Goal: Task Accomplishment & Management: Complete application form

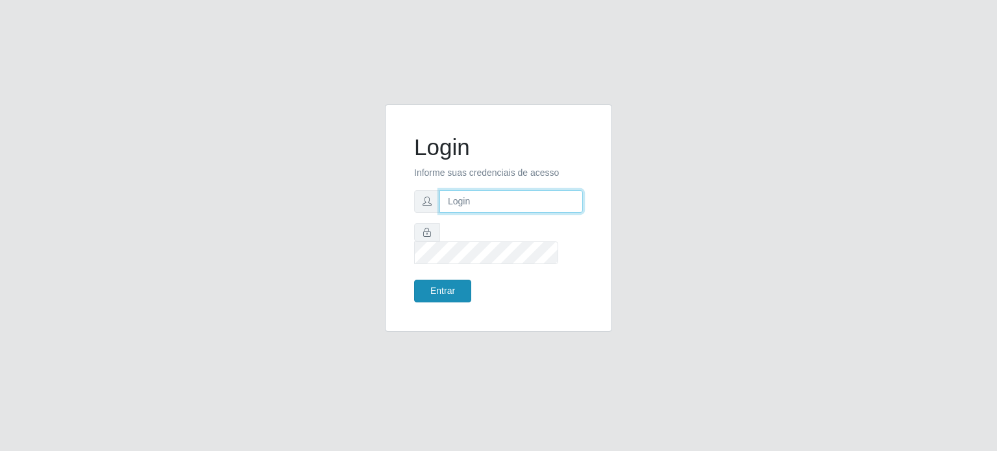
type input "viviane@iskisita.com.br"
click at [452, 287] on button "Entrar" at bounding box center [442, 291] width 57 height 23
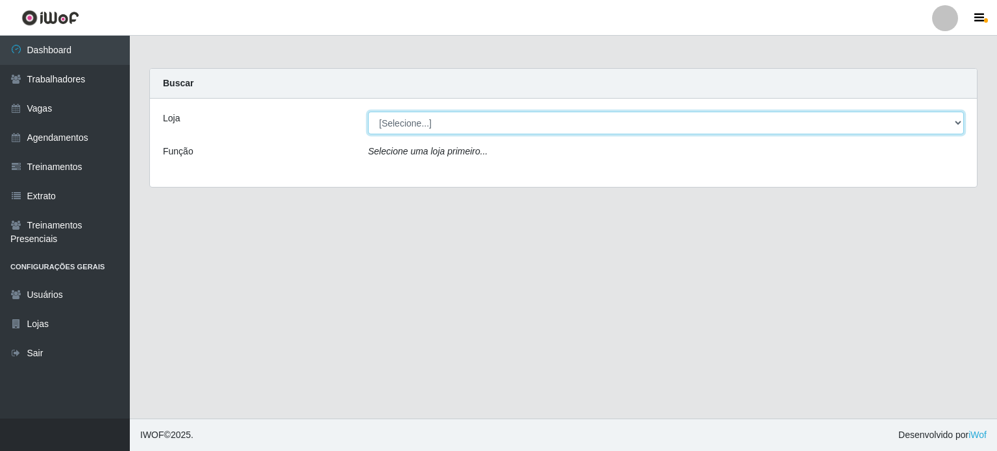
click at [450, 132] on select "[Selecione...] Iskisita Atakado - Alecrim Iskisita Atakado - Centro de Distribu…" at bounding box center [666, 123] width 596 height 23
select select "430"
click at [368, 112] on select "[Selecione...] Iskisita Atakado - Alecrim Iskisita Atakado - Centro de Distribu…" at bounding box center [666, 123] width 596 height 23
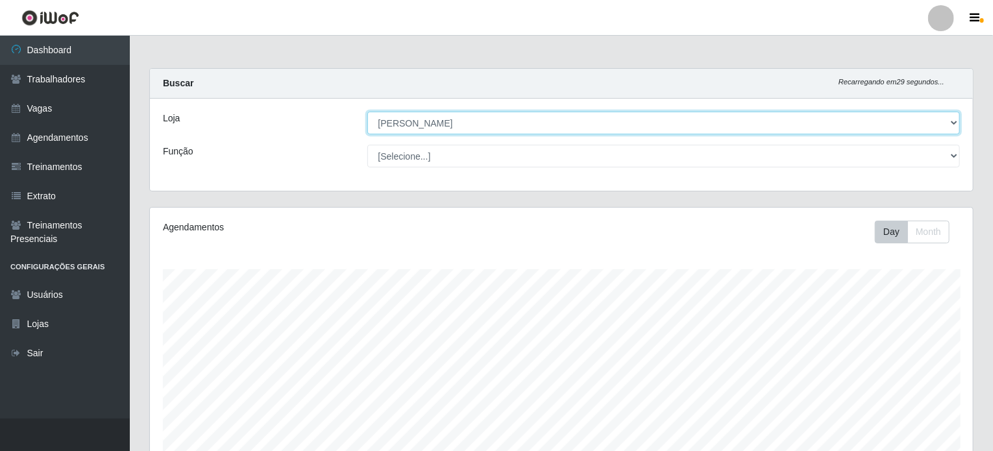
scroll to position [269, 823]
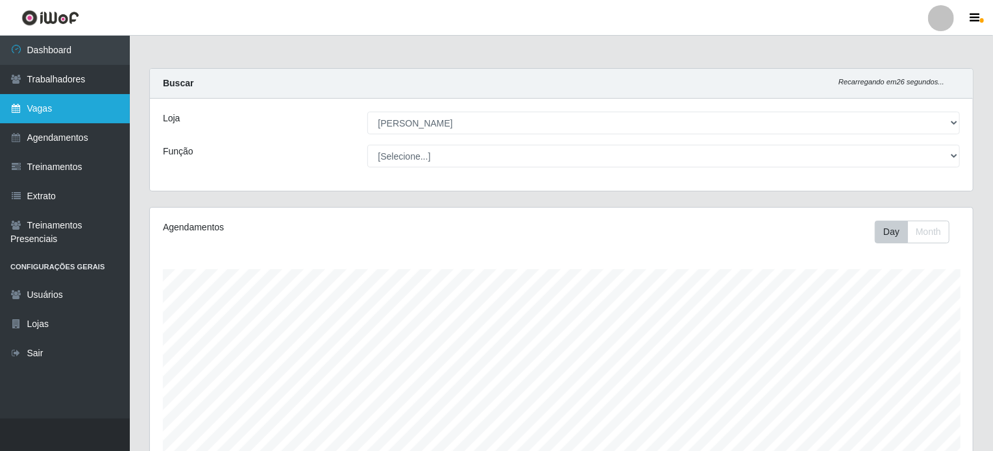
click at [39, 107] on link "Vagas" at bounding box center [65, 108] width 130 height 29
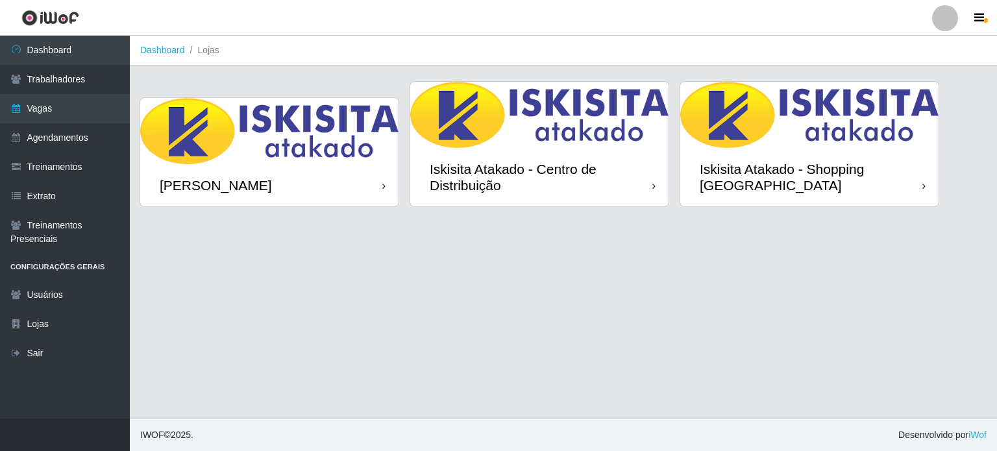
click at [241, 144] on img at bounding box center [269, 131] width 258 height 66
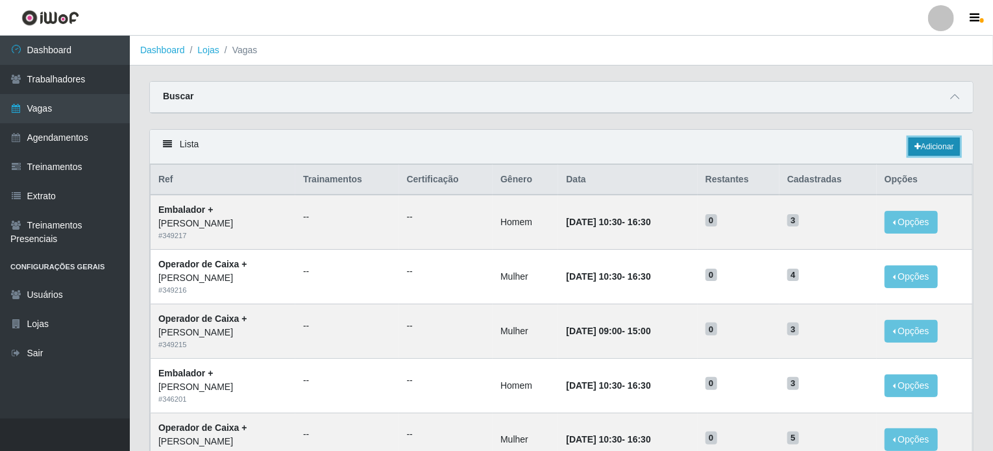
click at [929, 153] on link "Adicionar" at bounding box center [934, 147] width 51 height 18
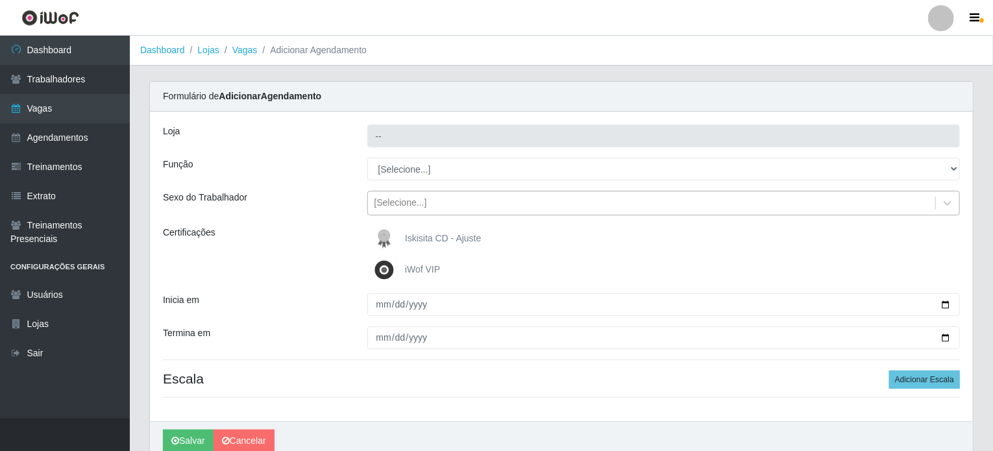
type input "[PERSON_NAME]"
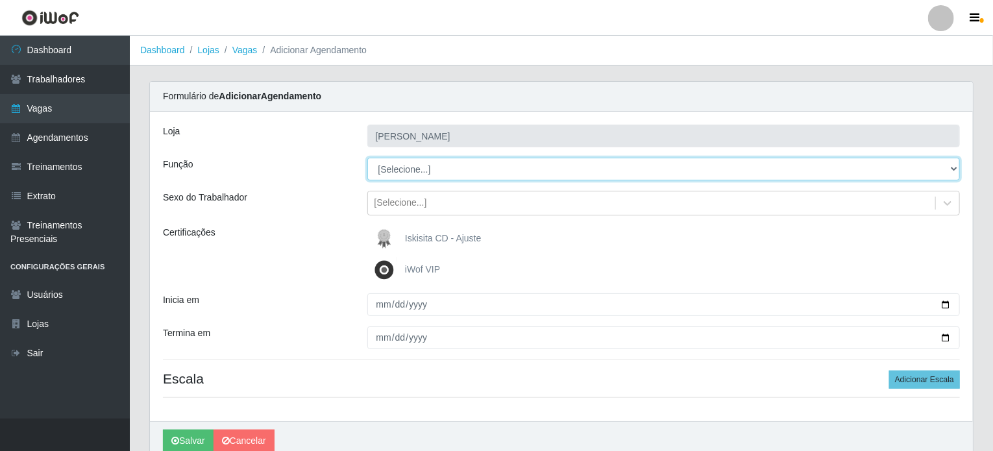
click at [444, 169] on select "[Selecione...] Auxiliar de Estacionamento Auxiliar de Estacionamento + Auxiliar…" at bounding box center [663, 169] width 593 height 23
select select "72"
click at [367, 158] on select "[Selecione...] Auxiliar de Estacionamento Auxiliar de Estacionamento + Auxiliar…" at bounding box center [663, 169] width 593 height 23
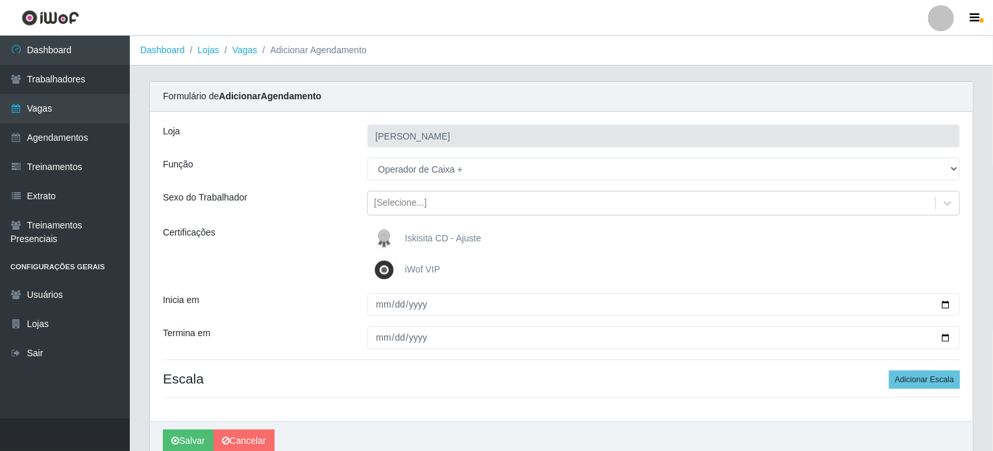
click at [406, 266] on span "iWof VIP" at bounding box center [422, 269] width 35 height 10
click at [0, 0] on input "iWof VIP" at bounding box center [0, 0] width 0 height 0
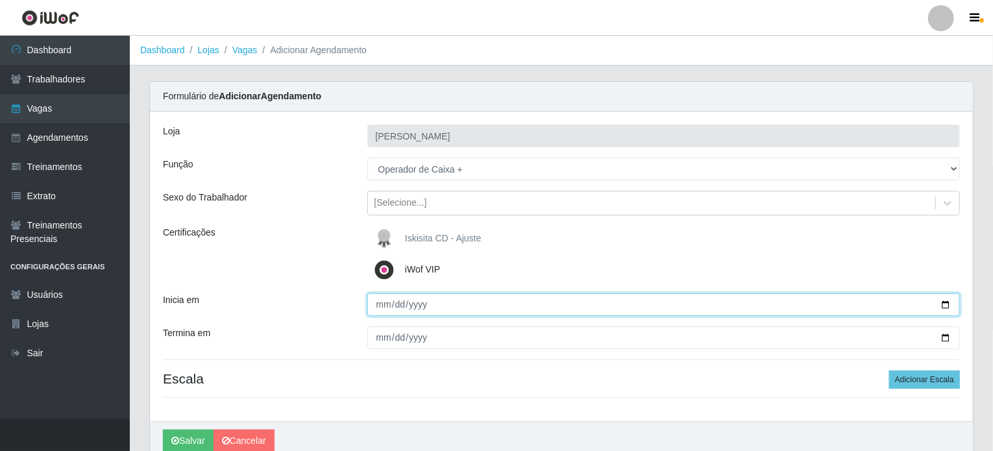
click at [382, 310] on input "Inicia em" at bounding box center [663, 304] width 593 height 23
type input "2025-10-01"
click at [385, 306] on input "2025-10-01" at bounding box center [663, 304] width 593 height 23
type input "2025-10-04"
click at [163, 430] on button "Salvar" at bounding box center [188, 441] width 51 height 23
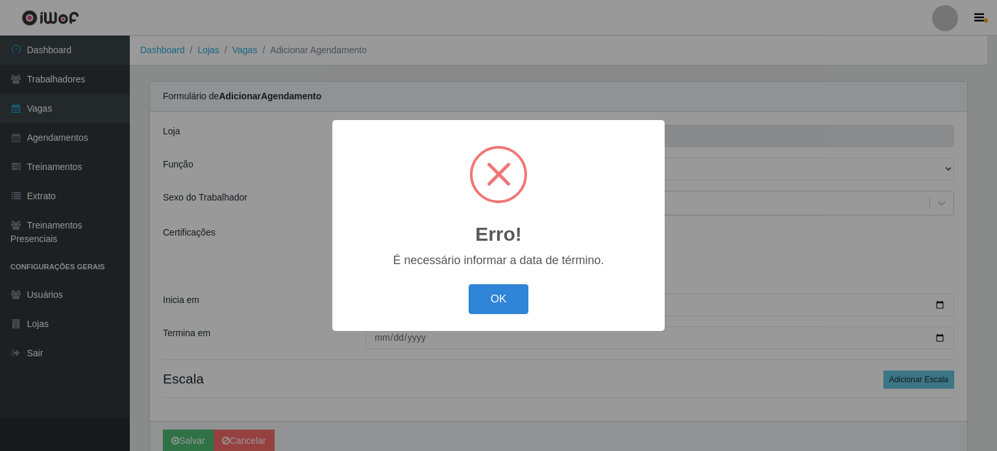
click at [469, 284] on button "OK" at bounding box center [499, 299] width 60 height 31
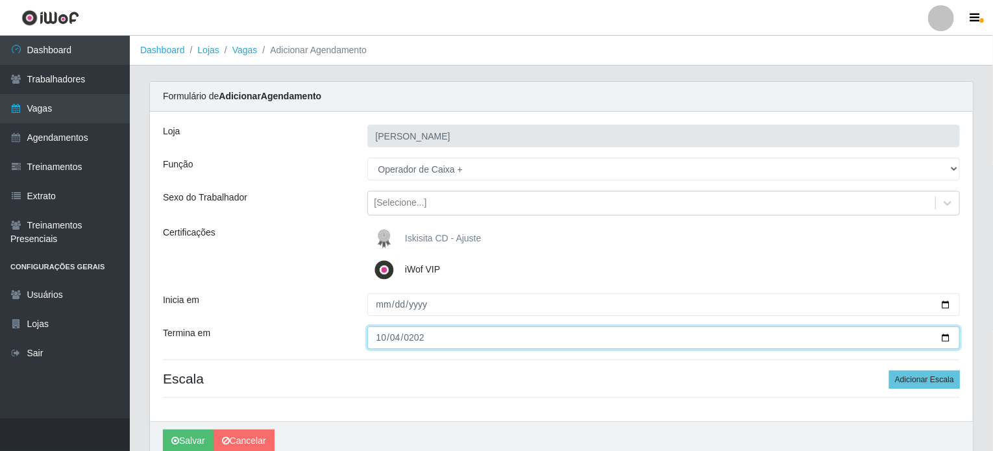
type input "2025-10-04"
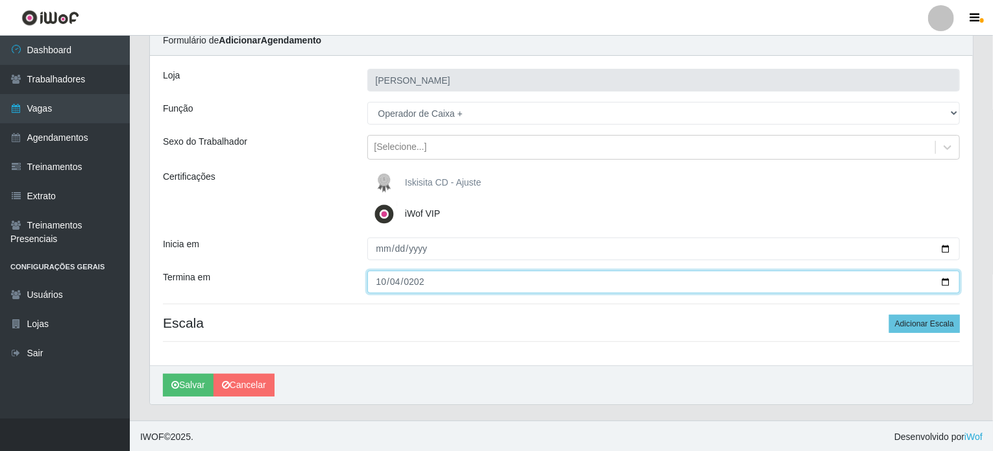
scroll to position [56, 0]
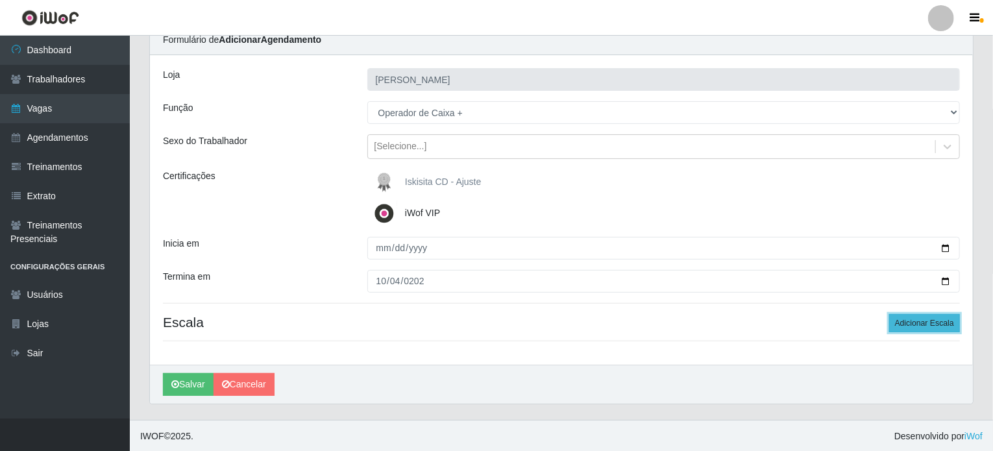
click at [914, 324] on button "Adicionar Escala" at bounding box center [924, 323] width 71 height 18
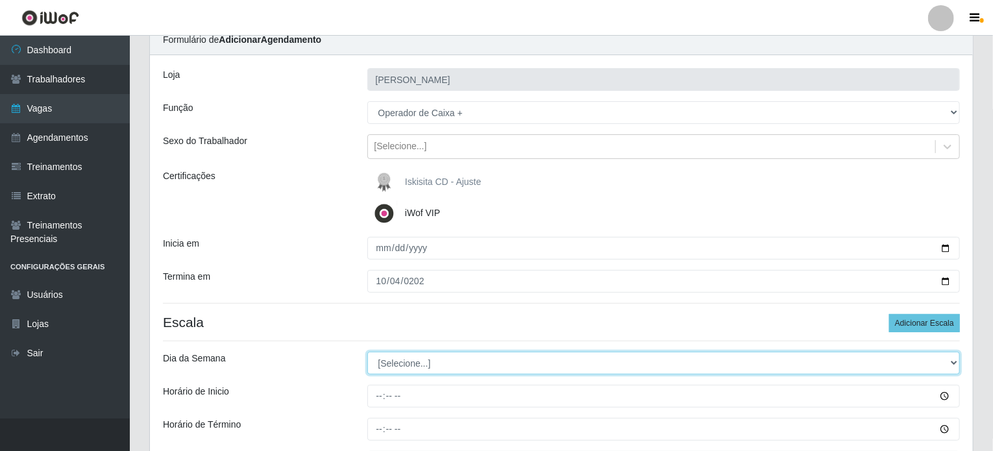
click at [415, 359] on select "[Selecione...] Segunda Terça Quarta Quinta Sexta Sábado Domingo" at bounding box center [663, 363] width 593 height 23
select select "6"
click at [367, 352] on select "[Selecione...] Segunda Terça Quarta Quinta Sexta Sábado Domingo" at bounding box center [663, 363] width 593 height 23
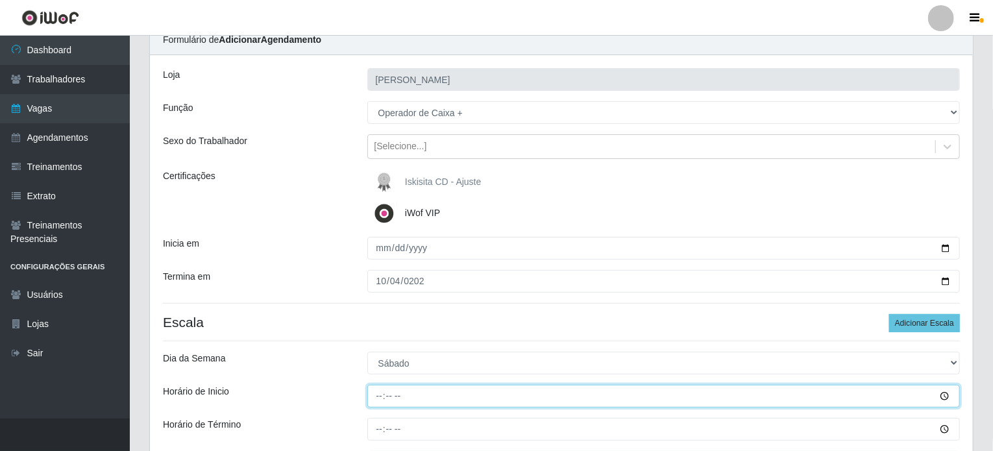
click at [376, 395] on input "Horário de Inicio" at bounding box center [663, 396] width 593 height 23
type input "10:00"
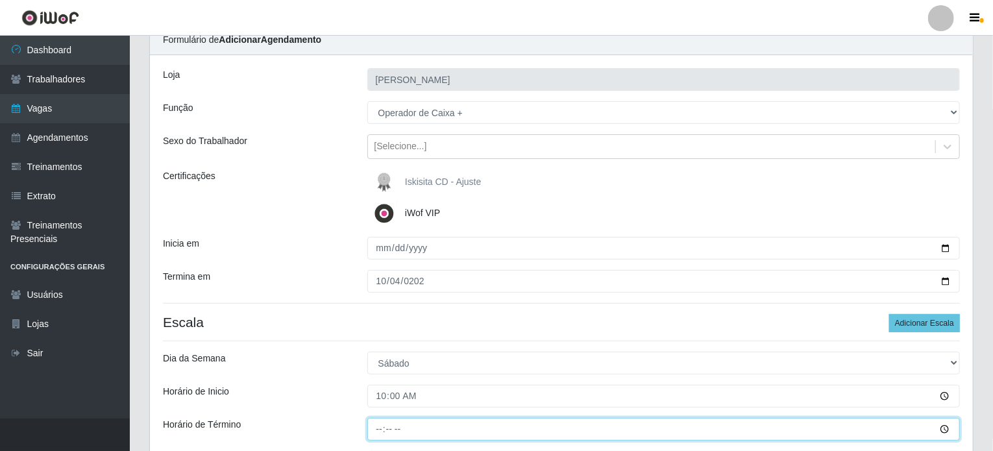
type input "15:00"
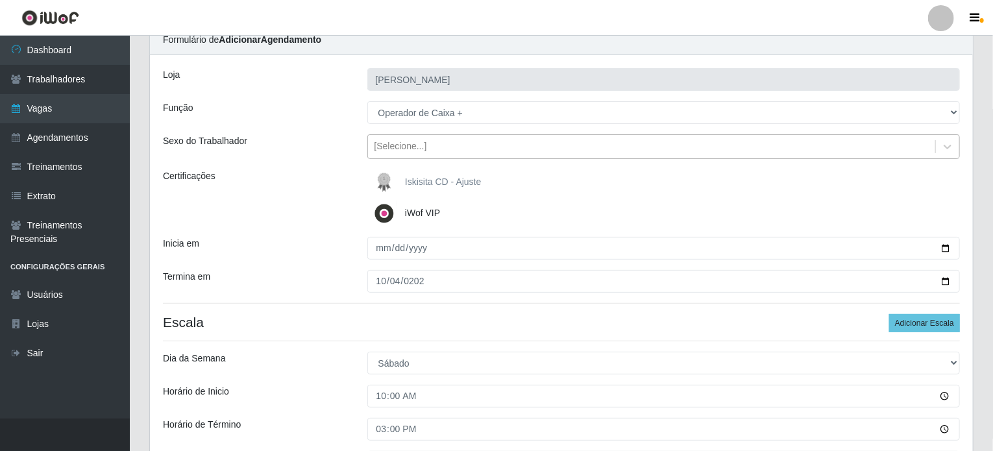
click at [446, 138] on div "[Selecione...]" at bounding box center [652, 146] width 568 height 21
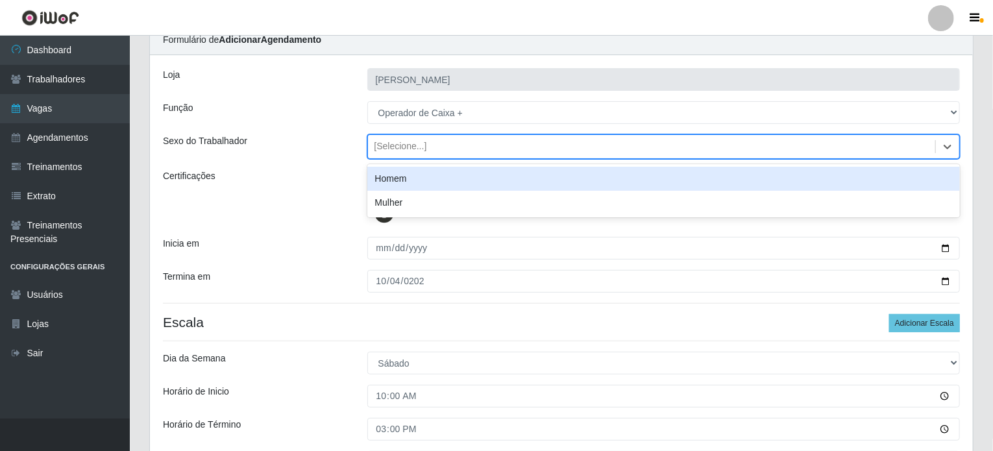
click at [446, 138] on div "[Selecione...]" at bounding box center [652, 146] width 568 height 21
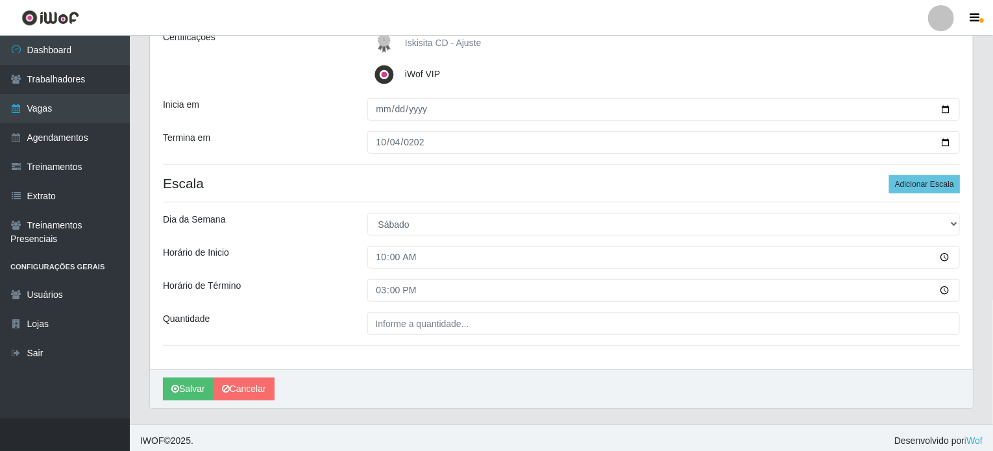
scroll to position [200, 0]
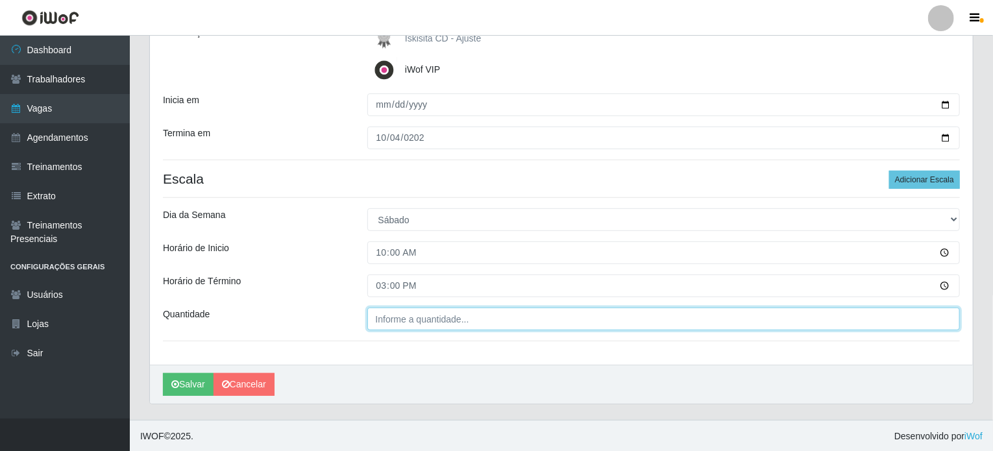
type input "___"
click at [446, 323] on input "___" at bounding box center [663, 319] width 593 height 23
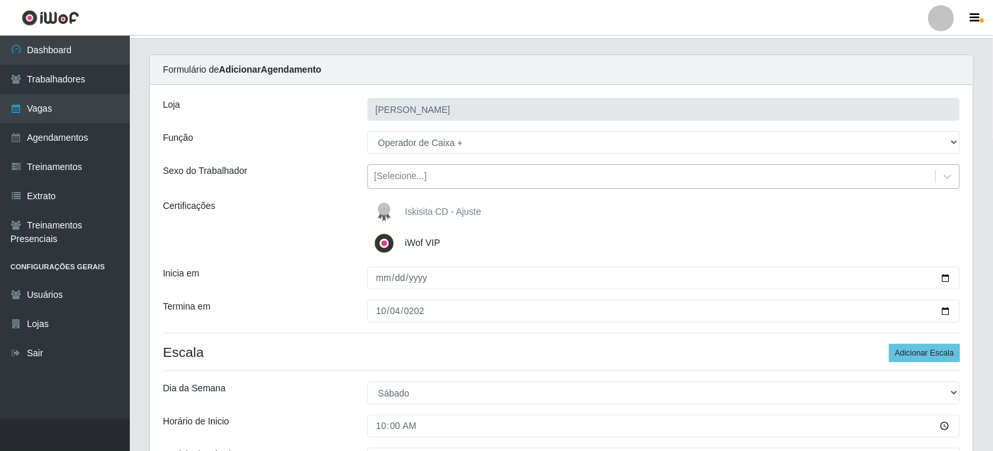
scroll to position [5, 0]
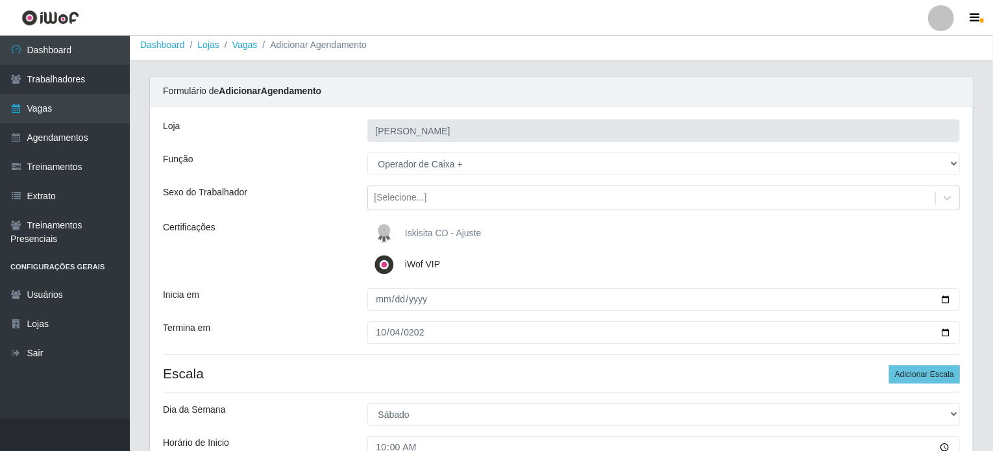
type input "___"
click at [408, 202] on div "[Selecione...]" at bounding box center [400, 198] width 53 height 14
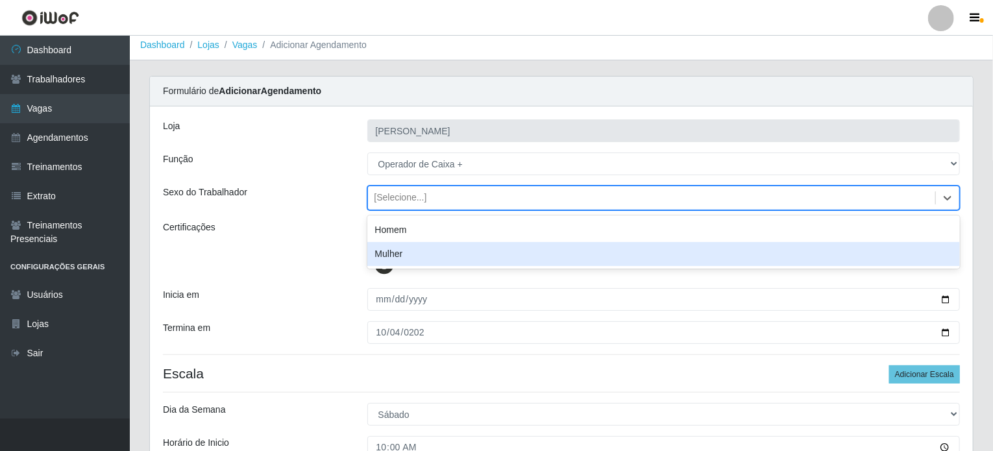
click at [395, 254] on div "Mulher" at bounding box center [663, 254] width 593 height 24
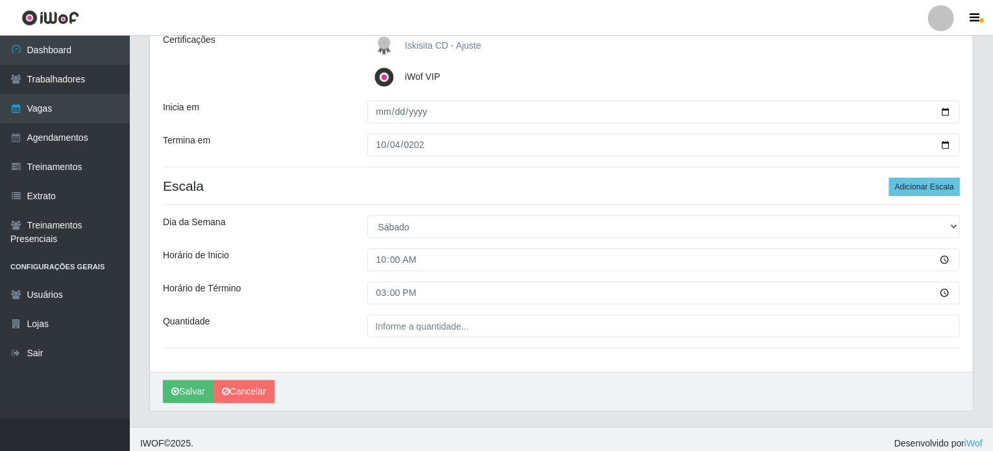
scroll to position [200, 0]
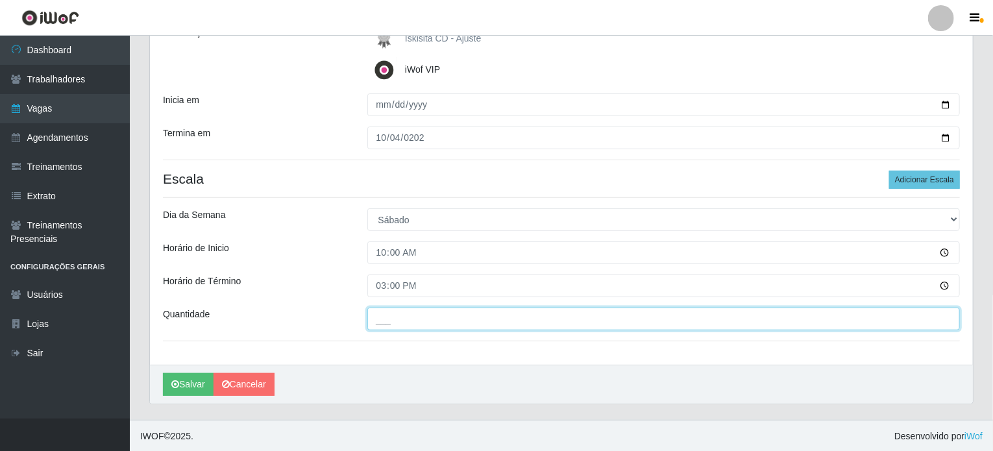
click at [395, 321] on input "___" at bounding box center [663, 319] width 593 height 23
type input "3__"
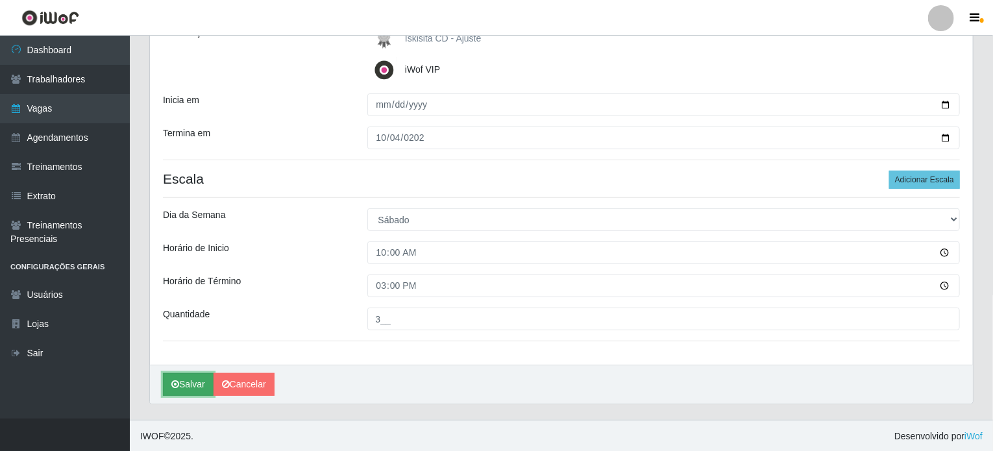
click at [187, 385] on button "Salvar" at bounding box center [188, 384] width 51 height 23
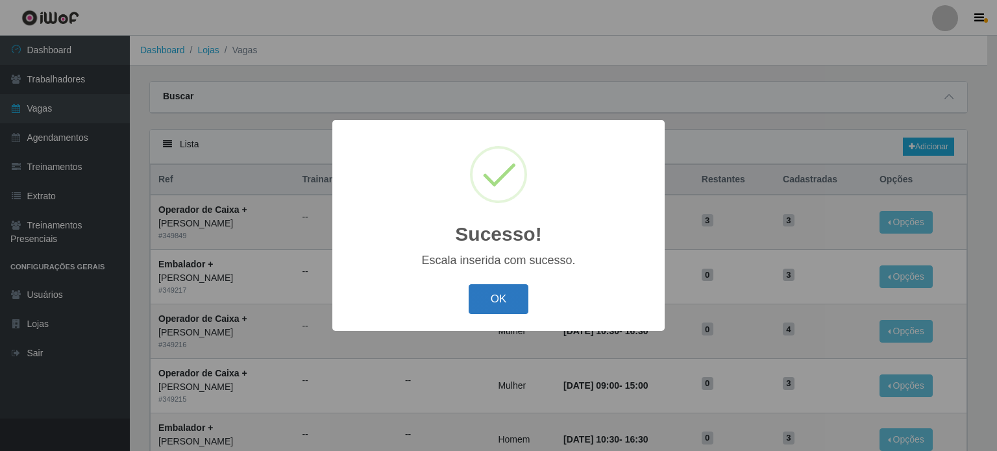
click at [502, 300] on button "OK" at bounding box center [499, 299] width 60 height 31
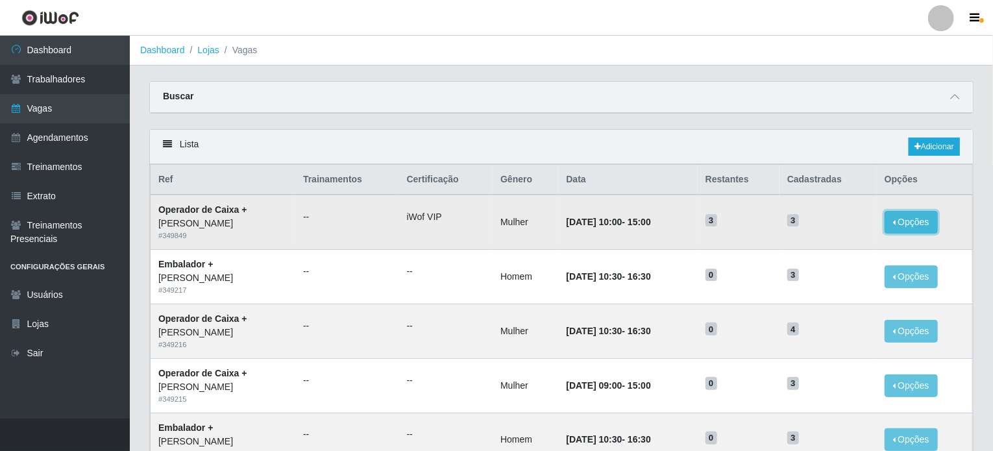
click at [916, 225] on button "Opções" at bounding box center [911, 222] width 53 height 23
click at [827, 225] on link "Editar" at bounding box center [811, 224] width 37 height 10
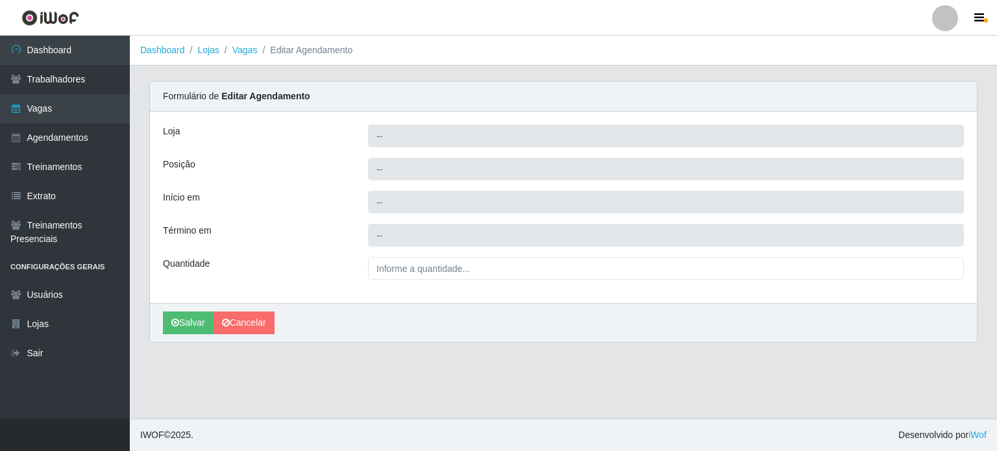
type input "[PERSON_NAME]"
type input "Operador de Caixa +"
type input "2025-10-04 10:00:00"
type input "2025-10-04 15:00:00"
type input "3__"
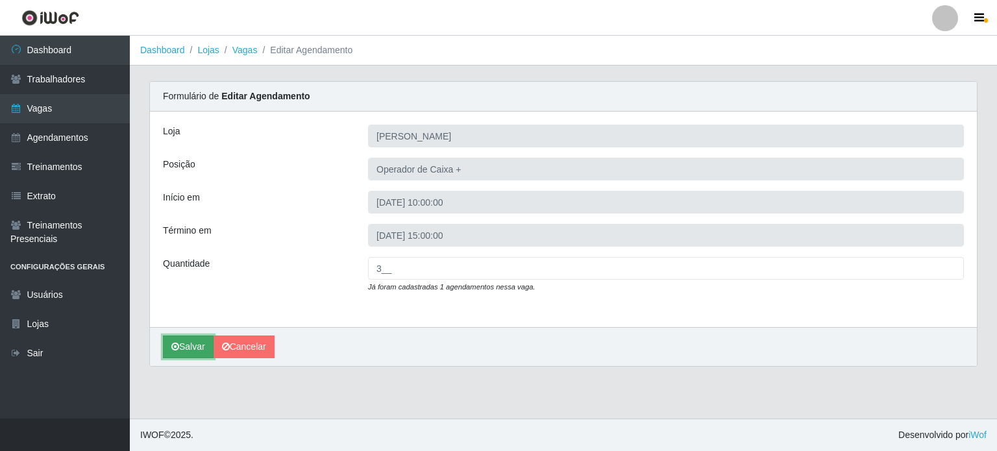
click at [196, 351] on button "Salvar" at bounding box center [188, 347] width 51 height 23
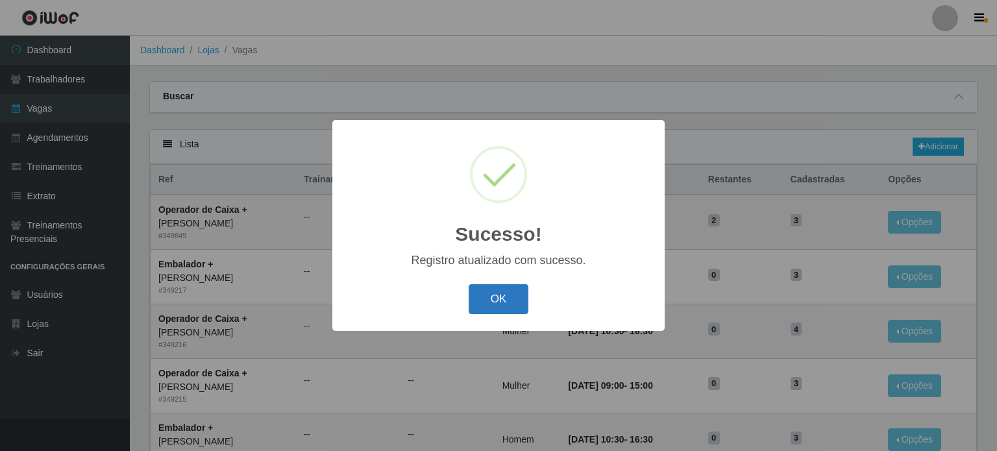
drag, startPoint x: 481, startPoint y: 299, endPoint x: 493, endPoint y: 299, distance: 12.3
click at [485, 300] on button "OK" at bounding box center [499, 299] width 60 height 31
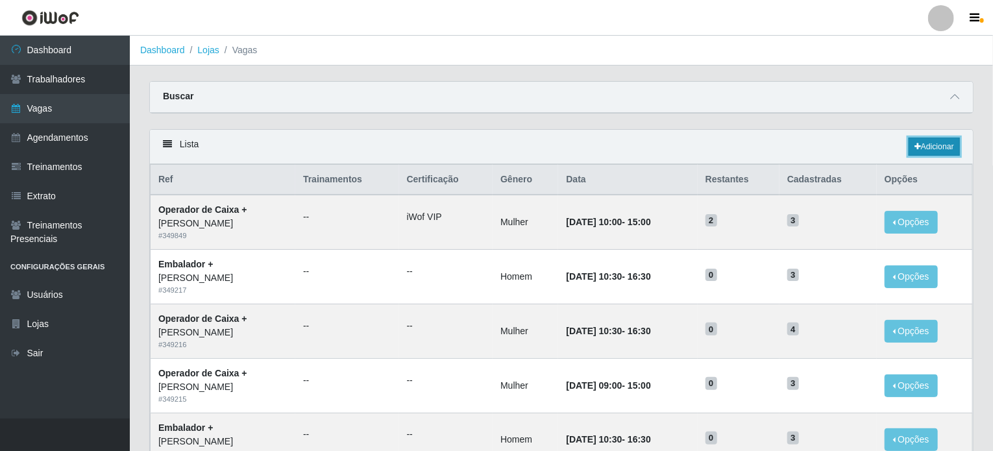
click at [942, 141] on link "Adicionar" at bounding box center [934, 147] width 51 height 18
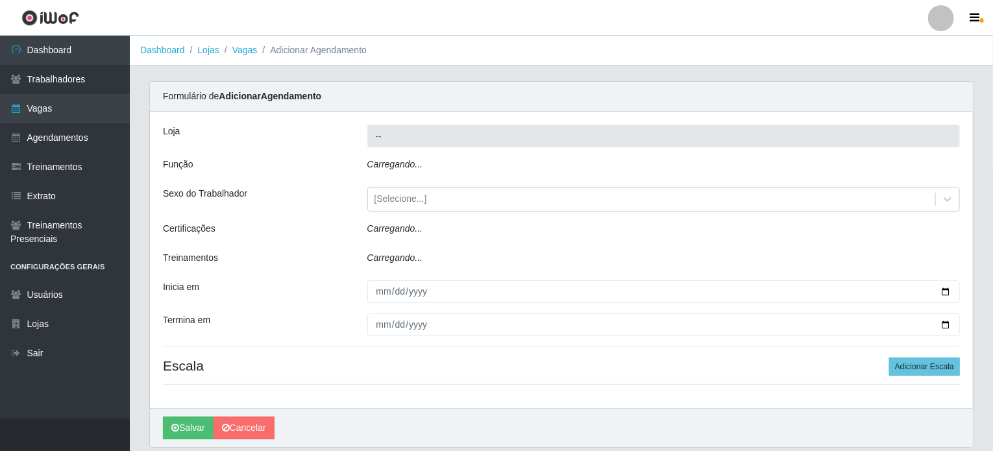
type input "[PERSON_NAME]"
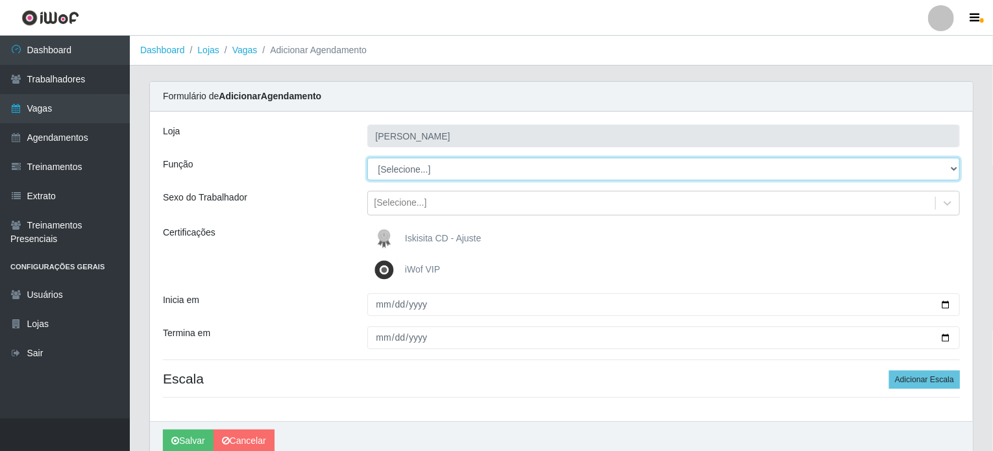
click at [400, 164] on select "[Selecione...] Auxiliar de Estacionamento Auxiliar de Estacionamento + Auxiliar…" at bounding box center [663, 169] width 593 height 23
select select "72"
click at [367, 158] on select "[Selecione...] Auxiliar de Estacionamento Auxiliar de Estacionamento + Auxiliar…" at bounding box center [663, 169] width 593 height 23
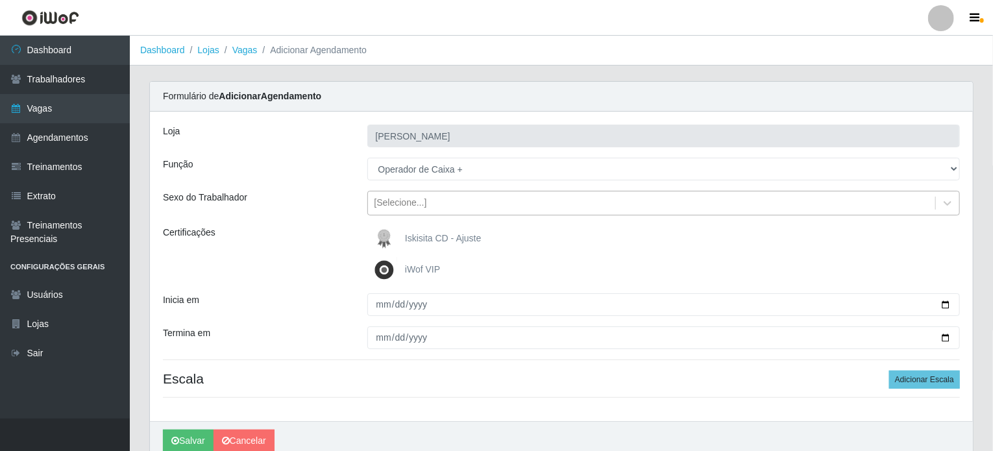
click at [413, 204] on div "[Selecione...]" at bounding box center [400, 204] width 53 height 14
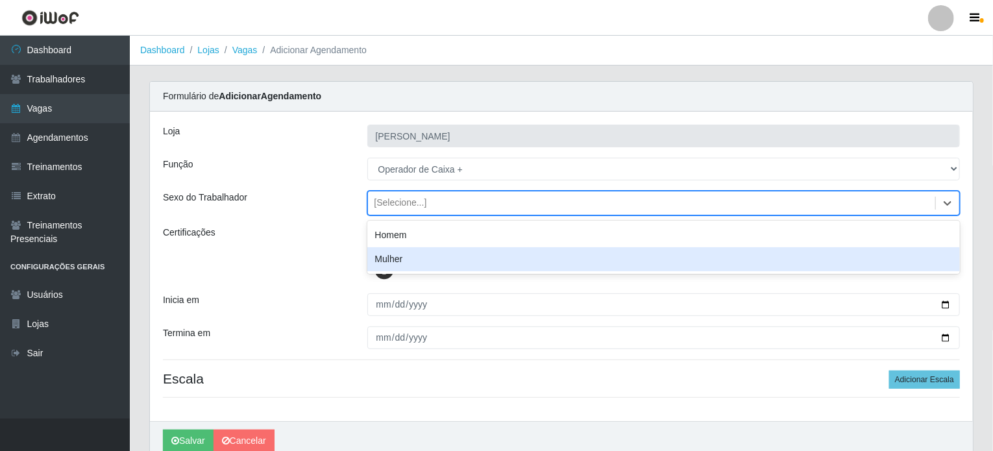
click at [394, 258] on div "Mulher" at bounding box center [663, 259] width 593 height 24
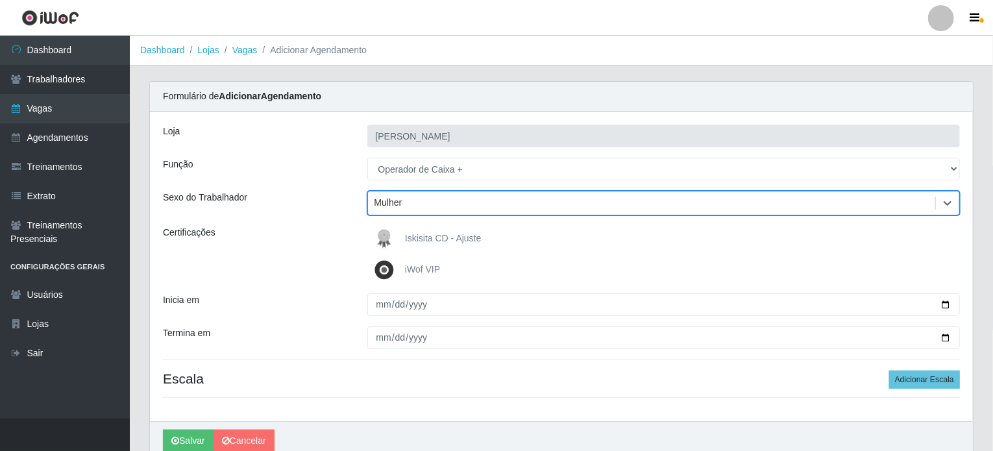
click at [397, 201] on div "Mulher" at bounding box center [388, 204] width 28 height 14
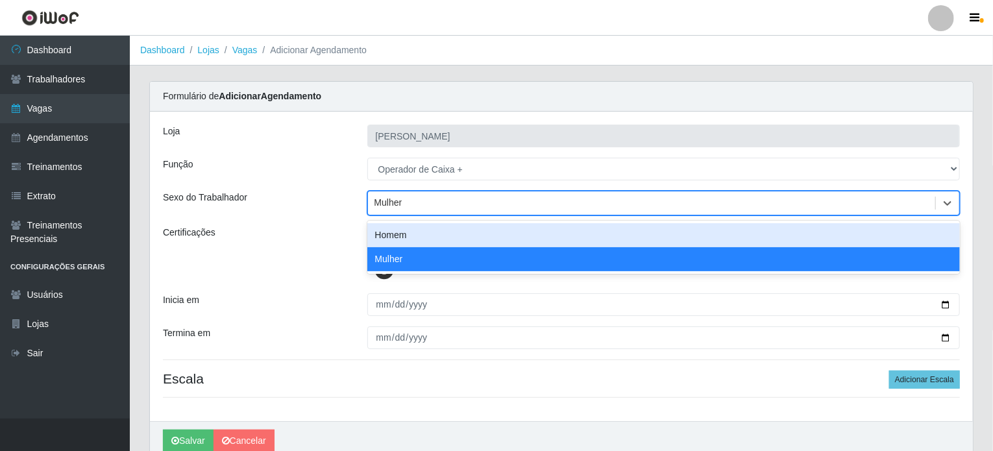
click at [324, 229] on div "Certificações" at bounding box center [255, 254] width 204 height 57
click at [427, 198] on div "Mulher" at bounding box center [652, 203] width 568 height 21
click at [418, 205] on div "Mulher" at bounding box center [652, 203] width 568 height 21
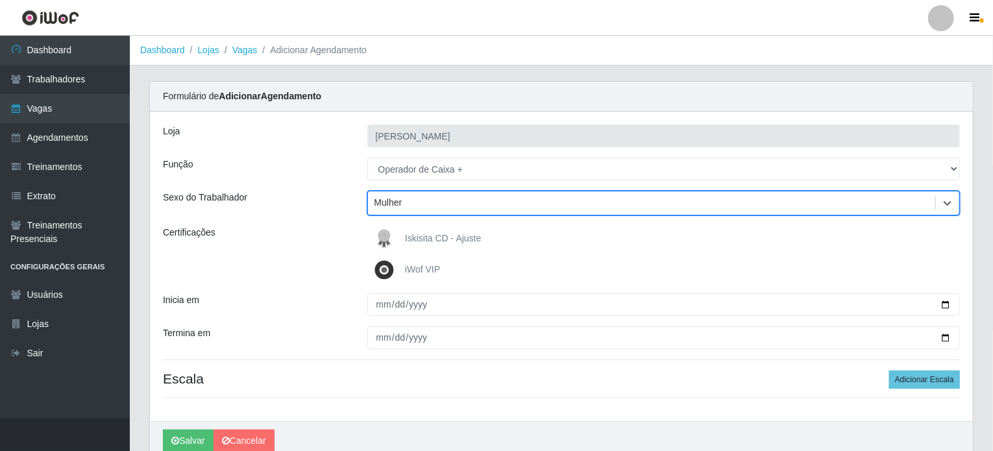
click at [418, 205] on div "Mulher" at bounding box center [652, 203] width 568 height 21
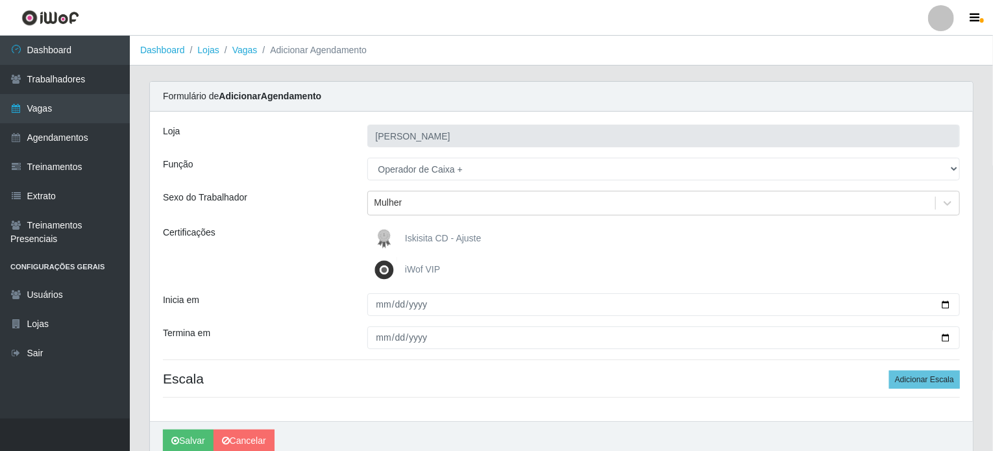
drag, startPoint x: 399, startPoint y: 317, endPoint x: 384, endPoint y: 306, distance: 19.0
click at [398, 316] on div "Loja Iskisita Atakado - Alecrim Função [Selecione...] Auxiliar de Estacionament…" at bounding box center [561, 267] width 823 height 310
click at [384, 269] on img at bounding box center [386, 270] width 31 height 26
click at [0, 0] on input "iWof VIP" at bounding box center [0, 0] width 0 height 0
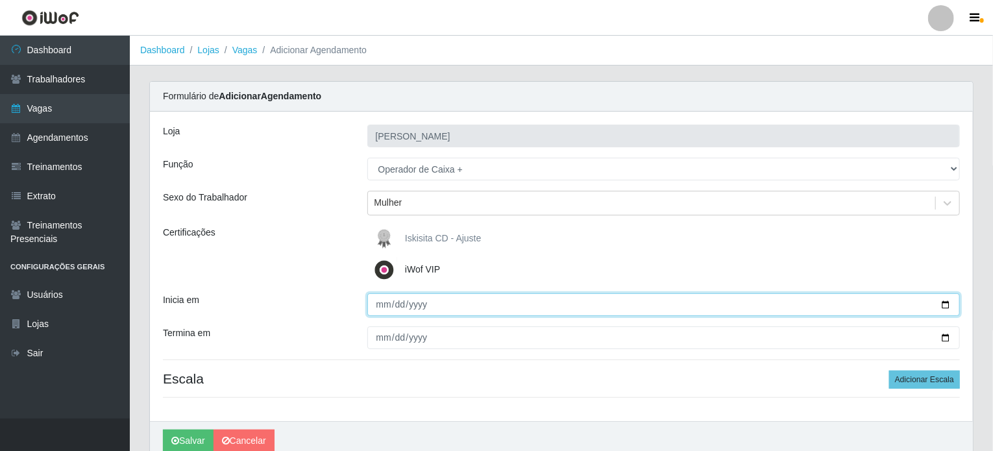
click at [382, 306] on input "Inicia em" at bounding box center [663, 304] width 593 height 23
type input "2025-10-04"
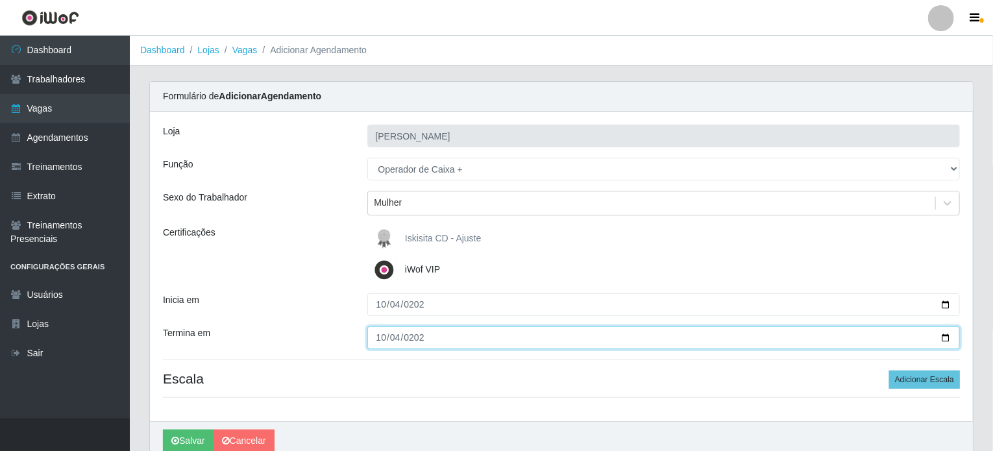
type input "2025-10-04"
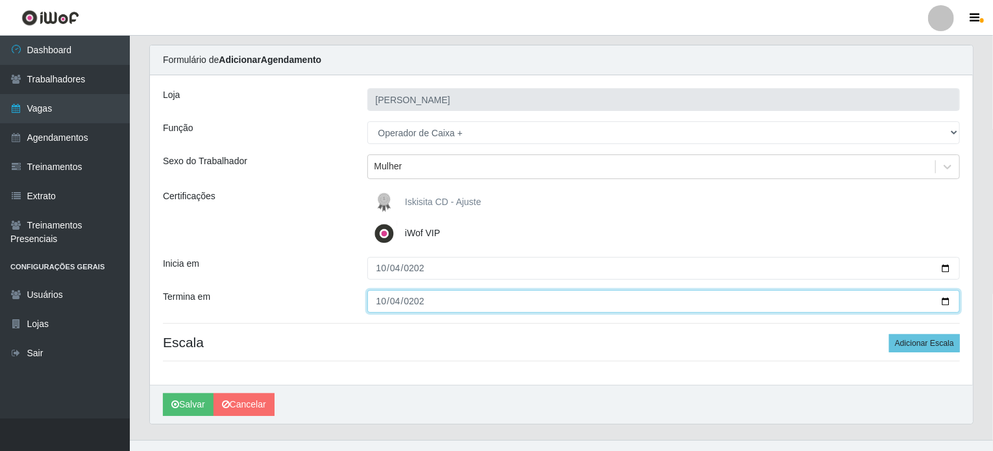
scroll to position [56, 0]
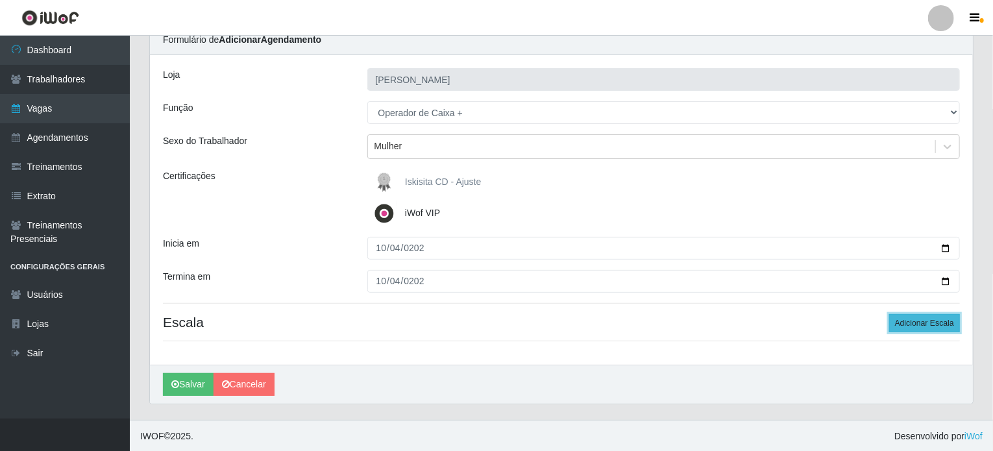
click at [938, 327] on button "Adicionar Escala" at bounding box center [924, 323] width 71 height 18
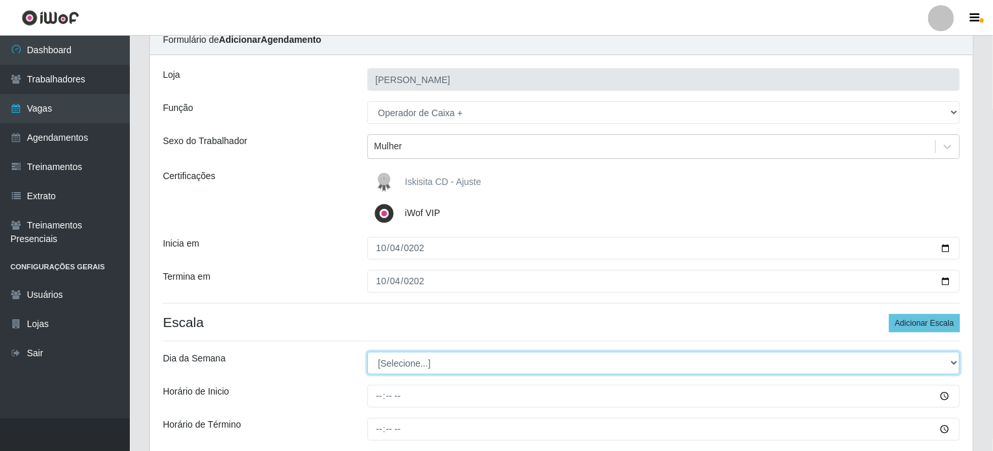
click at [400, 364] on select "[Selecione...] Segunda Terça Quarta Quinta Sexta Sábado Domingo" at bounding box center [663, 363] width 593 height 23
select select "6"
click at [367, 352] on select "[Selecione...] Segunda Terça Quarta Quinta Sexta Sábado Domingo" at bounding box center [663, 363] width 593 height 23
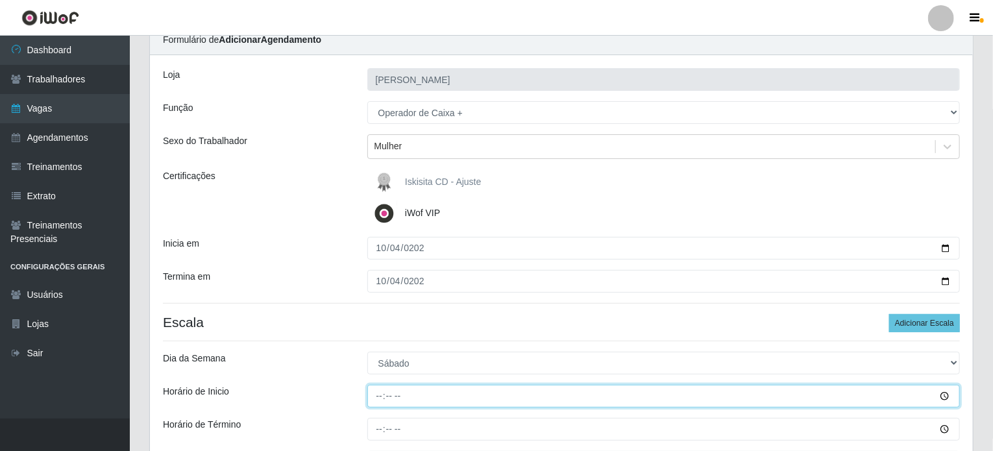
click at [379, 395] on input "Horário de Inicio" at bounding box center [663, 396] width 593 height 23
type input "10:30"
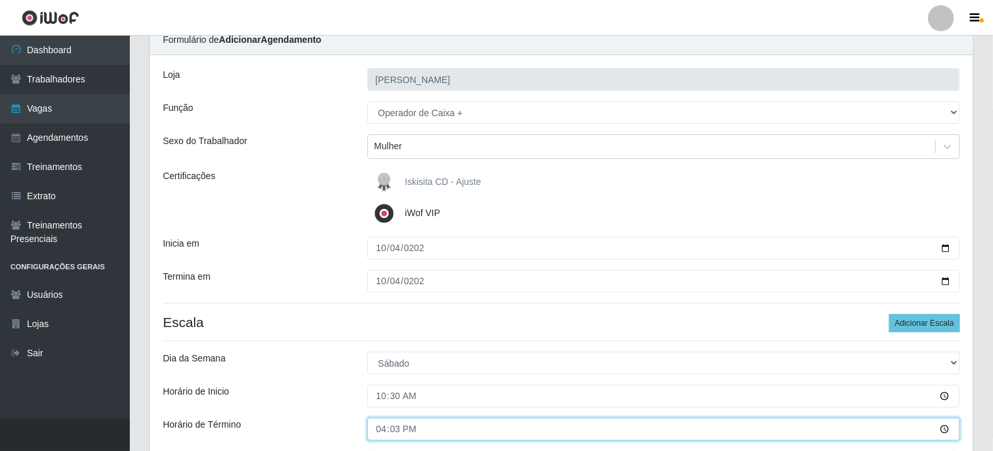
type input "16:30"
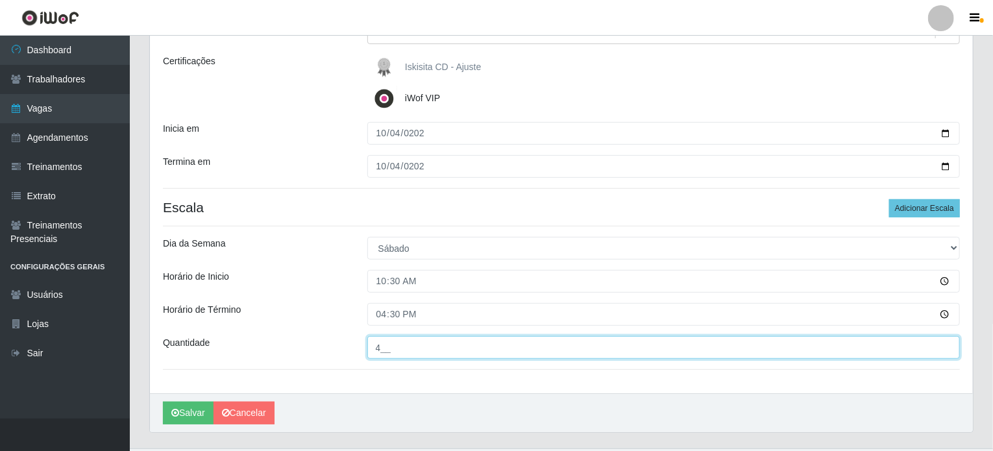
scroll to position [195, 0]
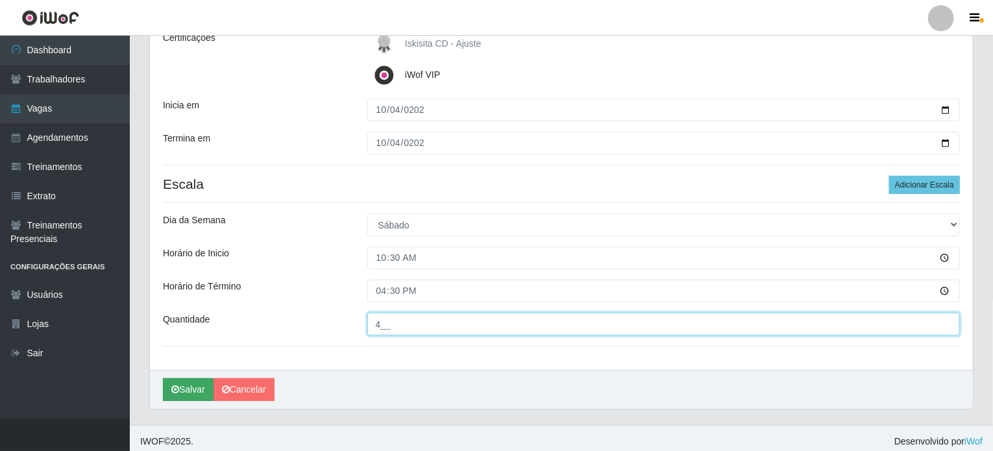
type input "4__"
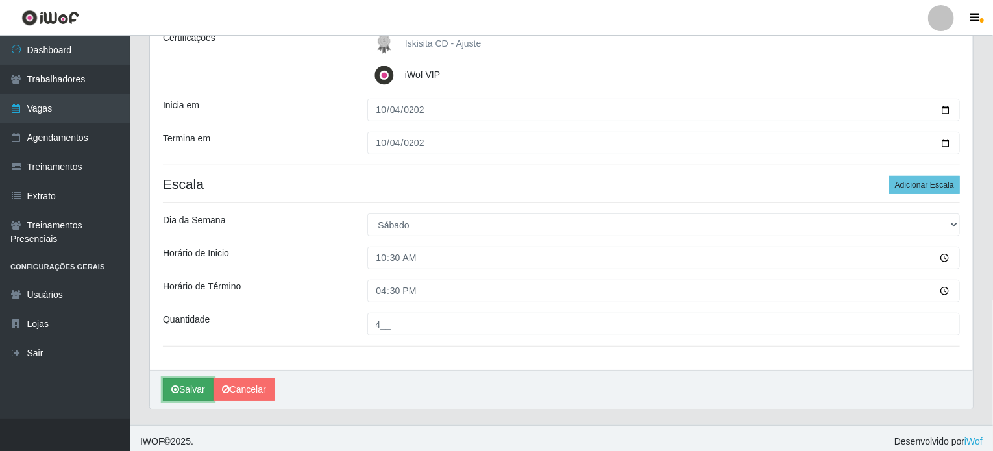
click at [186, 396] on button "Salvar" at bounding box center [188, 389] width 51 height 23
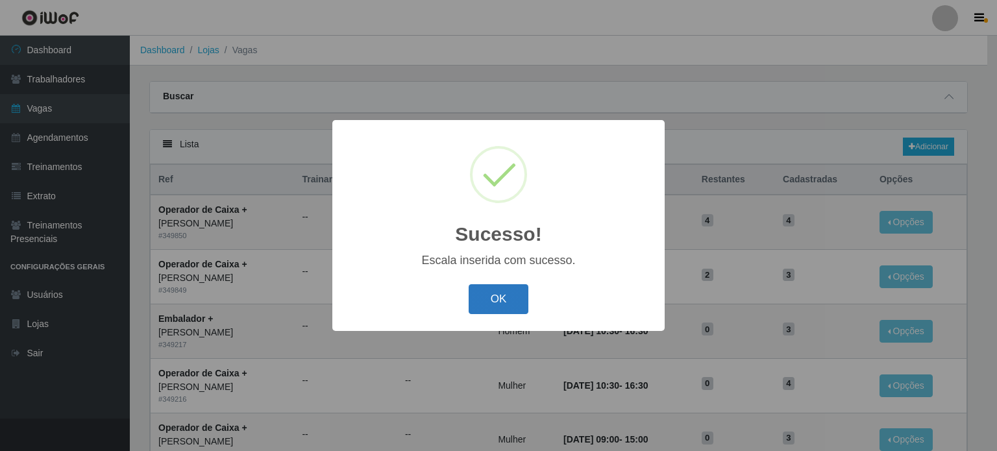
click at [488, 300] on button "OK" at bounding box center [499, 299] width 60 height 31
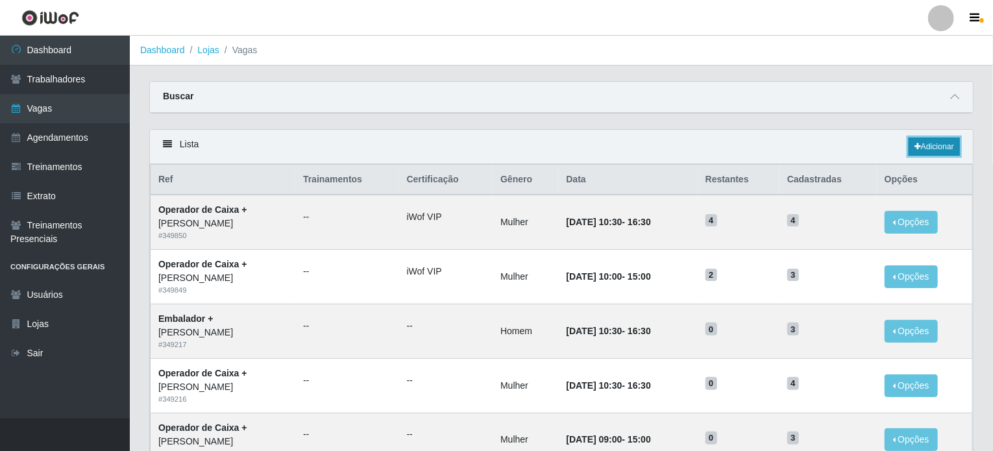
click at [914, 146] on icon at bounding box center [917, 147] width 6 height 8
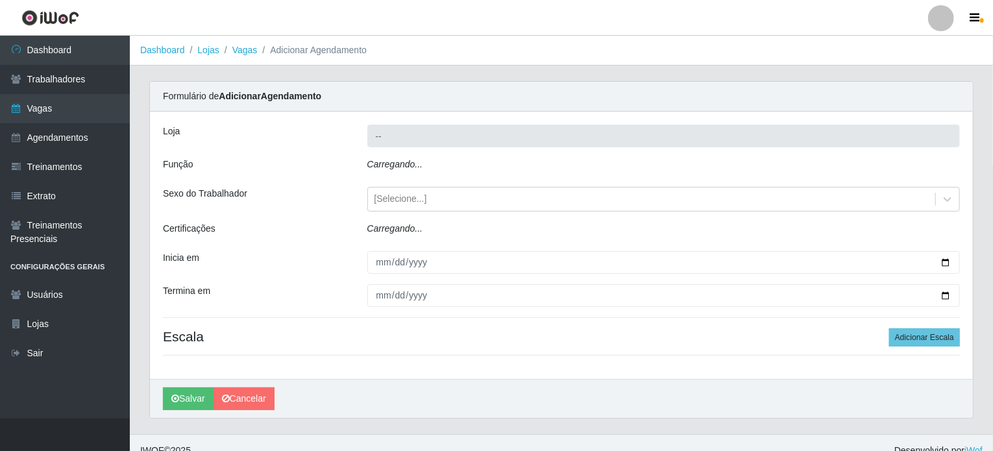
type input "[PERSON_NAME]"
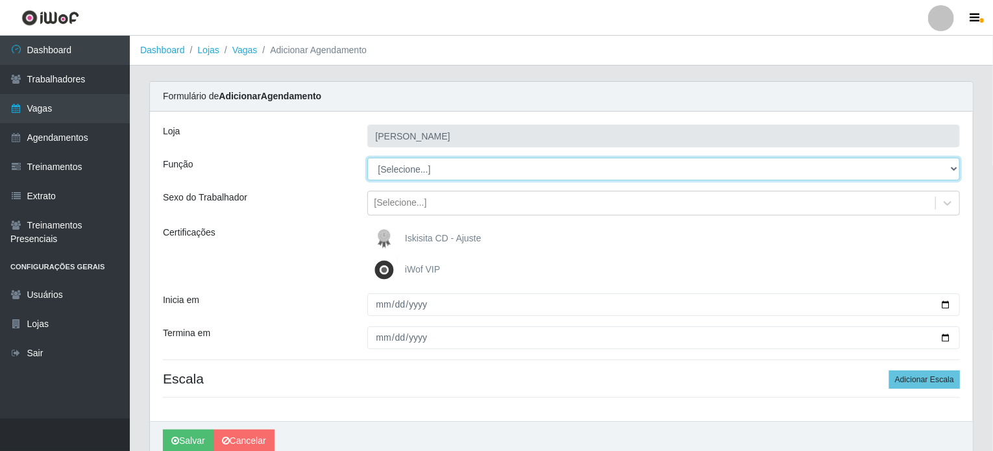
click at [417, 167] on select "[Selecione...] Auxiliar de Estacionamento Auxiliar de Estacionamento + Auxiliar…" at bounding box center [663, 169] width 593 height 23
select select "70"
click at [367, 158] on select "[Selecione...] Auxiliar de Estacionamento Auxiliar de Estacionamento + Auxiliar…" at bounding box center [663, 169] width 593 height 23
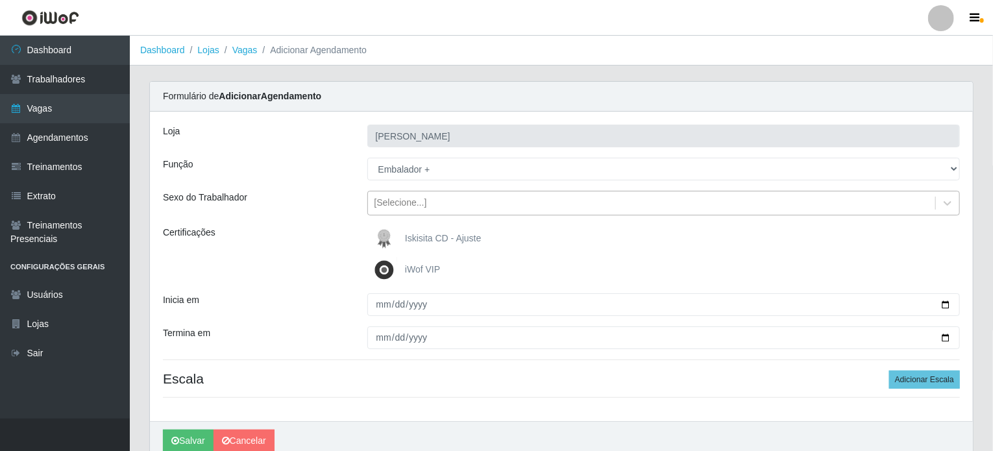
click at [397, 210] on div "[Selecione...]" at bounding box center [652, 203] width 568 height 21
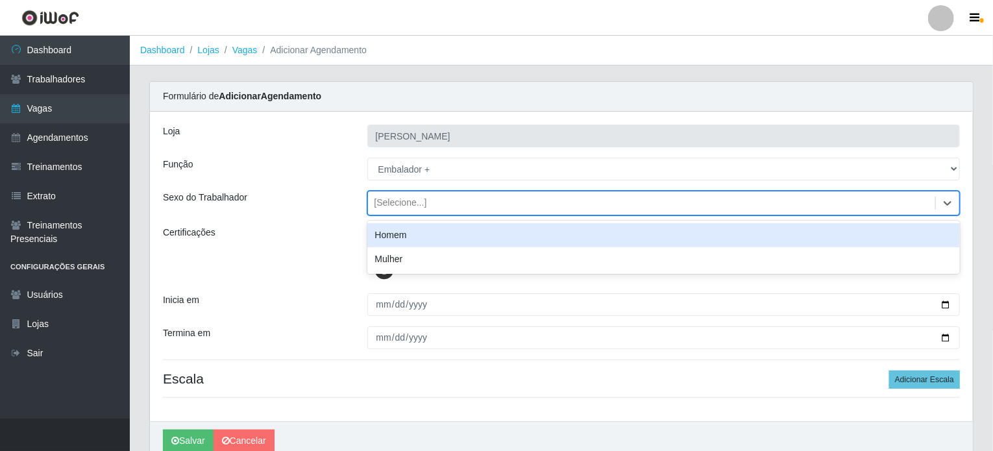
click at [397, 235] on div "Homem" at bounding box center [663, 235] width 593 height 24
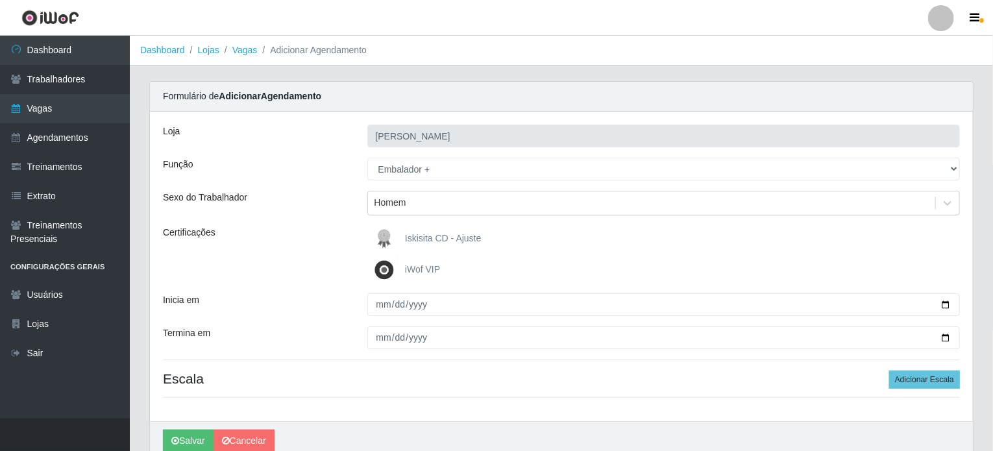
click at [389, 267] on img at bounding box center [386, 270] width 31 height 26
click at [0, 0] on input "iWof VIP" at bounding box center [0, 0] width 0 height 0
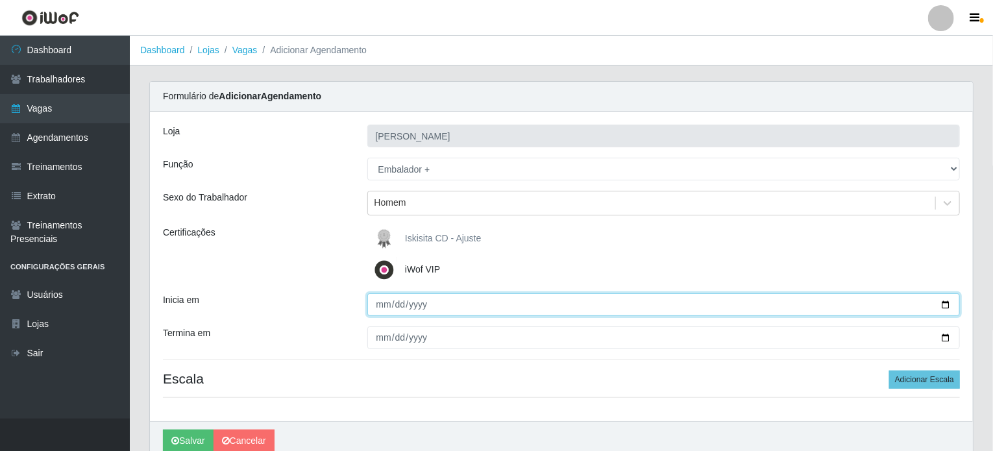
click at [379, 304] on input "Inicia em" at bounding box center [663, 304] width 593 height 23
type input "2025-10-04"
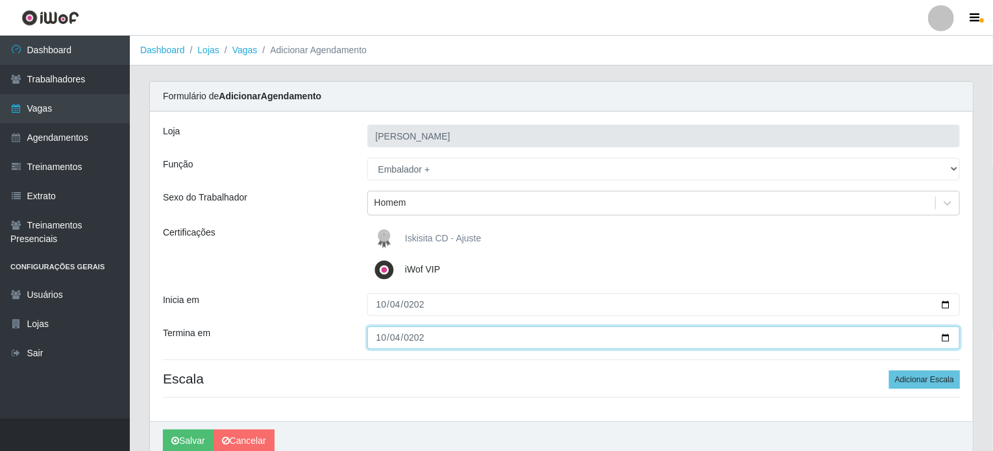
type input "2025-10-04"
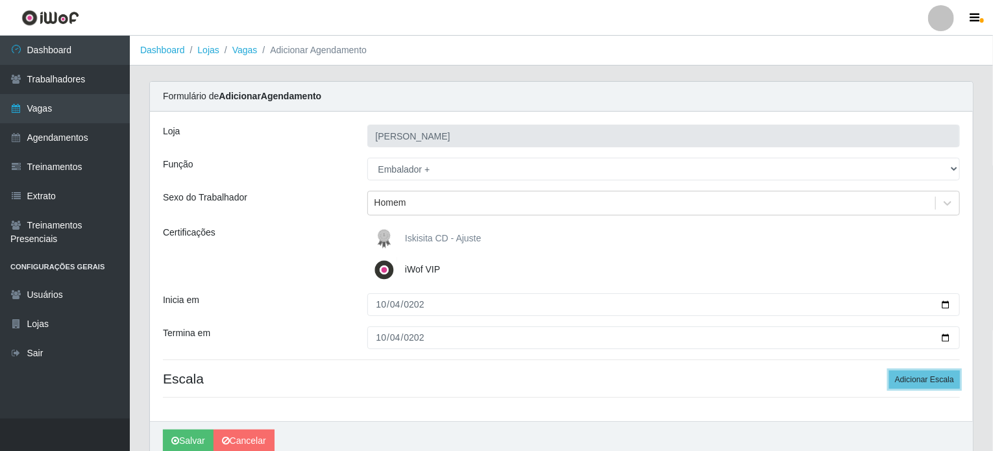
drag, startPoint x: 942, startPoint y: 376, endPoint x: 537, endPoint y: 397, distance: 406.2
click at [936, 376] on button "Adicionar Escala" at bounding box center [924, 380] width 71 height 18
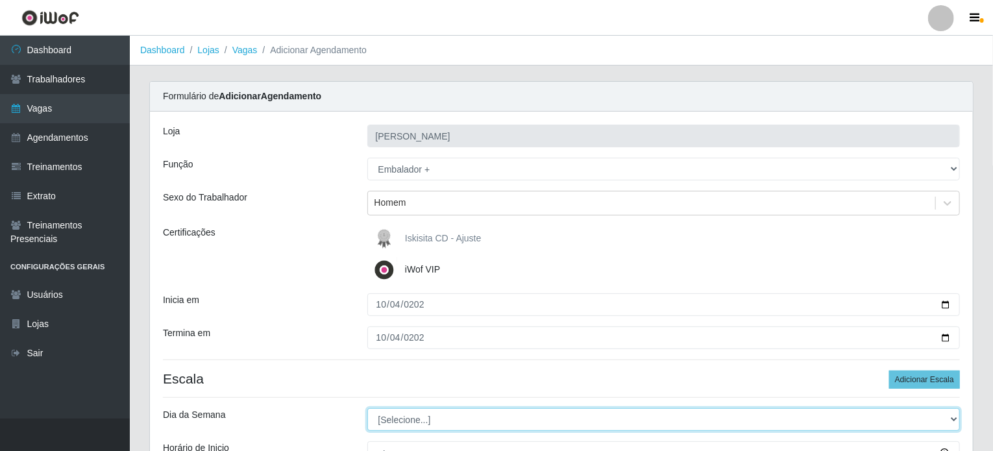
drag, startPoint x: 413, startPoint y: 430, endPoint x: 421, endPoint y: 415, distance: 16.6
click at [419, 422] on select "[Selecione...] Segunda Terça Quarta Quinta Sexta Sábado Domingo" at bounding box center [663, 419] width 593 height 23
select select "6"
click at [367, 408] on select "[Selecione...] Segunda Terça Quarta Quinta Sexta Sábado Domingo" at bounding box center [663, 419] width 593 height 23
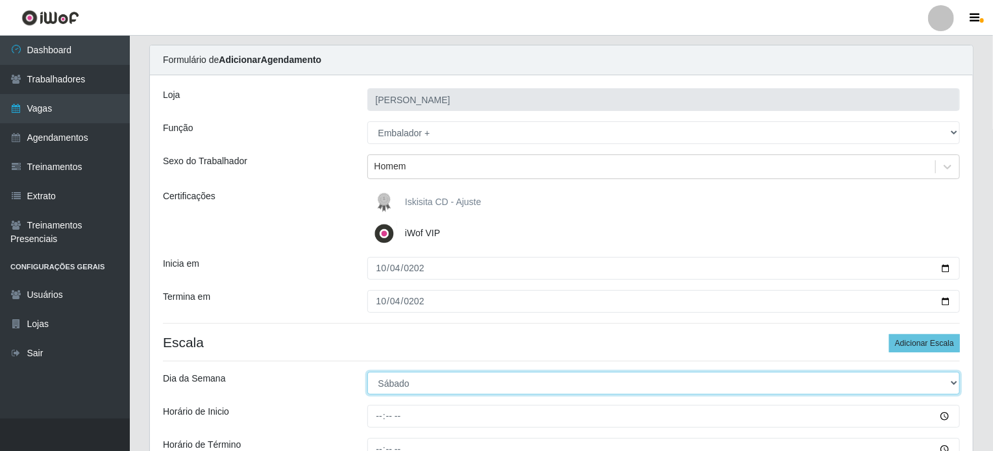
scroll to position [195, 0]
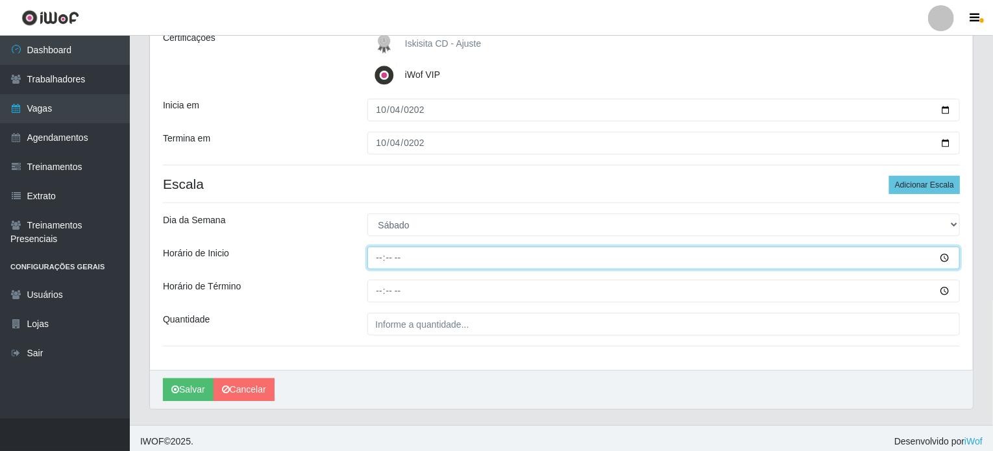
click at [385, 258] on input "Horário de Inicio" at bounding box center [663, 258] width 593 height 23
type input "10:30"
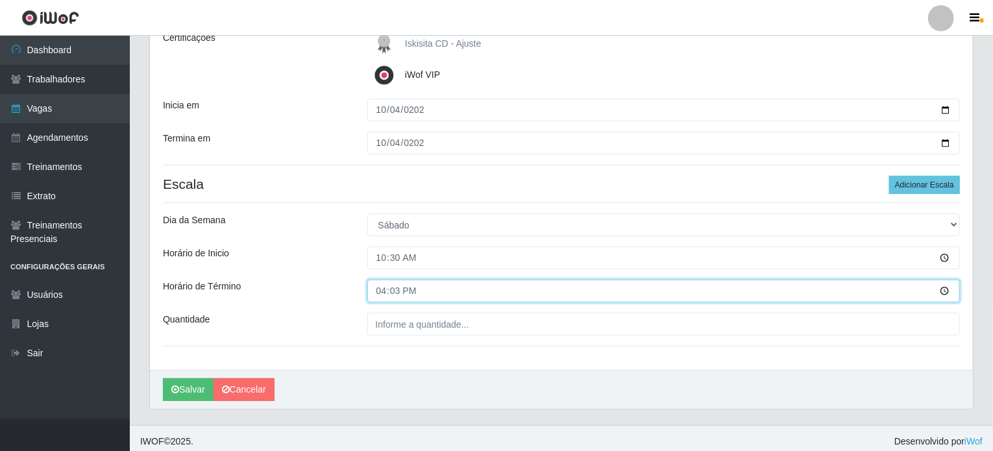
type input "16:30"
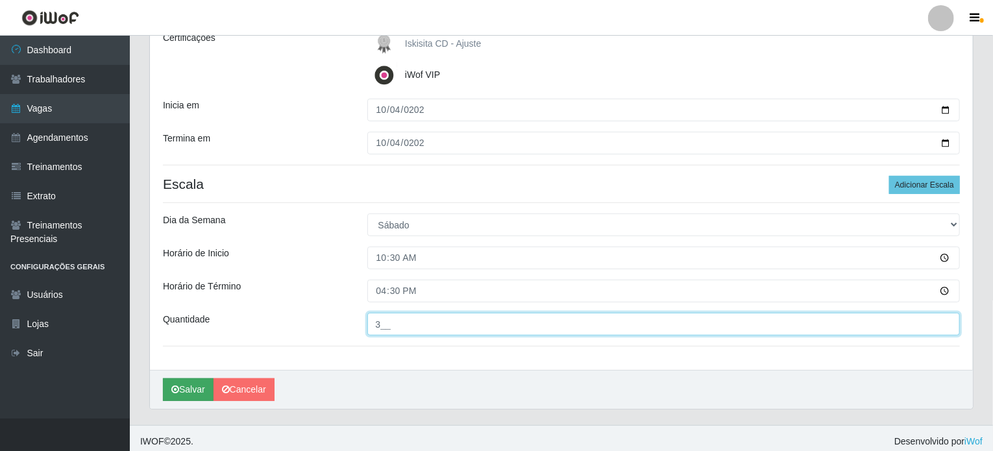
type input "3__"
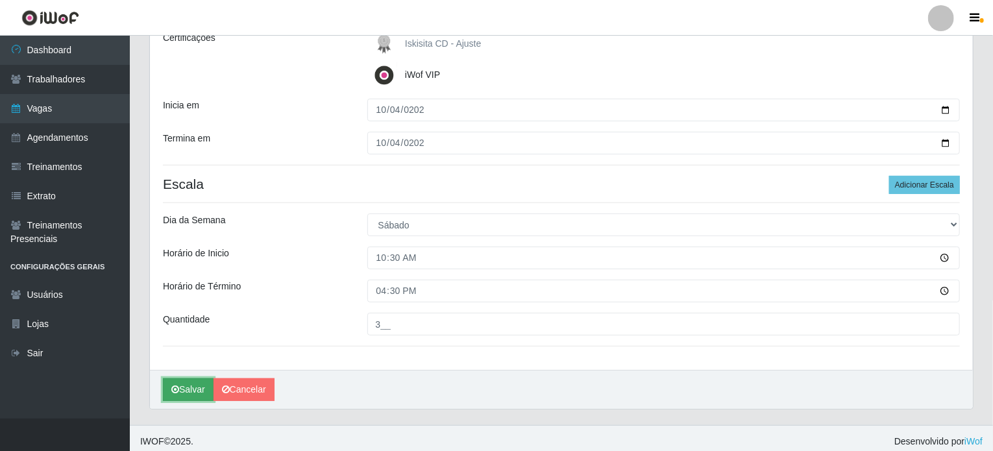
click at [190, 387] on button "Salvar" at bounding box center [188, 389] width 51 height 23
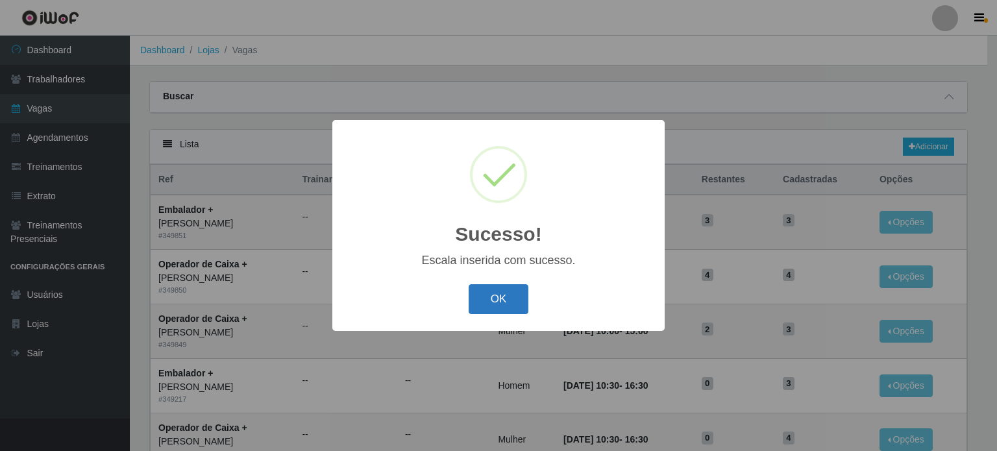
click at [509, 305] on button "OK" at bounding box center [499, 299] width 60 height 31
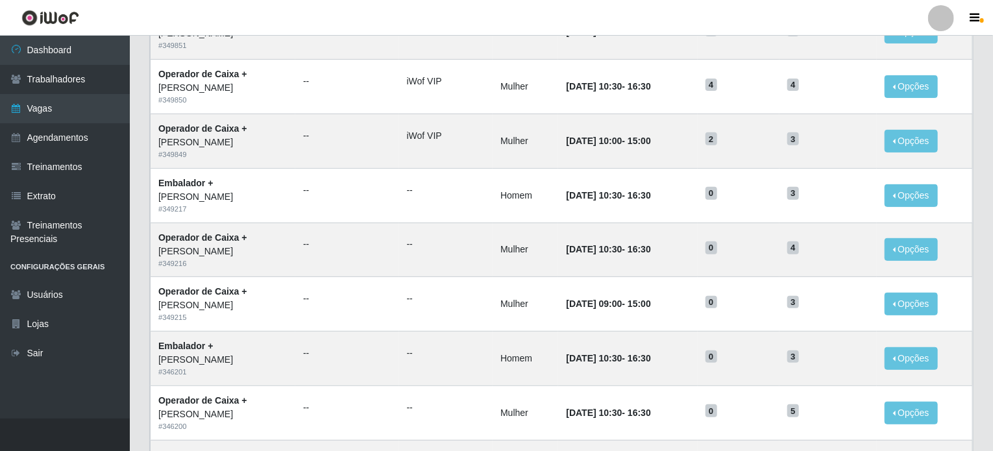
scroll to position [60, 0]
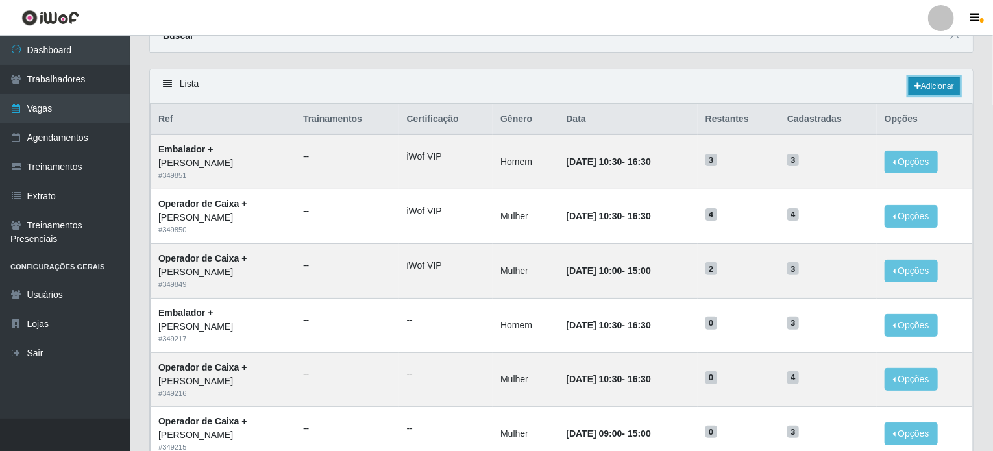
click at [937, 81] on link "Adicionar" at bounding box center [934, 86] width 51 height 18
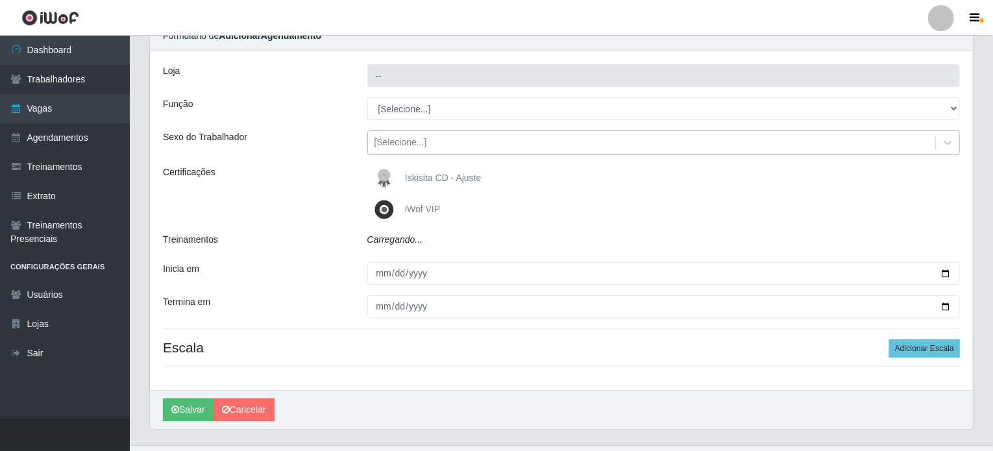
type input "[PERSON_NAME]"
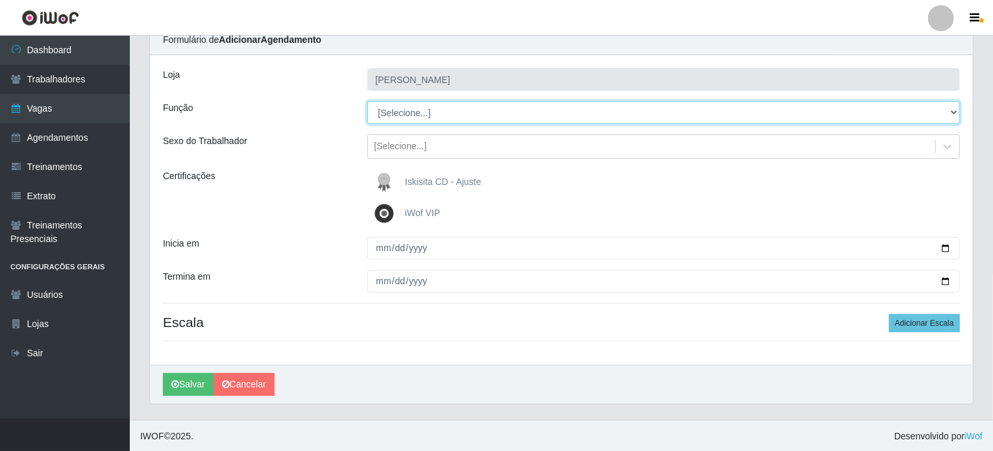
click at [411, 113] on select "[Selecione...] Auxiliar de Estacionamento Auxiliar de Estacionamento + Auxiliar…" at bounding box center [663, 112] width 593 height 23
select select "72"
click at [367, 101] on select "[Selecione...] Auxiliar de Estacionamento Auxiliar de Estacionamento + Auxiliar…" at bounding box center [663, 112] width 593 height 23
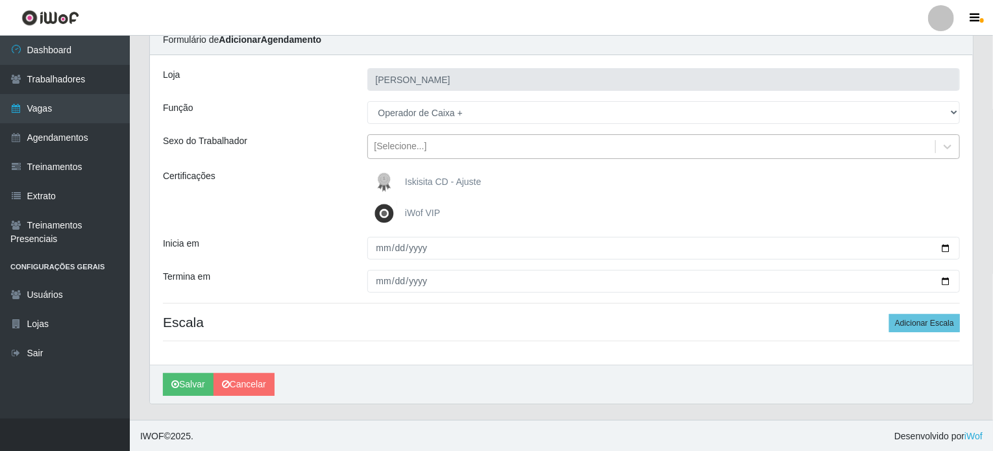
click at [418, 140] on div "[Selecione...]" at bounding box center [400, 147] width 53 height 14
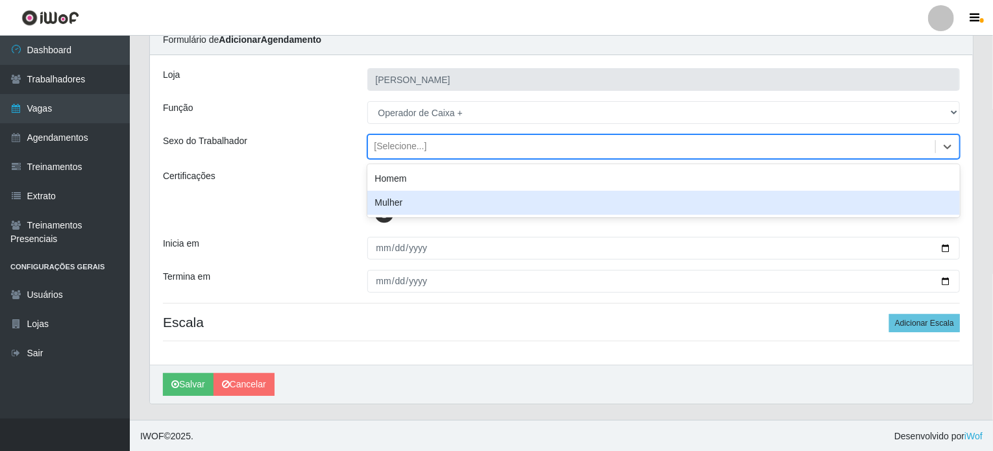
click at [392, 201] on div "Mulher" at bounding box center [663, 203] width 593 height 24
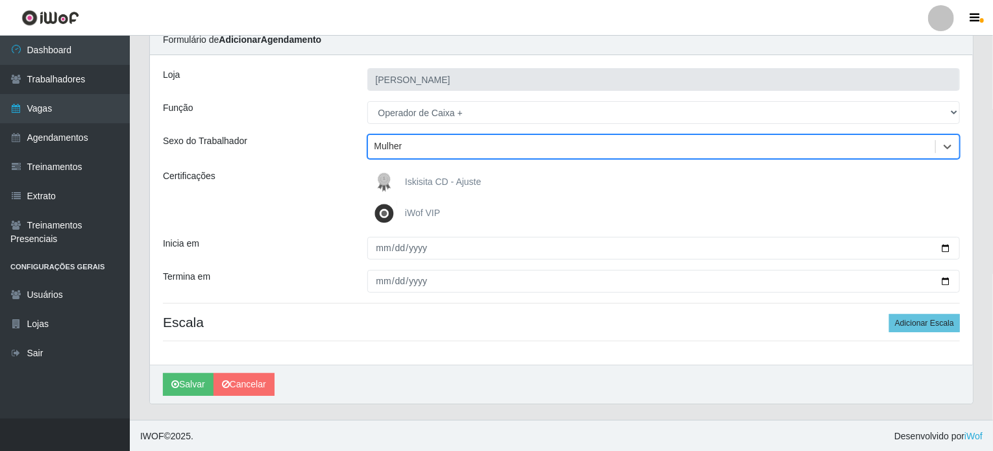
click at [385, 214] on img at bounding box center [386, 214] width 31 height 26
click at [0, 0] on input "iWof VIP" at bounding box center [0, 0] width 0 height 0
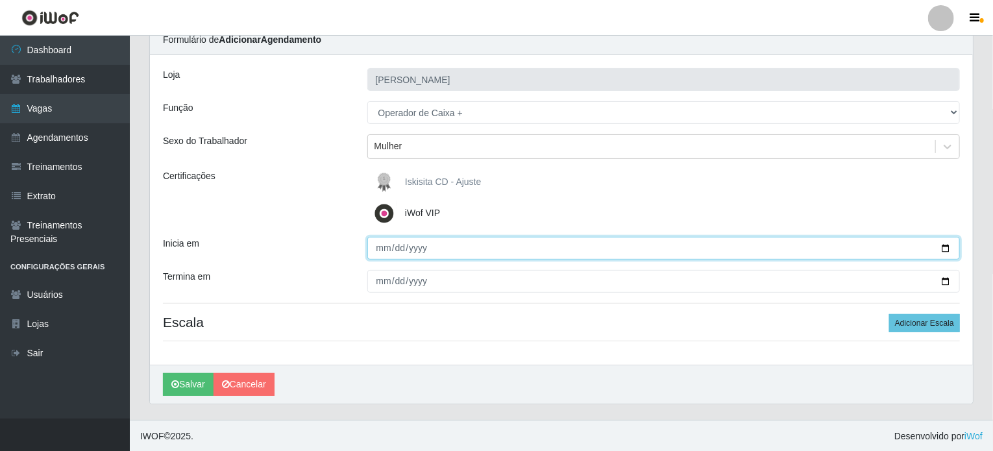
click at [383, 246] on input "Inicia em" at bounding box center [663, 248] width 593 height 23
type input "2025-10-11"
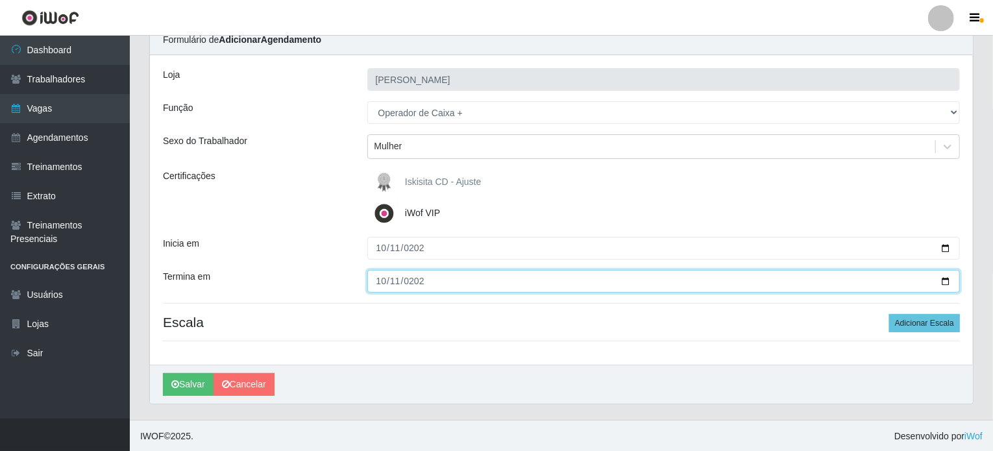
type input "2025-10-11"
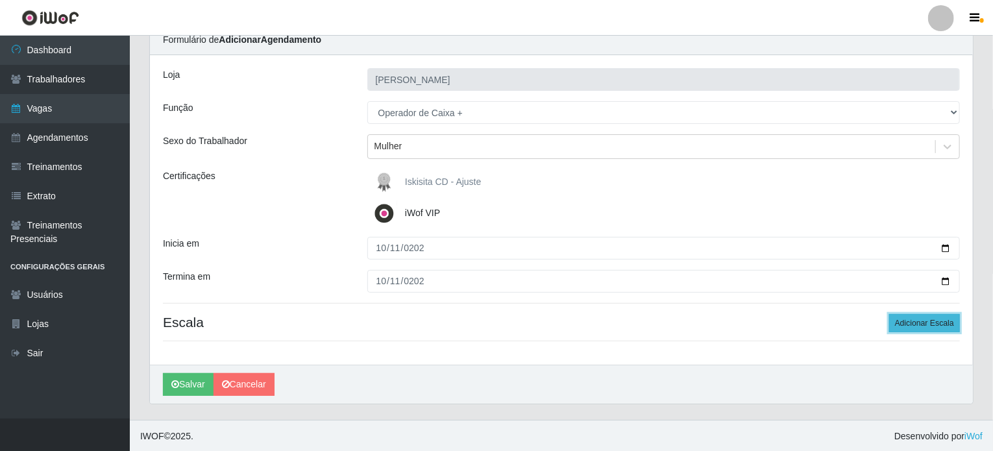
drag, startPoint x: 911, startPoint y: 321, endPoint x: 914, endPoint y: 327, distance: 7.3
click at [911, 321] on button "Adicionar Escala" at bounding box center [924, 323] width 71 height 18
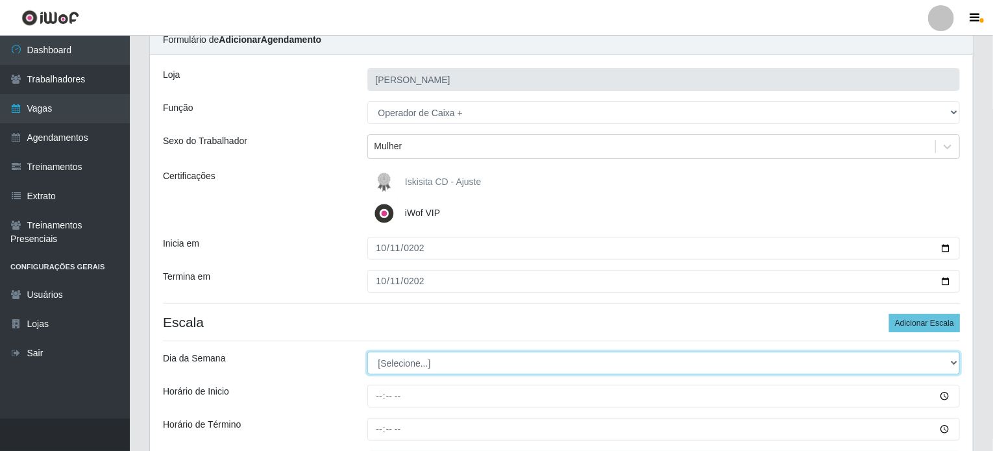
click at [397, 363] on select "[Selecione...] Segunda Terça Quarta Quinta Sexta Sábado Domingo" at bounding box center [663, 363] width 593 height 23
select select "6"
click at [367, 352] on select "[Selecione...] Segunda Terça Quarta Quinta Sexta Sábado Domingo" at bounding box center [663, 363] width 593 height 23
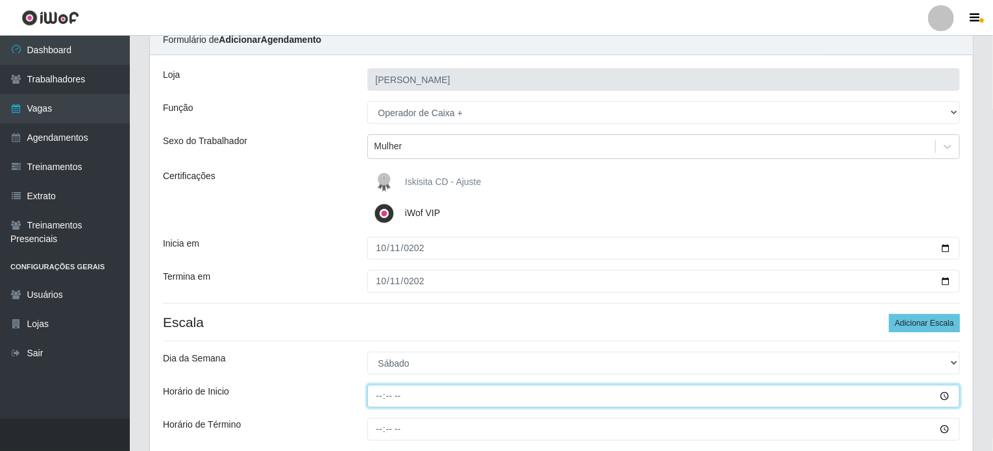
click at [376, 398] on input "Horário de Inicio" at bounding box center [663, 396] width 593 height 23
type input "09:00"
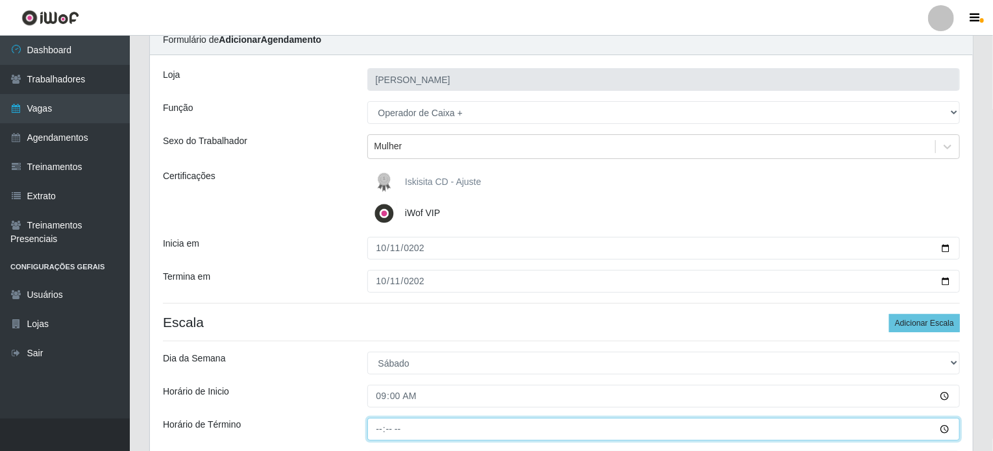
type input "15:00"
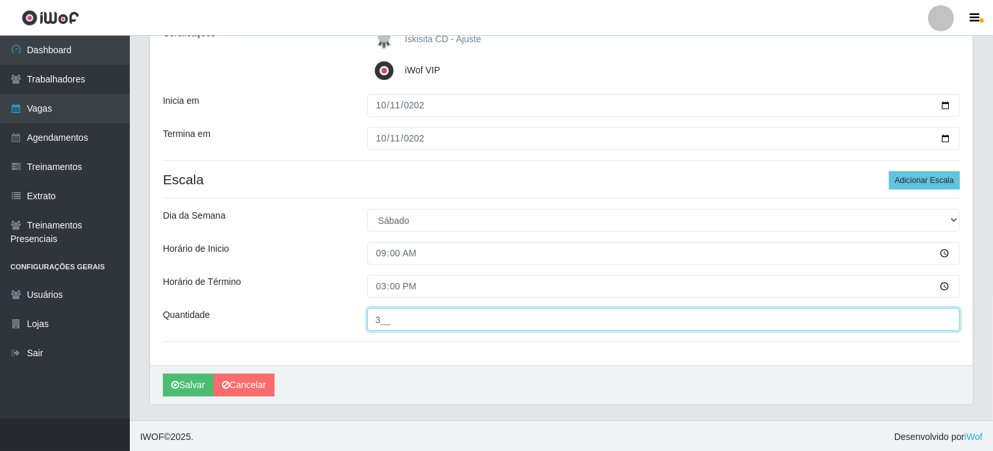
scroll to position [200, 0]
type input "3__"
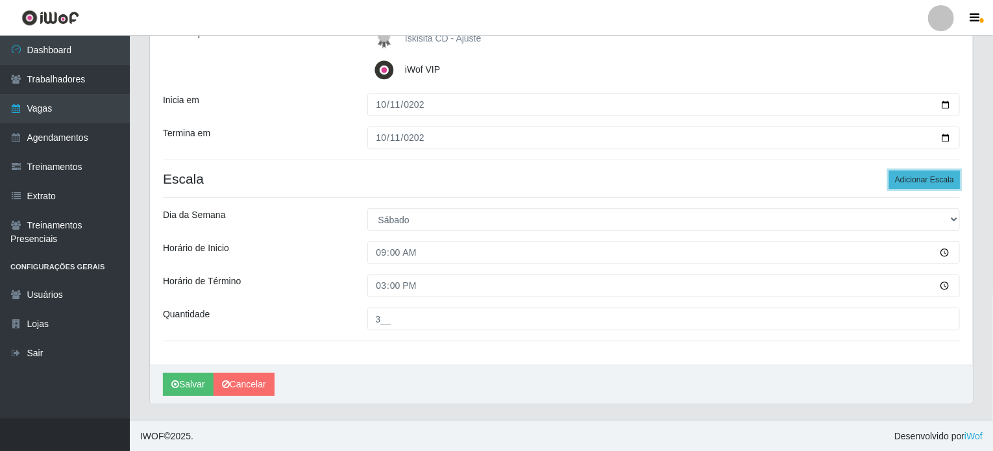
click at [914, 180] on button "Adicionar Escala" at bounding box center [924, 180] width 71 height 18
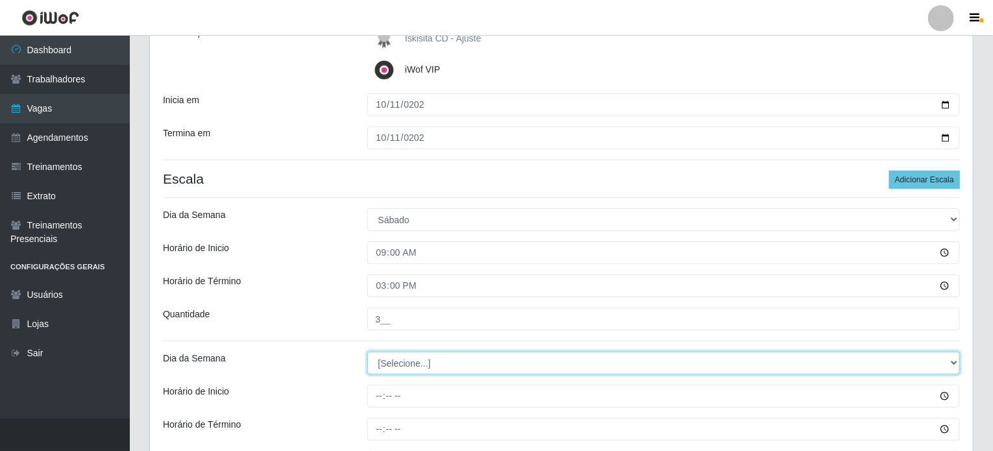
click at [405, 368] on select "[Selecione...] Segunda Terça Quarta Quinta Sexta Sábado Domingo" at bounding box center [663, 363] width 593 height 23
select select "6"
click at [367, 352] on select "[Selecione...] Segunda Terça Quarta Quinta Sexta Sábado Domingo" at bounding box center [663, 363] width 593 height 23
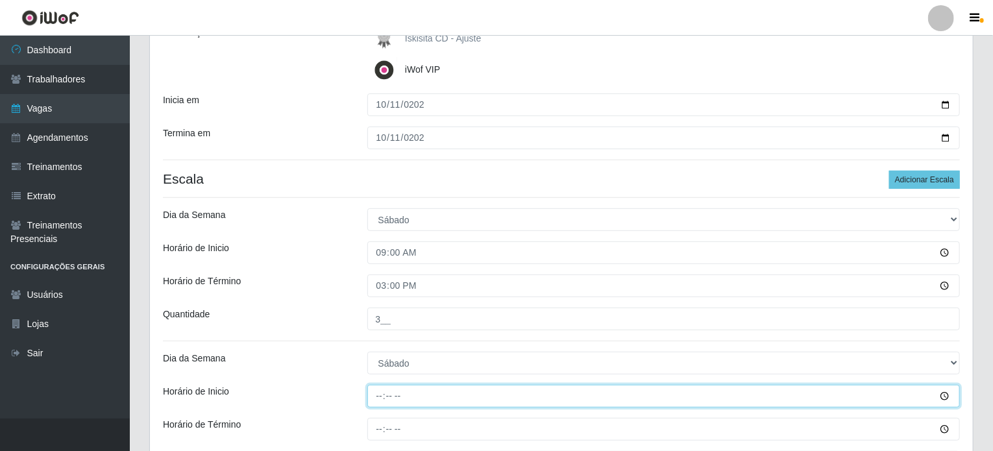
click at [378, 391] on input "Horário de Inicio" at bounding box center [663, 396] width 593 height 23
type input "10:30"
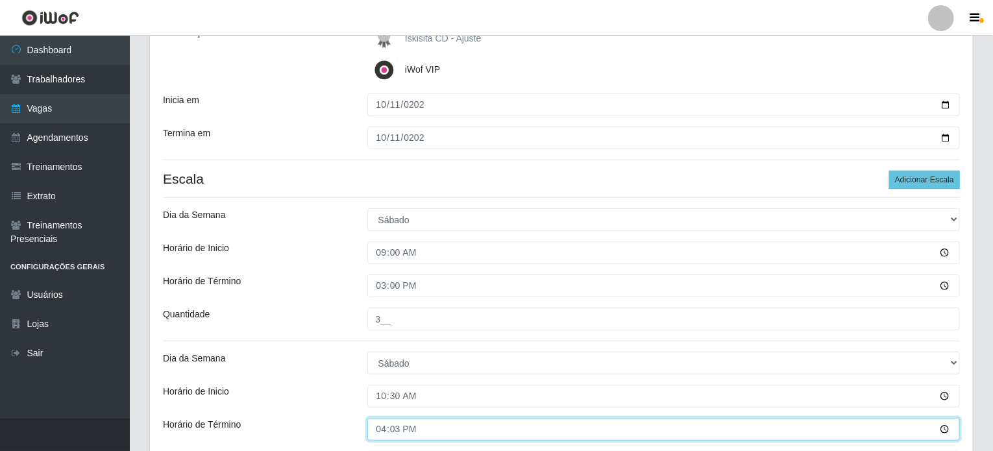
type input "16:30"
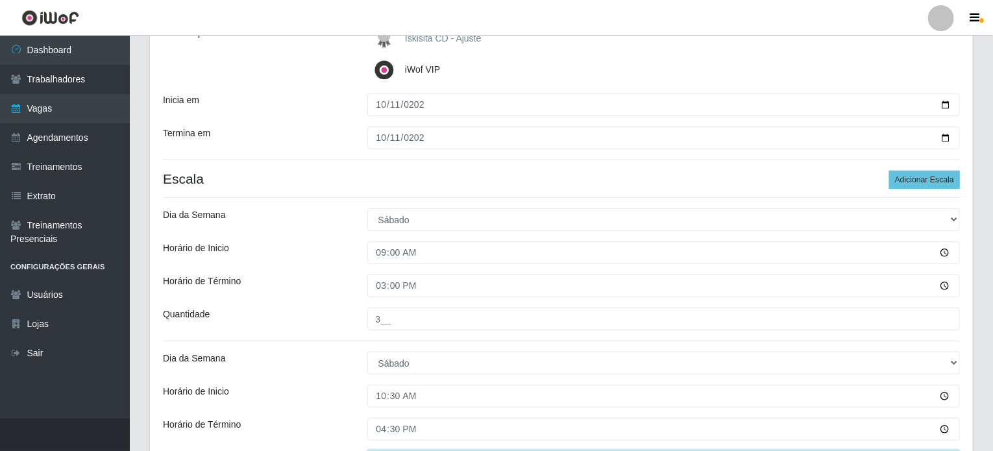
scroll to position [221, 0]
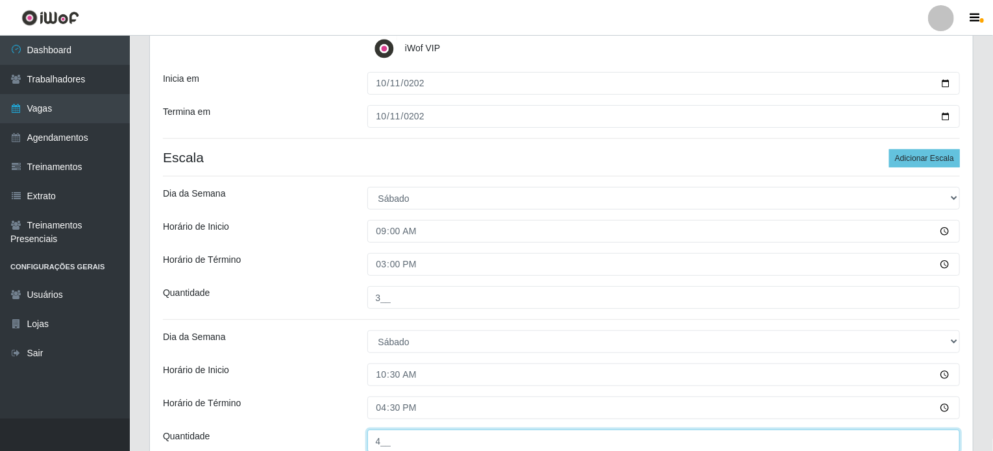
type input "4__"
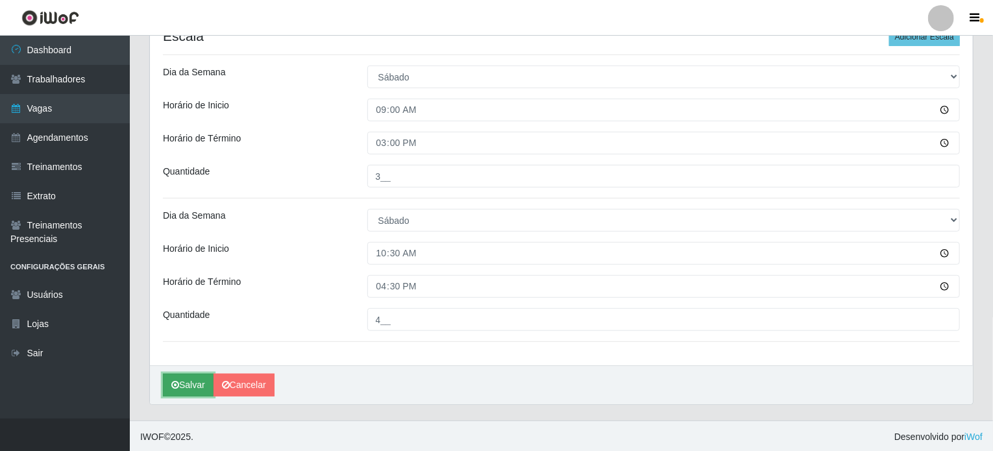
click at [198, 386] on button "Salvar" at bounding box center [188, 385] width 51 height 23
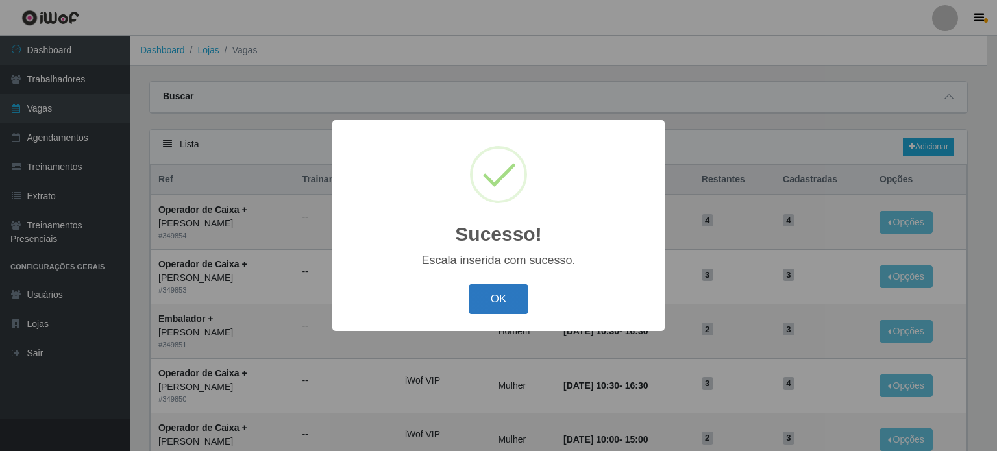
click at [509, 302] on button "OK" at bounding box center [499, 299] width 60 height 31
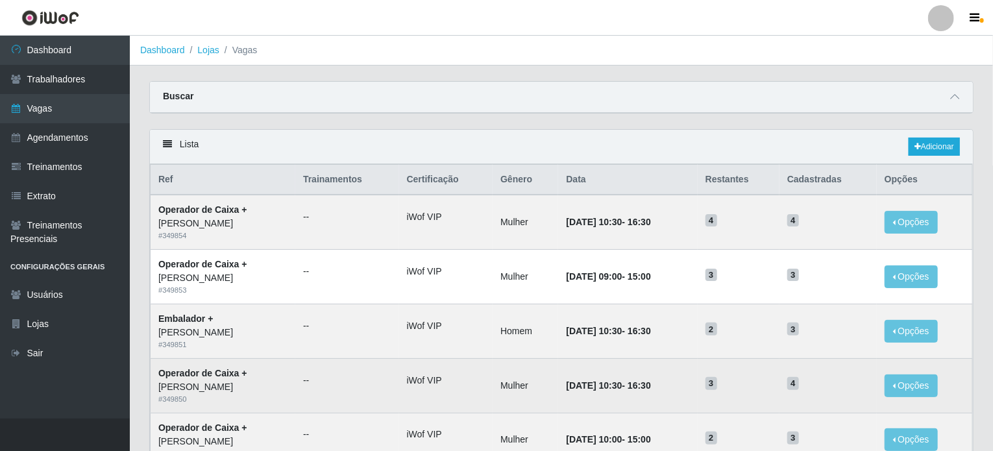
scroll to position [65, 0]
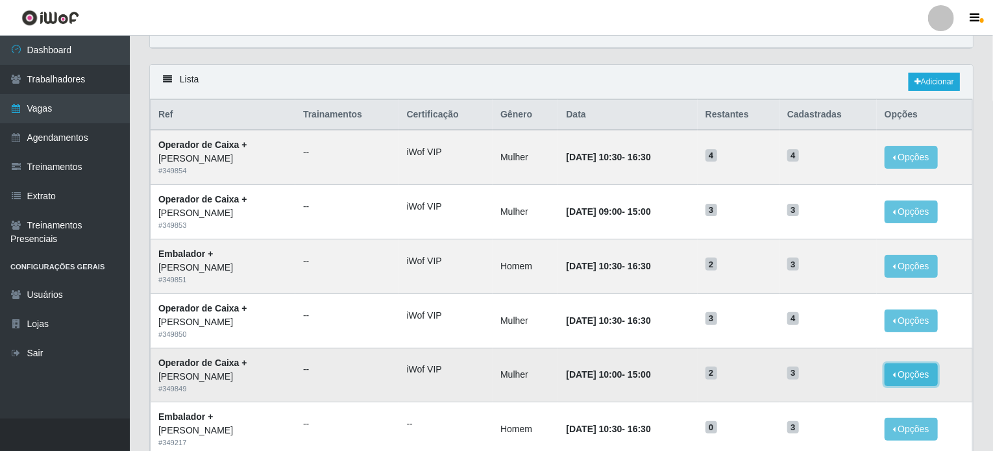
click at [912, 378] on button "Opções" at bounding box center [911, 374] width 53 height 23
click at [830, 376] on link "Editar" at bounding box center [811, 377] width 37 height 10
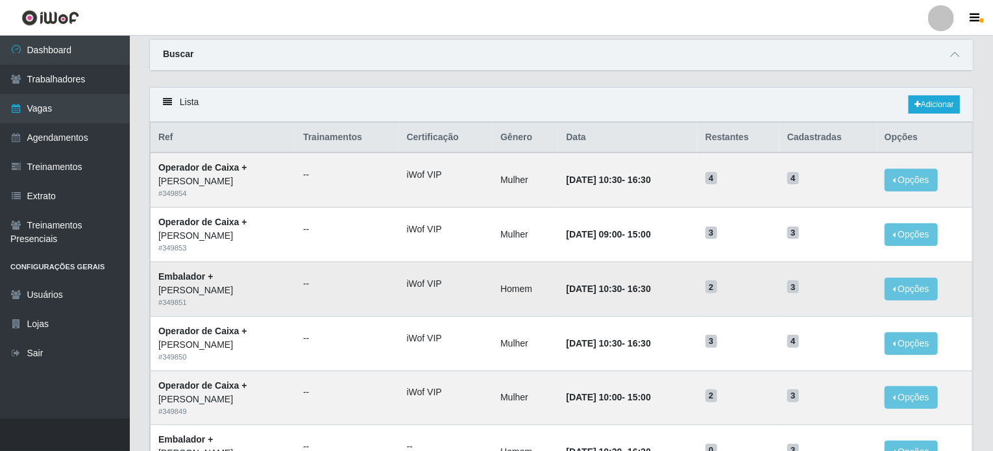
scroll to position [65, 0]
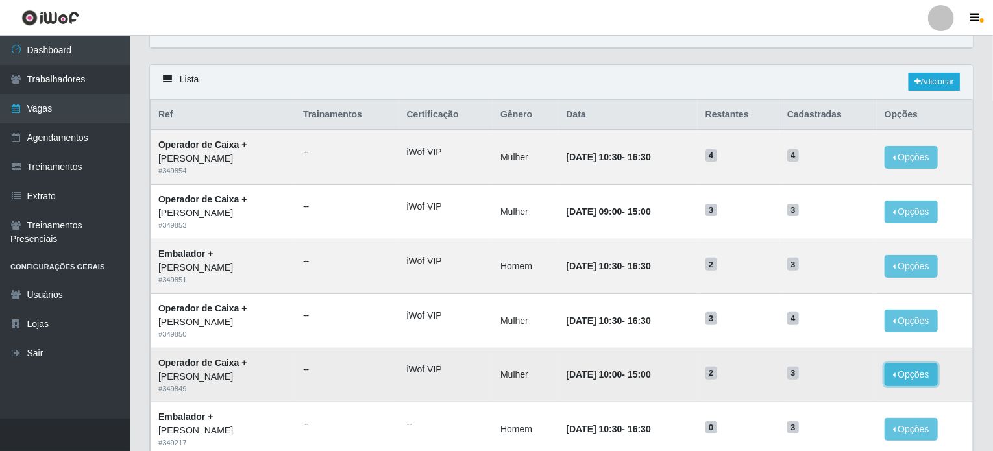
click at [932, 372] on button "Opções" at bounding box center [911, 374] width 53 height 23
click at [841, 378] on button "Editar" at bounding box center [831, 377] width 103 height 27
drag, startPoint x: 928, startPoint y: 368, endPoint x: 921, endPoint y: 376, distance: 10.6
click at [927, 371] on button "Opções" at bounding box center [911, 374] width 53 height 23
click at [814, 379] on link "Editar" at bounding box center [811, 377] width 37 height 10
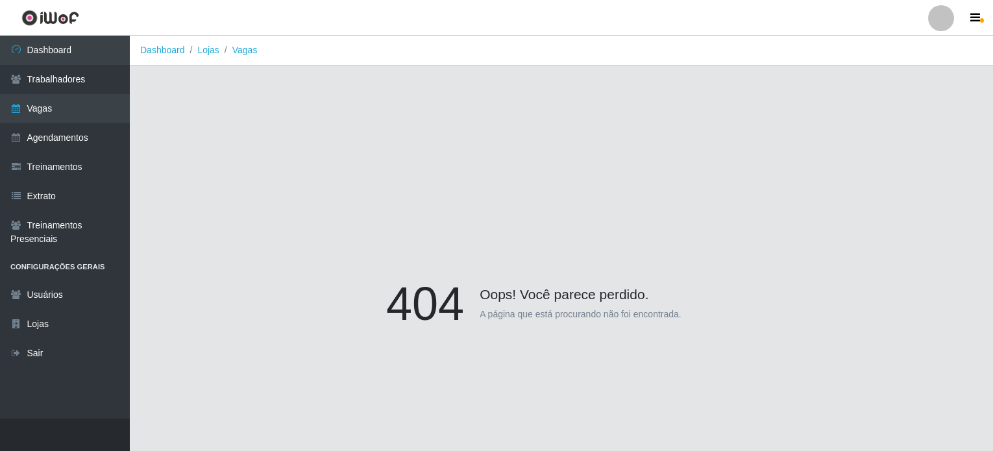
scroll to position [65, 0]
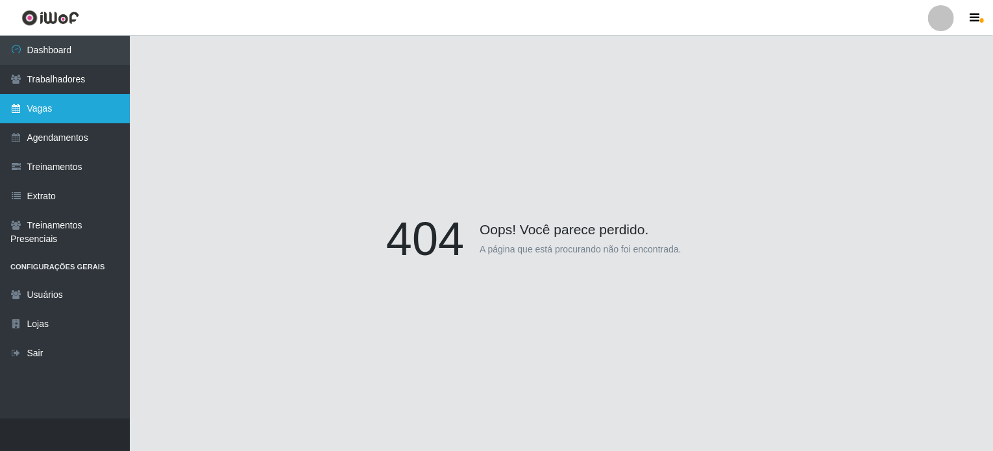
click at [27, 106] on link "Vagas" at bounding box center [65, 108] width 130 height 29
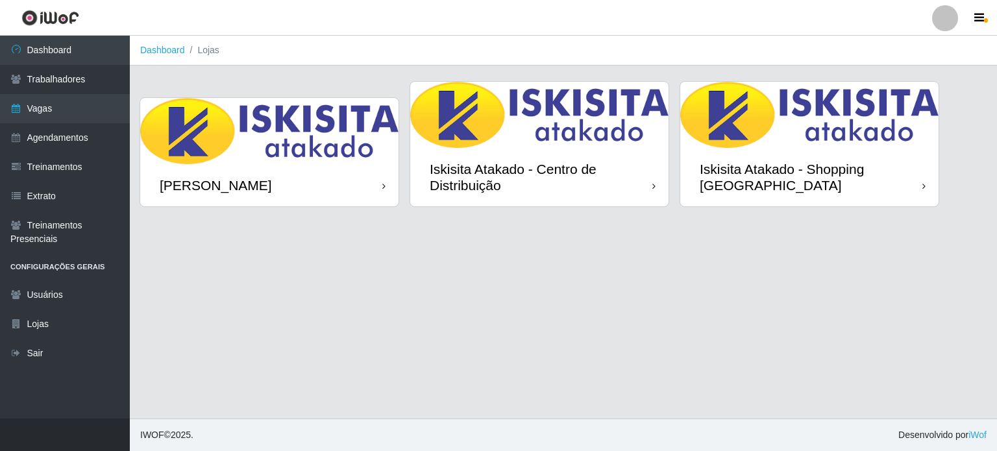
click at [228, 158] on img at bounding box center [269, 131] width 258 height 66
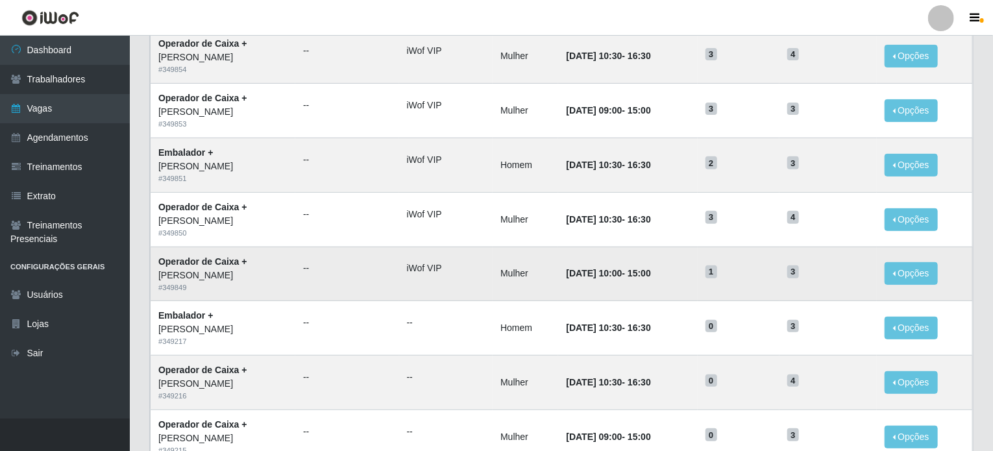
scroll to position [195, 0]
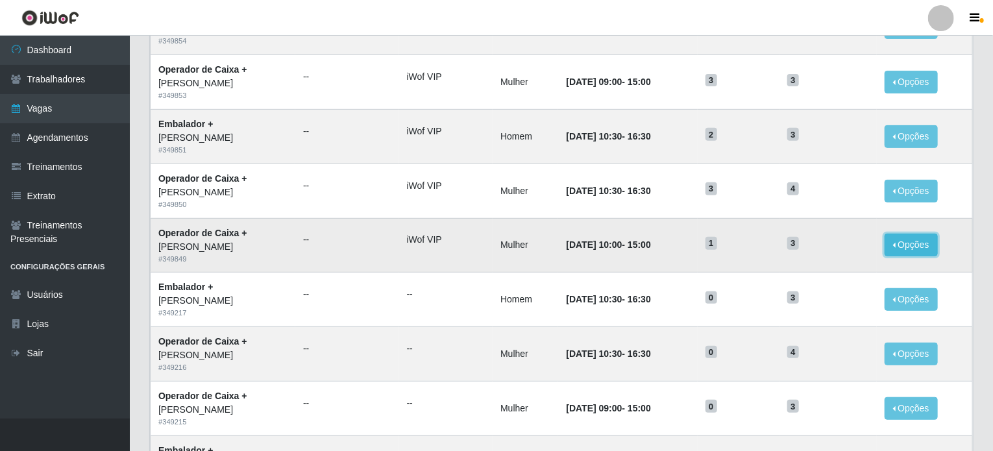
click at [920, 243] on button "Opções" at bounding box center [911, 245] width 53 height 23
click at [823, 245] on link "Editar" at bounding box center [811, 247] width 37 height 10
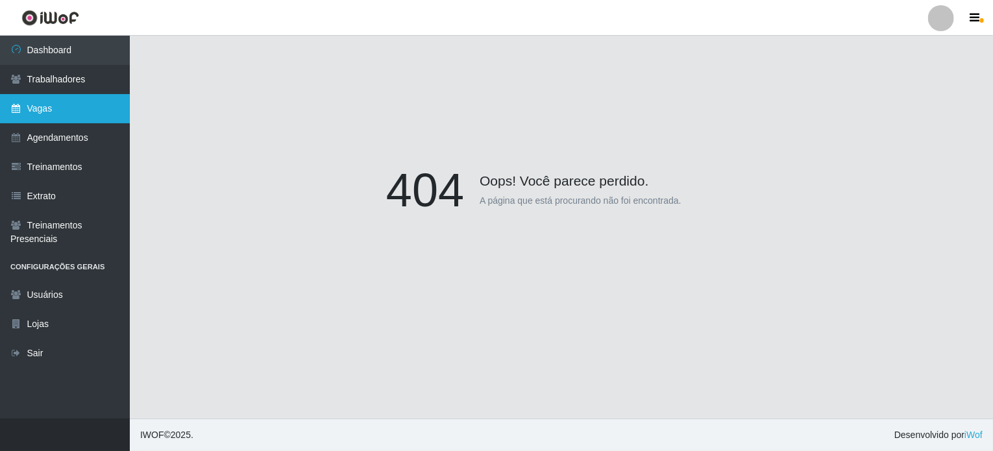
click at [31, 114] on link "Vagas" at bounding box center [65, 108] width 130 height 29
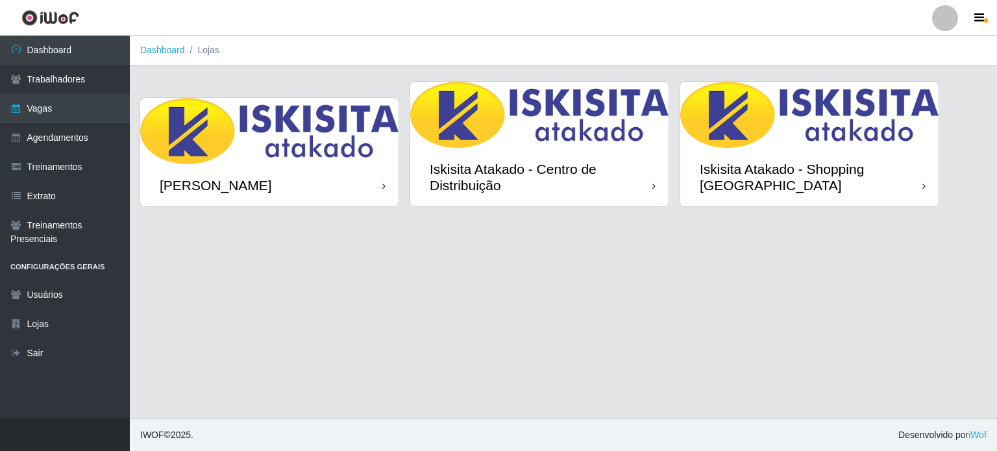
click at [252, 130] on img at bounding box center [269, 131] width 258 height 66
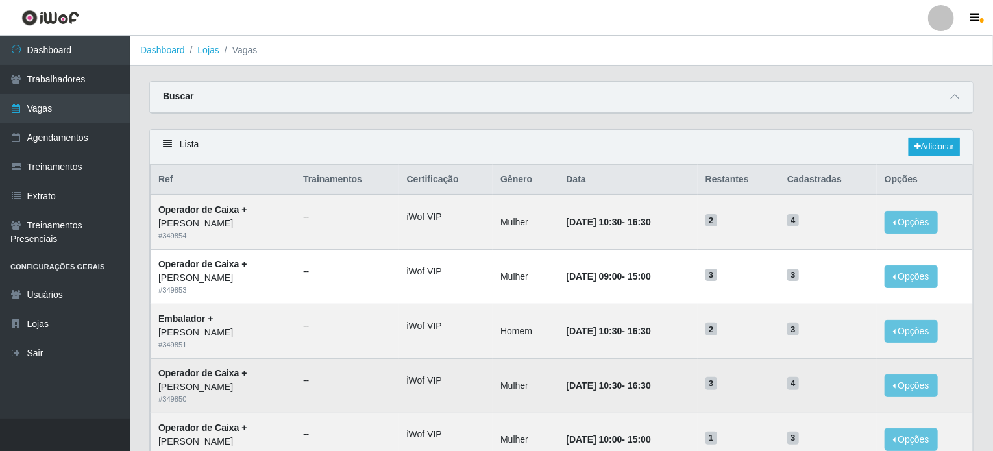
scroll to position [65, 0]
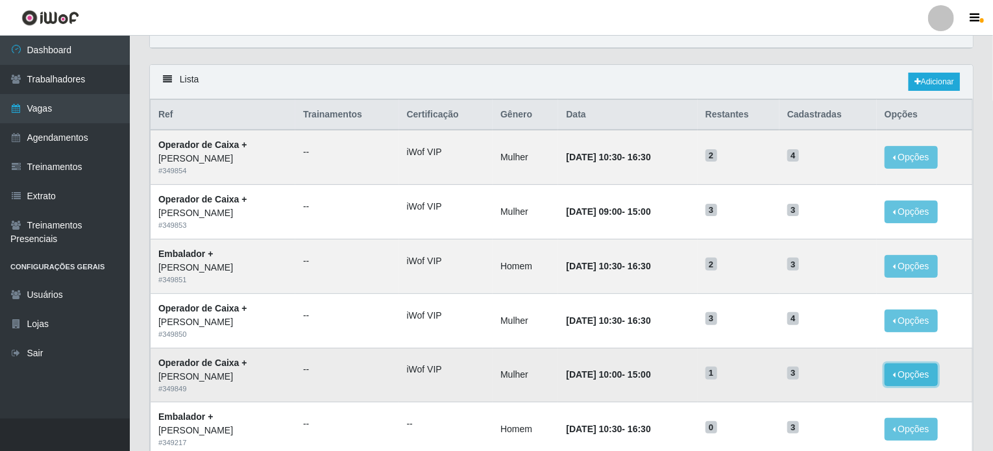
click at [912, 383] on button "Opções" at bounding box center [911, 374] width 53 height 23
click at [818, 376] on link "Editar" at bounding box center [811, 377] width 37 height 10
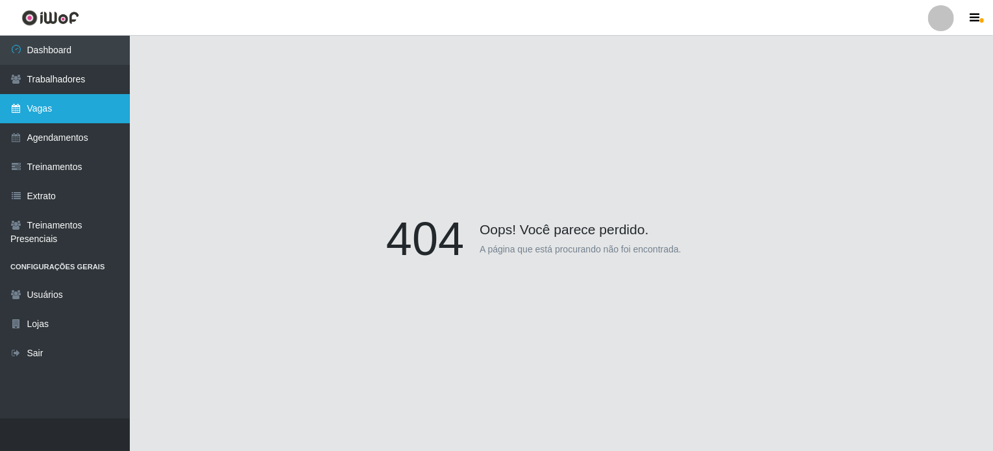
click at [39, 111] on link "Vagas" at bounding box center [65, 108] width 130 height 29
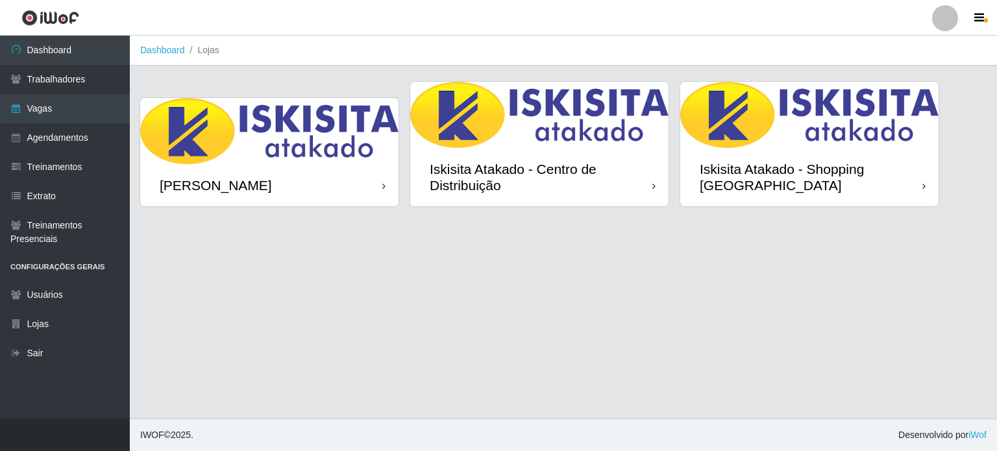
click at [265, 137] on img at bounding box center [269, 131] width 258 height 66
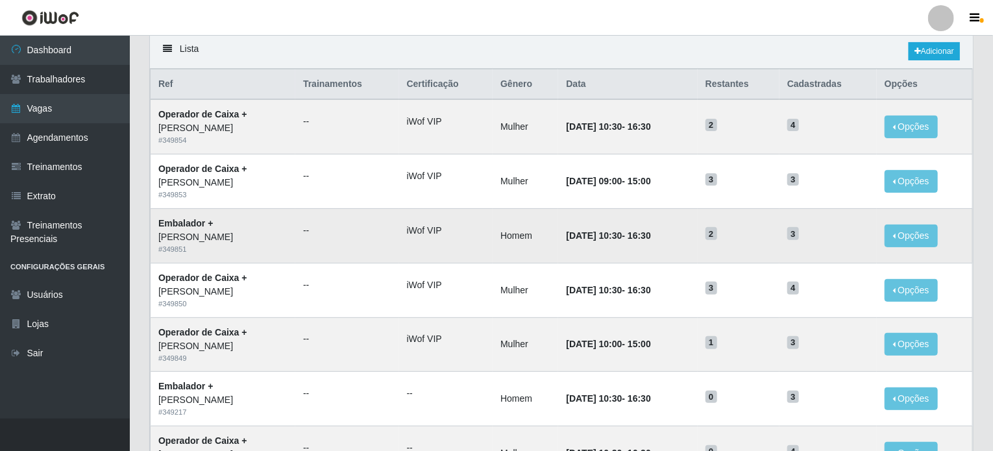
scroll to position [65, 0]
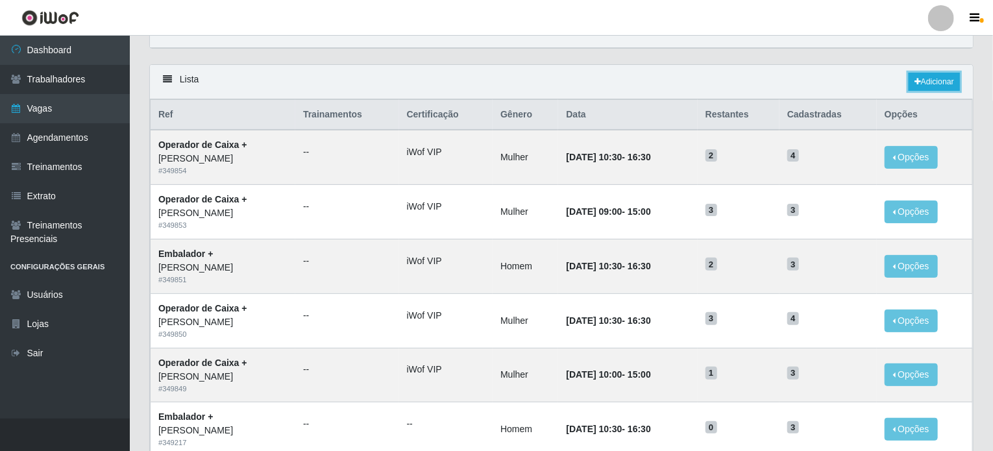
click at [942, 76] on link "Adicionar" at bounding box center [934, 82] width 51 height 18
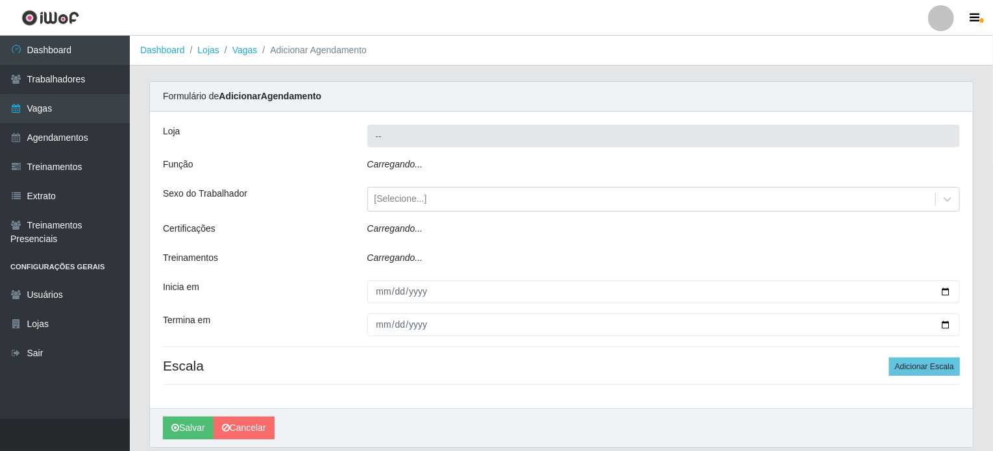
type input "[PERSON_NAME]"
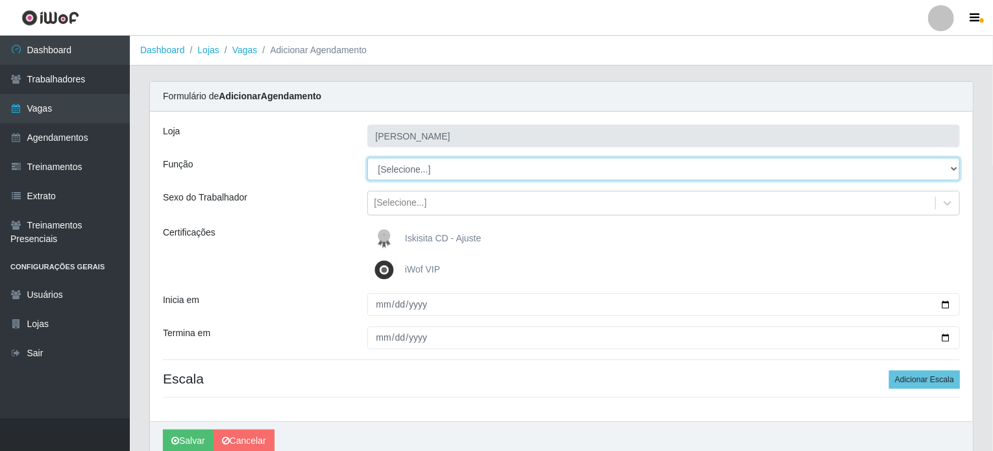
click at [408, 168] on select "[Selecione...] Auxiliar de Estacionamento Auxiliar de Estacionamento + Auxiliar…" at bounding box center [663, 169] width 593 height 23
select select "70"
click at [367, 158] on select "[Selecione...] Auxiliar de Estacionamento Auxiliar de Estacionamento + Auxiliar…" at bounding box center [663, 169] width 593 height 23
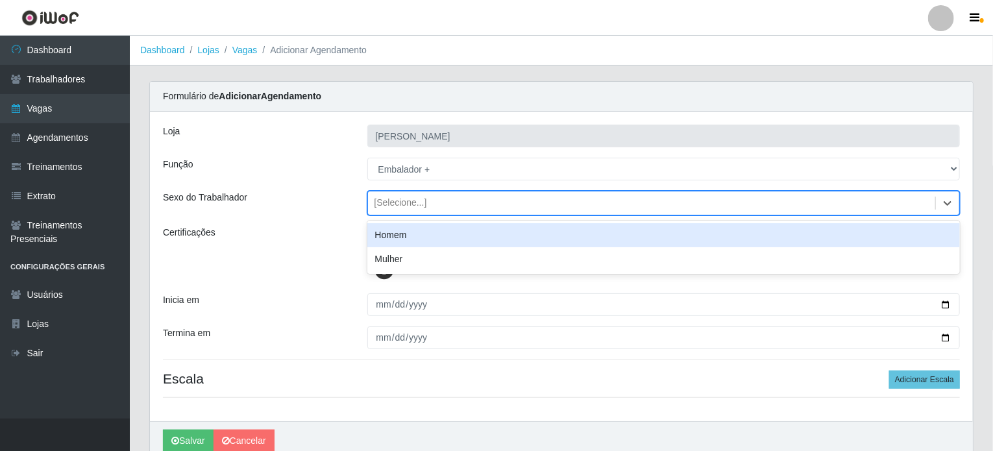
click at [401, 202] on div "[Selecione...]" at bounding box center [400, 204] width 53 height 14
click at [398, 234] on div "Homem" at bounding box center [663, 235] width 593 height 24
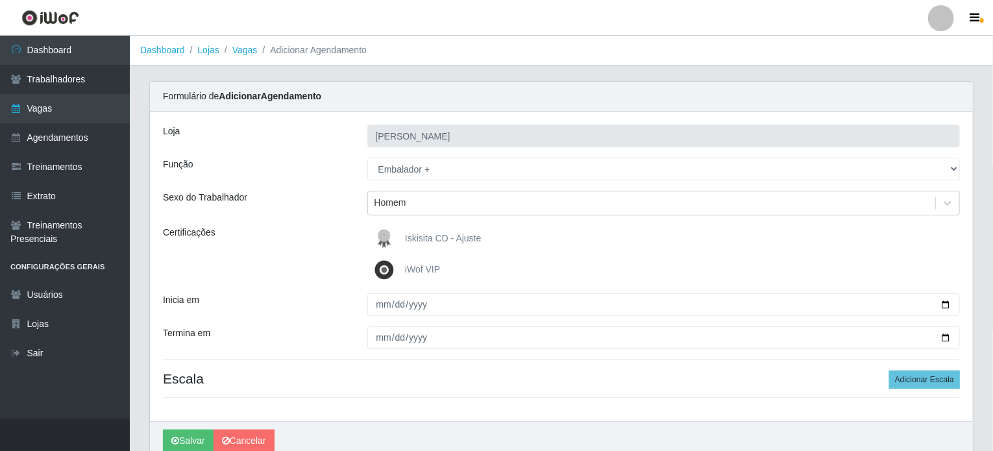
click at [390, 275] on img at bounding box center [386, 270] width 31 height 26
click at [0, 0] on input "iWof VIP" at bounding box center [0, 0] width 0 height 0
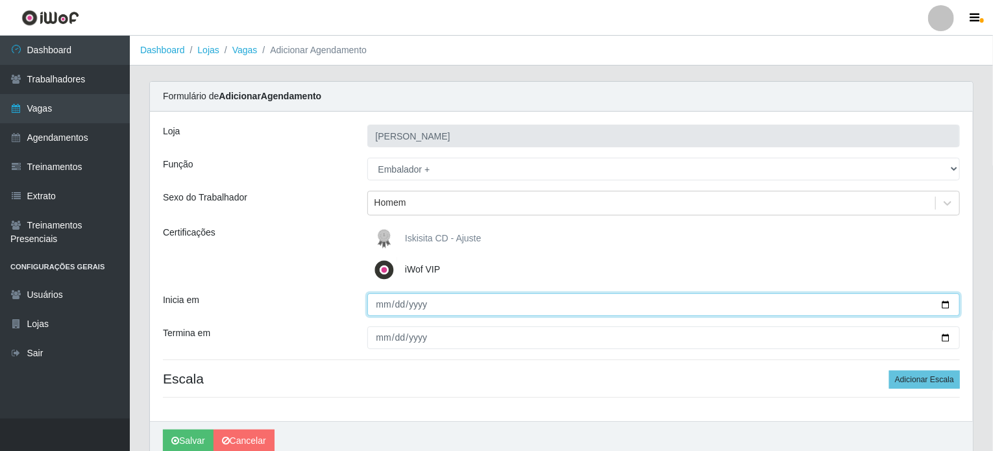
click at [375, 302] on input "Inicia em" at bounding box center [663, 304] width 593 height 23
type input "2025-10-11"
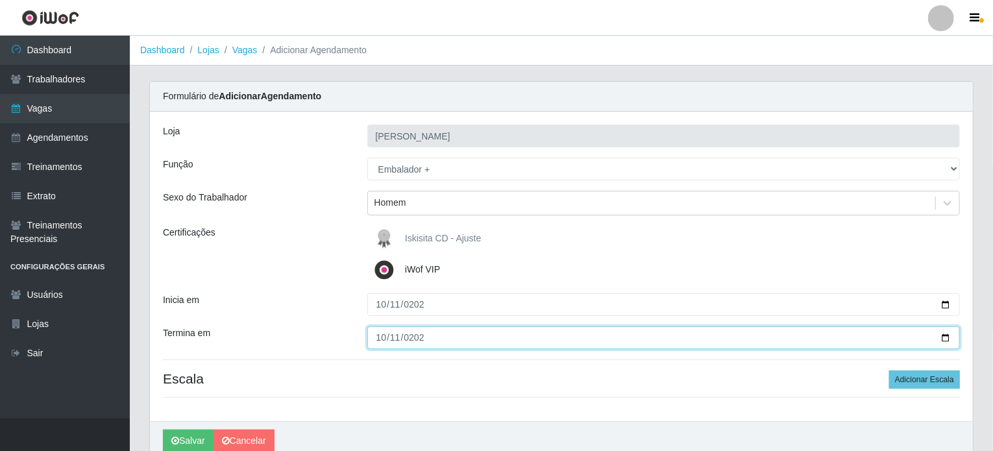
type input "2025-10-11"
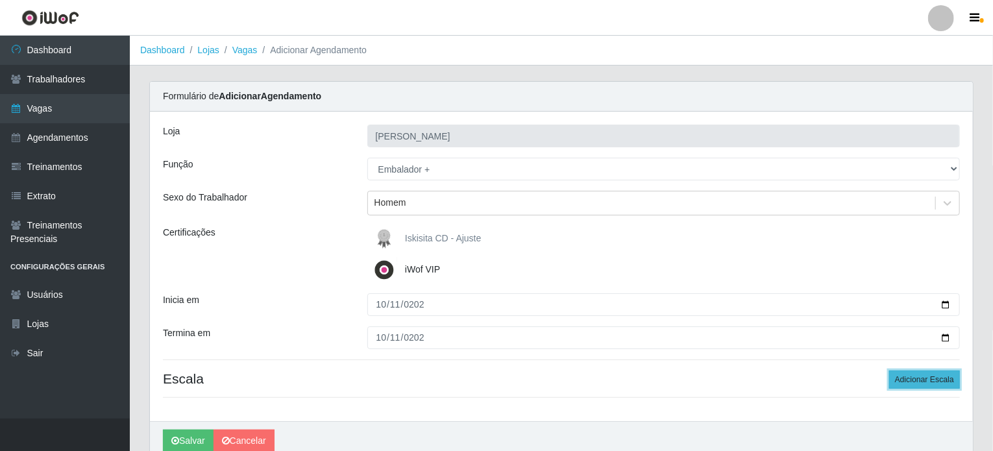
click at [921, 373] on button "Adicionar Escala" at bounding box center [924, 380] width 71 height 18
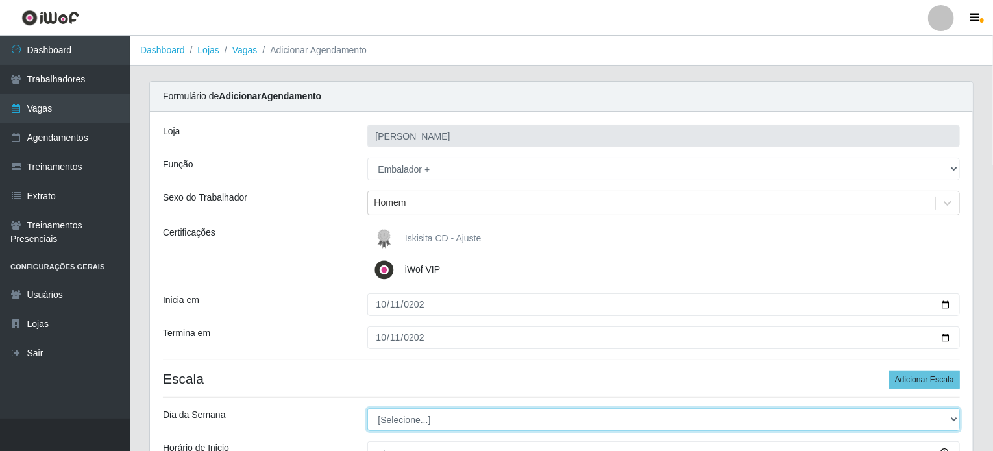
click at [382, 419] on select "[Selecione...] Segunda Terça Quarta Quinta Sexta Sábado Domingo" at bounding box center [663, 419] width 593 height 23
select select "6"
click at [367, 408] on select "[Selecione...] Segunda Terça Quarta Quinta Sexta Sábado Domingo" at bounding box center [663, 419] width 593 height 23
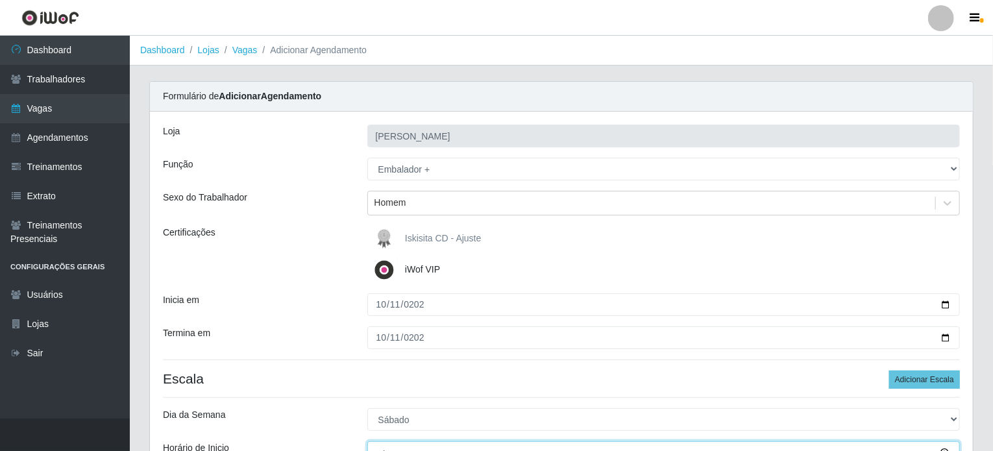
scroll to position [12, 0]
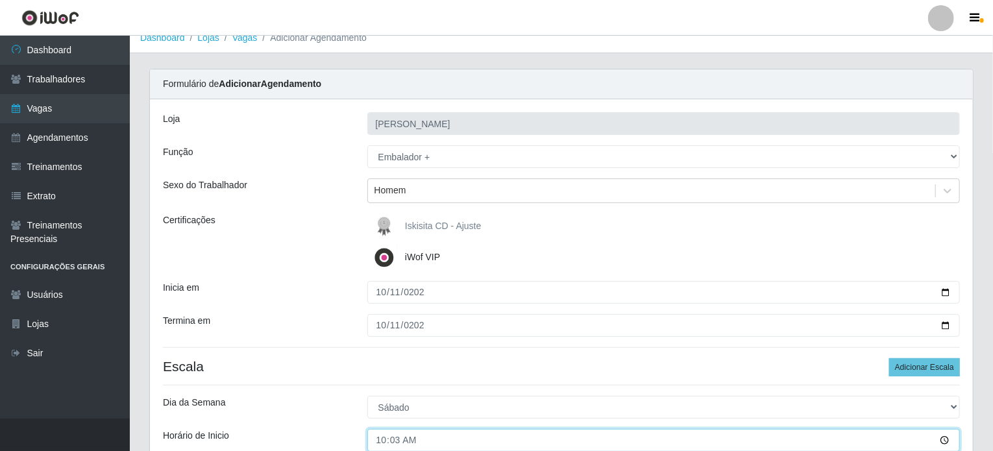
type input "10:30"
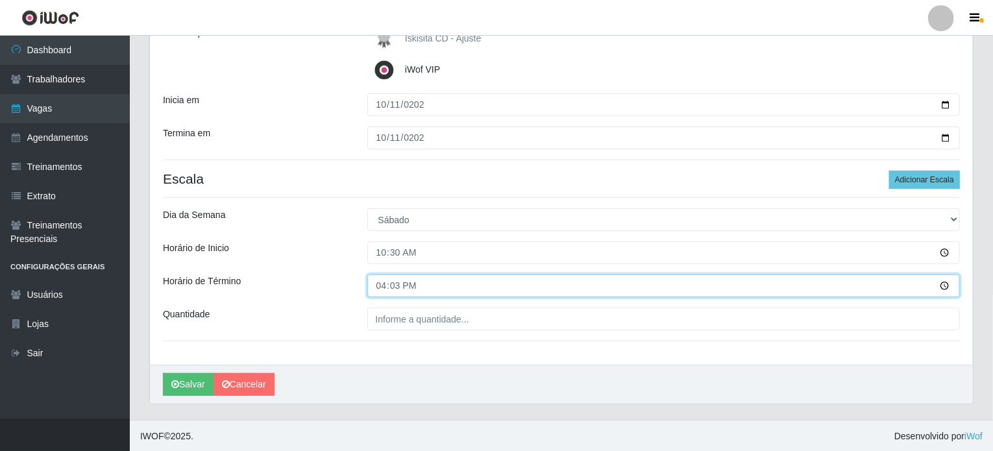
type input "16:30"
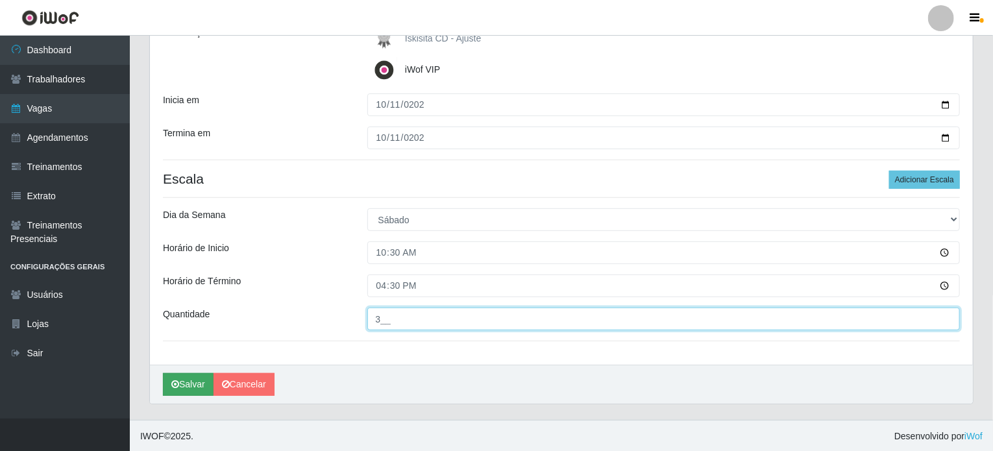
type input "3__"
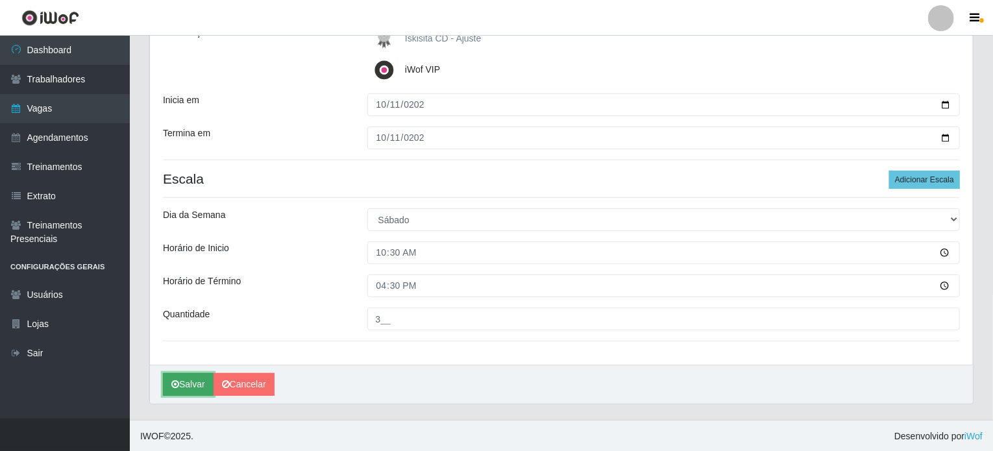
click at [192, 385] on button "Salvar" at bounding box center [188, 384] width 51 height 23
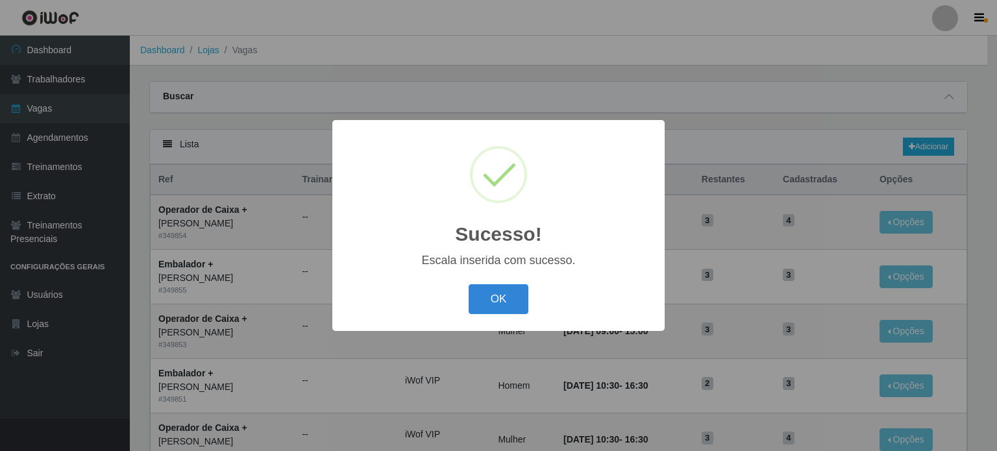
drag, startPoint x: 503, startPoint y: 302, endPoint x: 337, endPoint y: 14, distance: 331.7
click at [501, 300] on button "OK" at bounding box center [499, 299] width 60 height 31
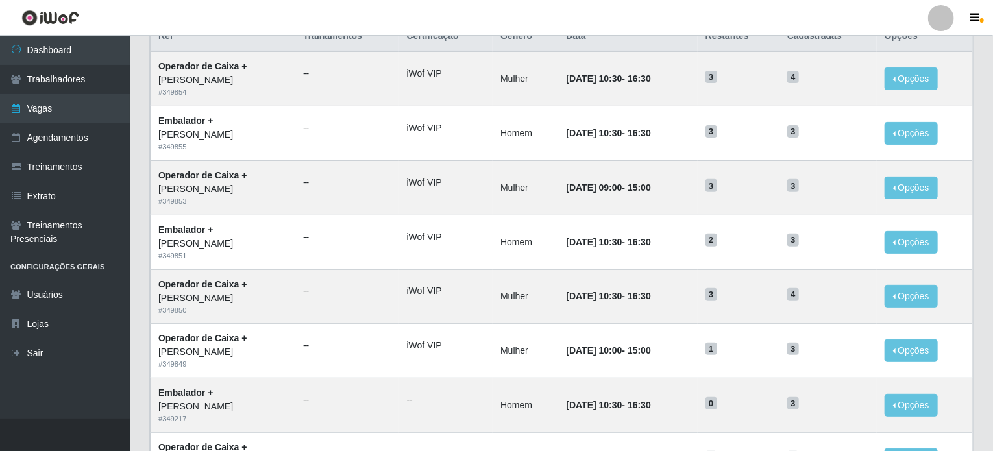
scroll to position [130, 0]
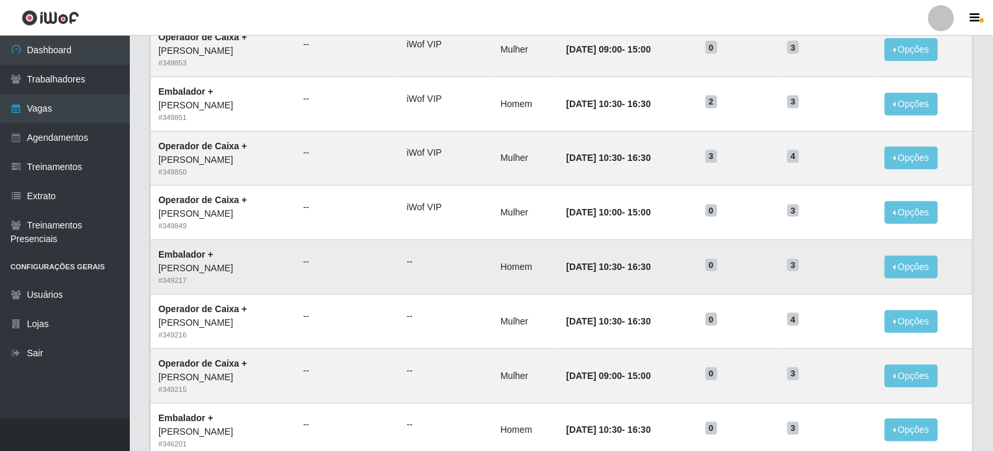
scroll to position [260, 0]
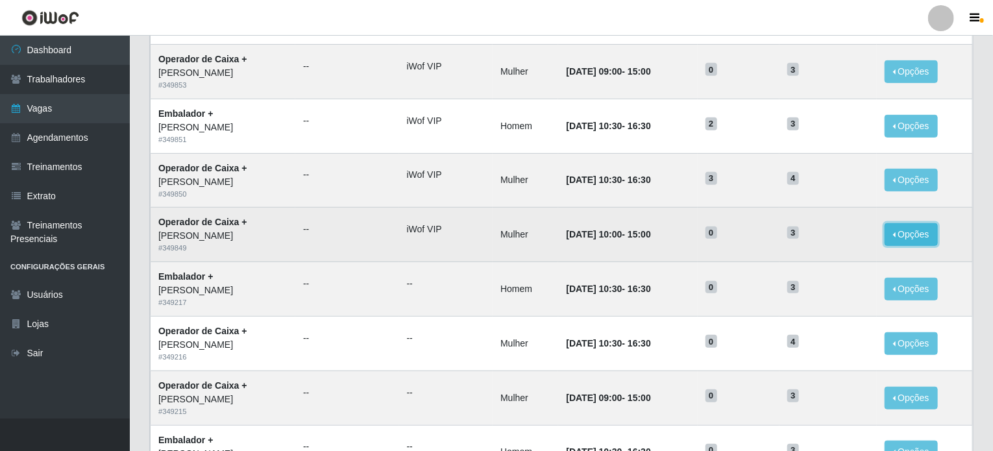
click at [909, 235] on button "Opções" at bounding box center [911, 234] width 53 height 23
click at [822, 237] on link "Editar" at bounding box center [811, 237] width 37 height 10
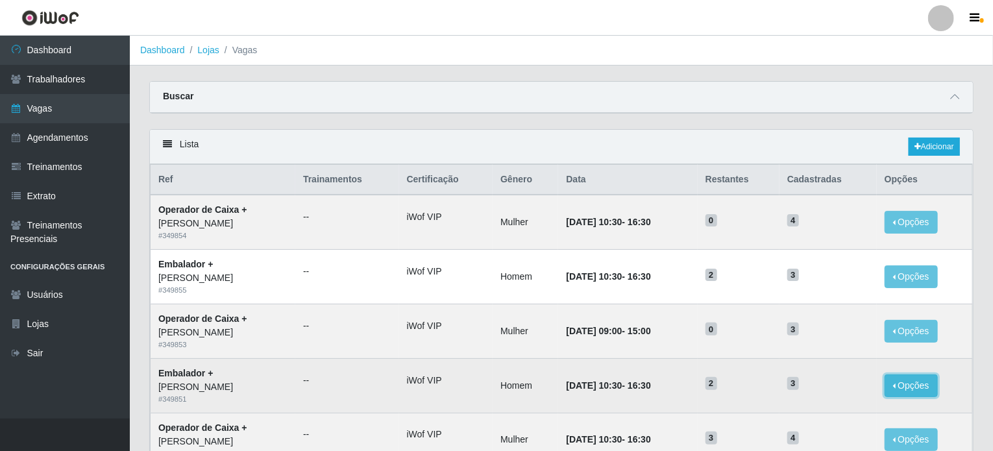
click at [906, 391] on button "Opções" at bounding box center [911, 385] width 53 height 23
click at [829, 386] on link "Editar" at bounding box center [811, 388] width 37 height 10
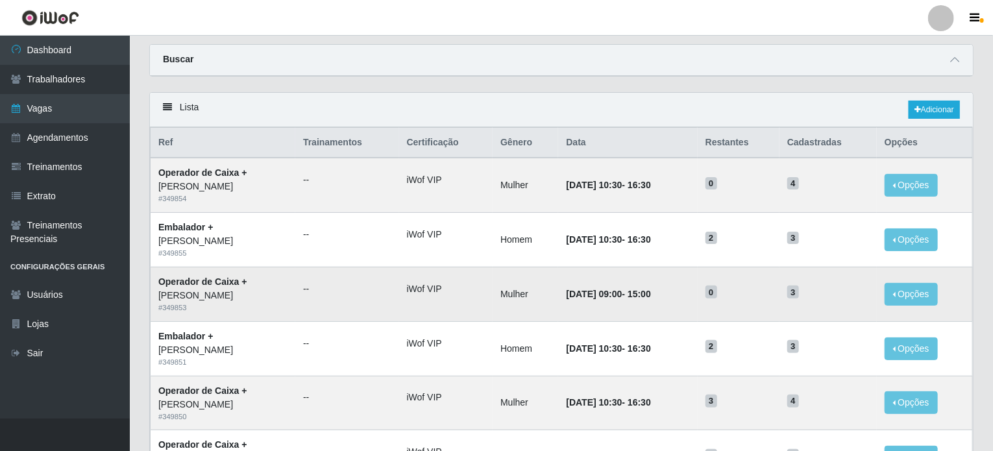
scroll to position [130, 0]
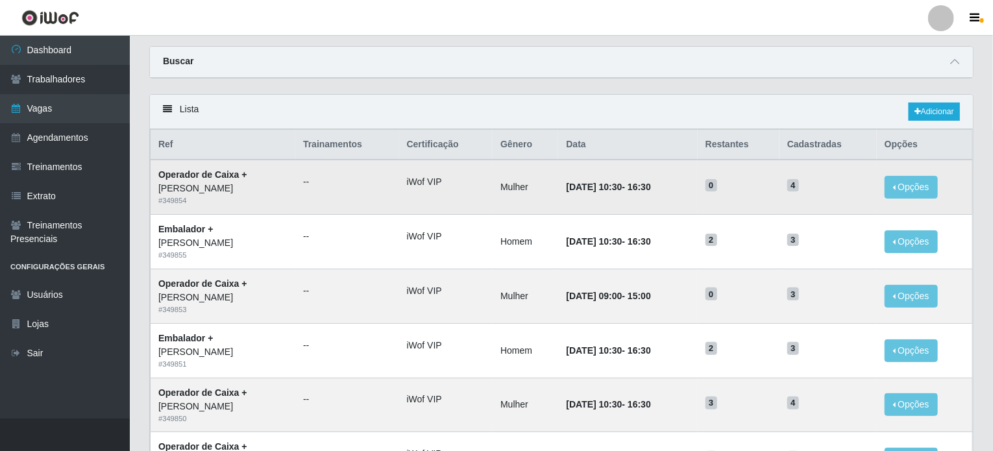
scroll to position [130, 0]
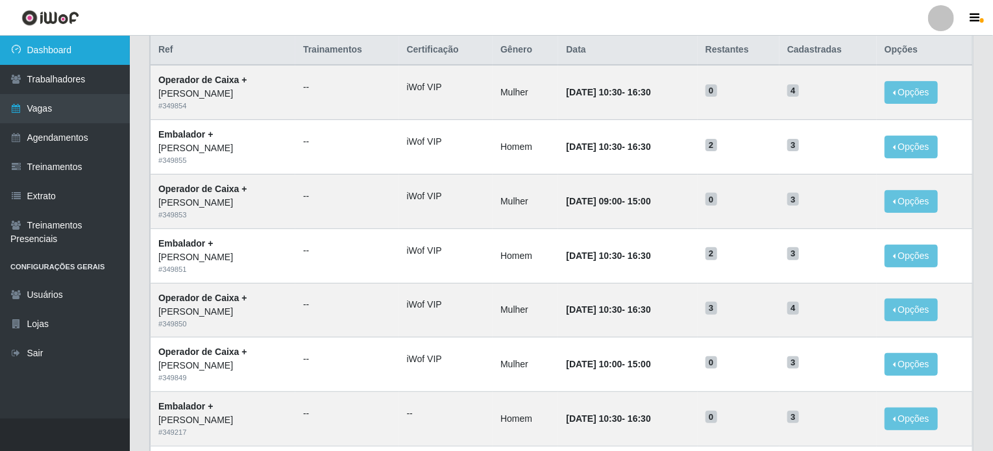
click at [60, 52] on link "Dashboard" at bounding box center [65, 50] width 130 height 29
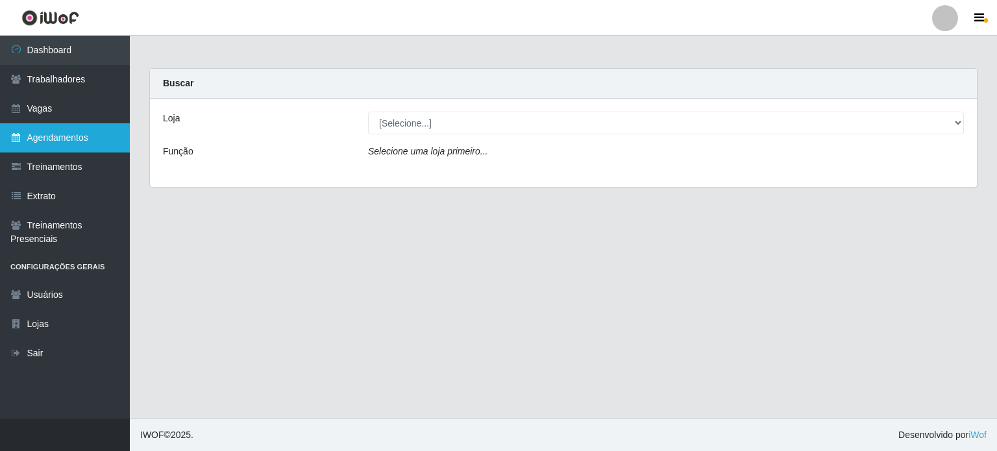
click at [58, 132] on link "Agendamentos" at bounding box center [65, 137] width 130 height 29
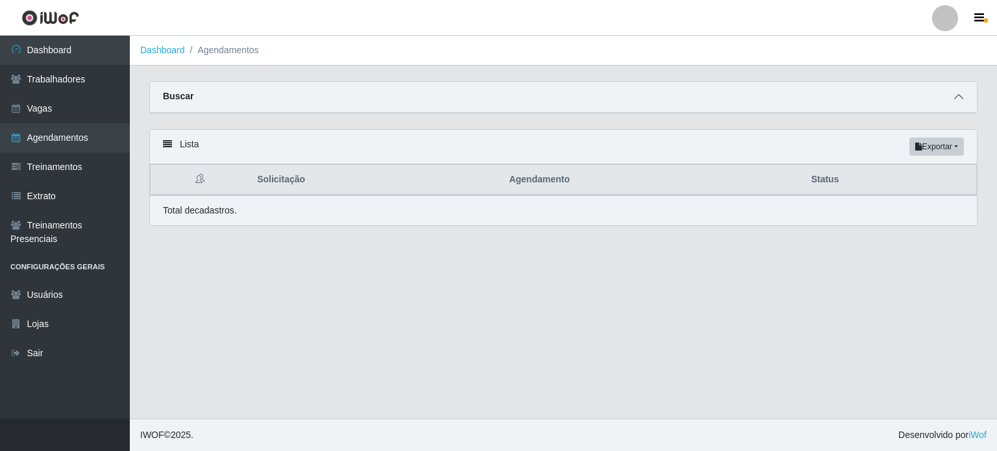
click at [962, 95] on icon at bounding box center [958, 96] width 9 height 9
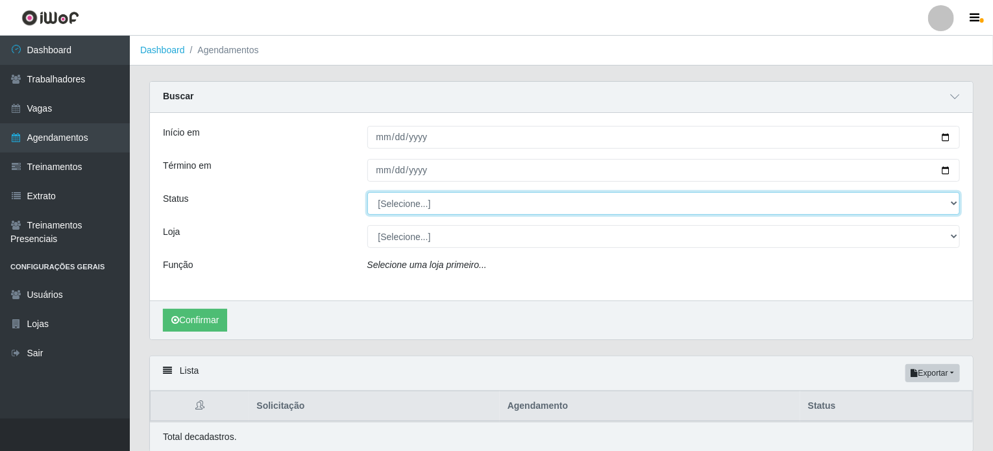
click at [530, 197] on select "[Selecione...] AGENDADO AGUARDANDO LIBERAR EM ANDAMENTO EM REVISÃO FINALIZADO C…" at bounding box center [663, 203] width 593 height 23
select select "AGENDADO"
click at [367, 192] on select "[Selecione...] AGENDADO AGUARDANDO LIBERAR EM ANDAMENTO EM REVISÃO FINALIZADO C…" at bounding box center [663, 203] width 593 height 23
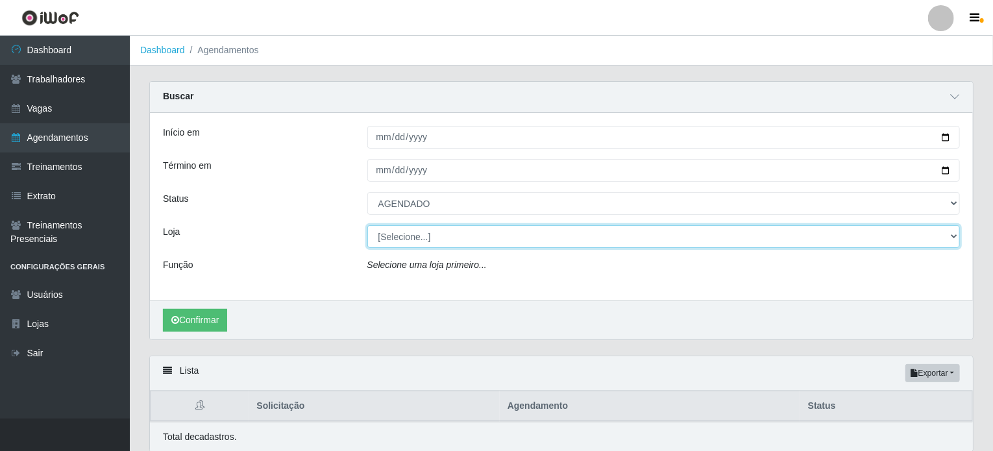
click at [444, 230] on select "[Selecione...] Iskisita Atakado - Alecrim Iskisita Atakado - Centro de Distribu…" at bounding box center [663, 236] width 593 height 23
select select "424"
click at [367, 225] on select "[Selecione...] Iskisita Atakado - Alecrim Iskisita Atakado - Centro de Distribu…" at bounding box center [663, 236] width 593 height 23
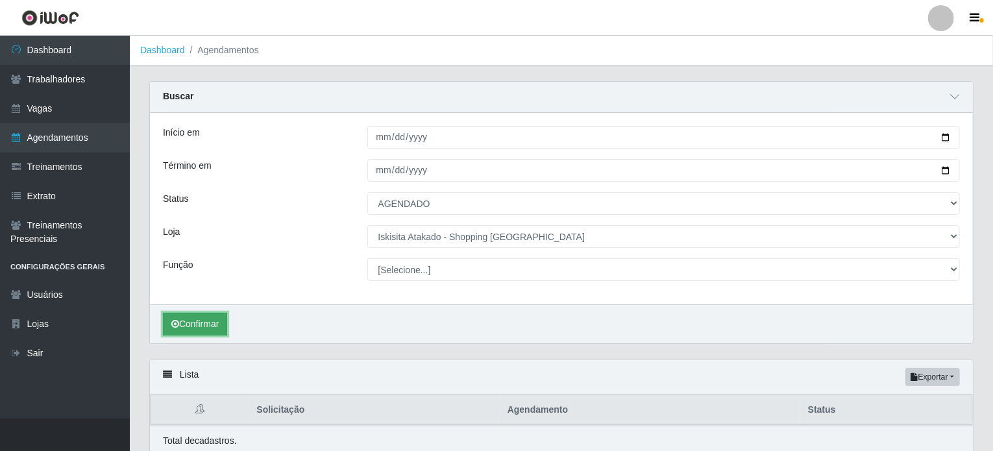
click at [195, 324] on button "Confirmar" at bounding box center [195, 324] width 64 height 23
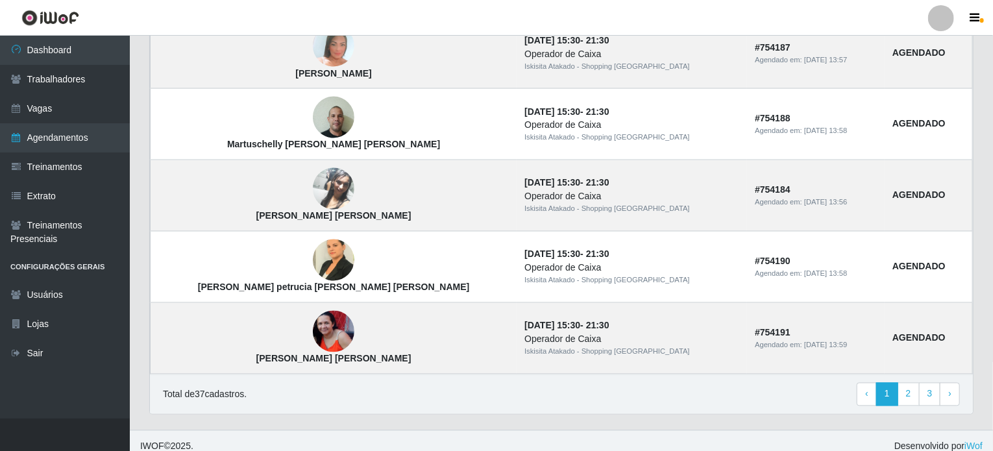
scroll to position [1129, 0]
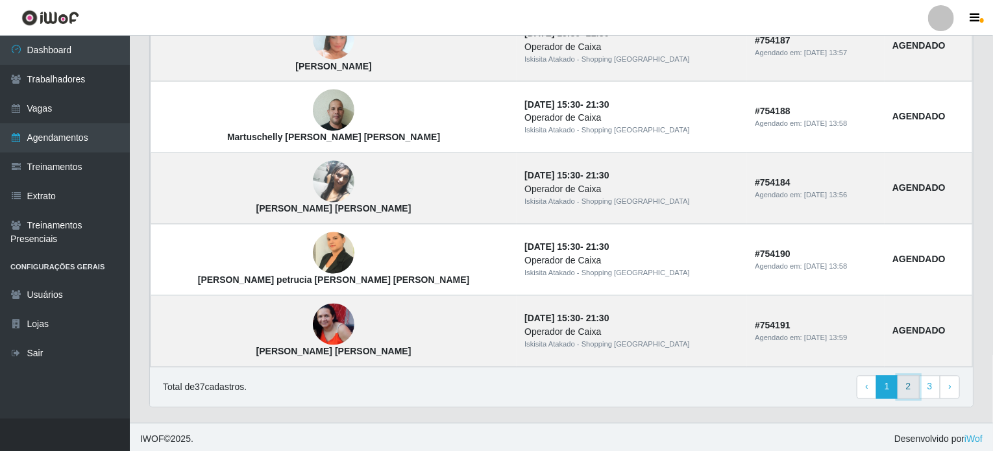
click at [906, 382] on link "2" at bounding box center [909, 387] width 22 height 23
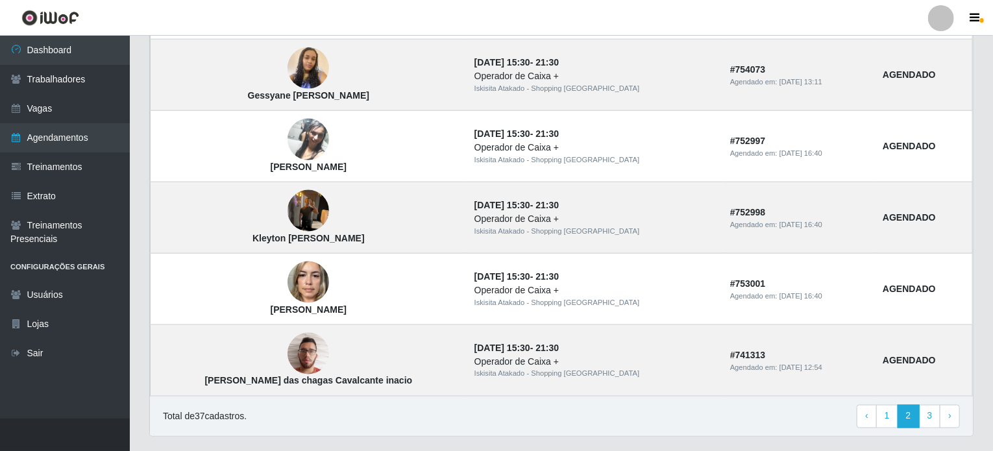
scroll to position [899, 0]
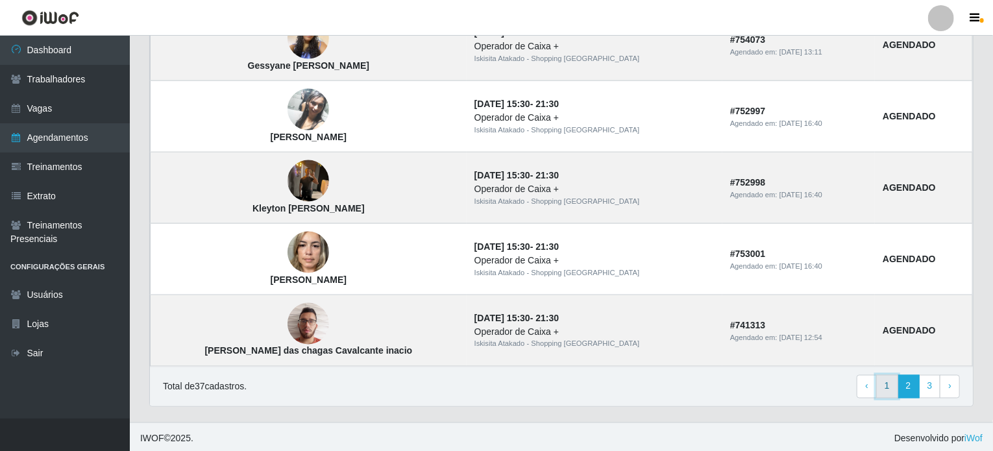
click at [884, 384] on link "1" at bounding box center [887, 386] width 22 height 23
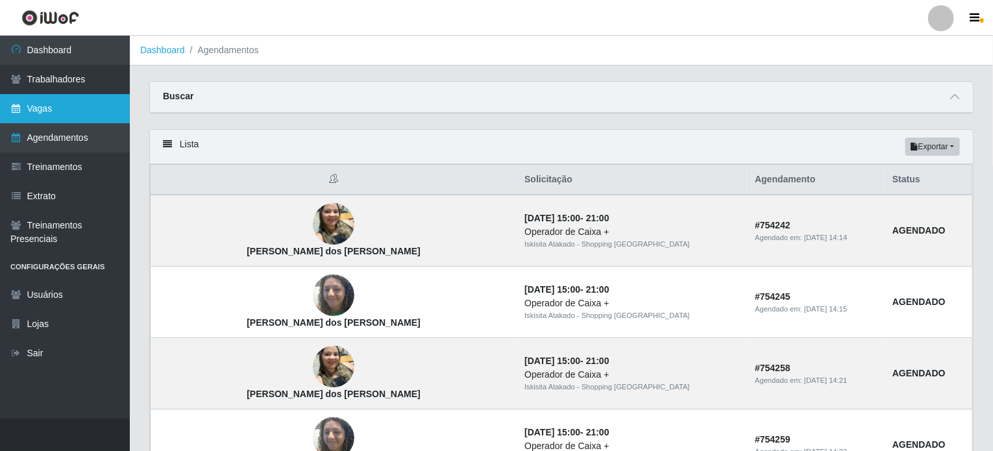
click at [66, 106] on link "Vagas" at bounding box center [65, 108] width 130 height 29
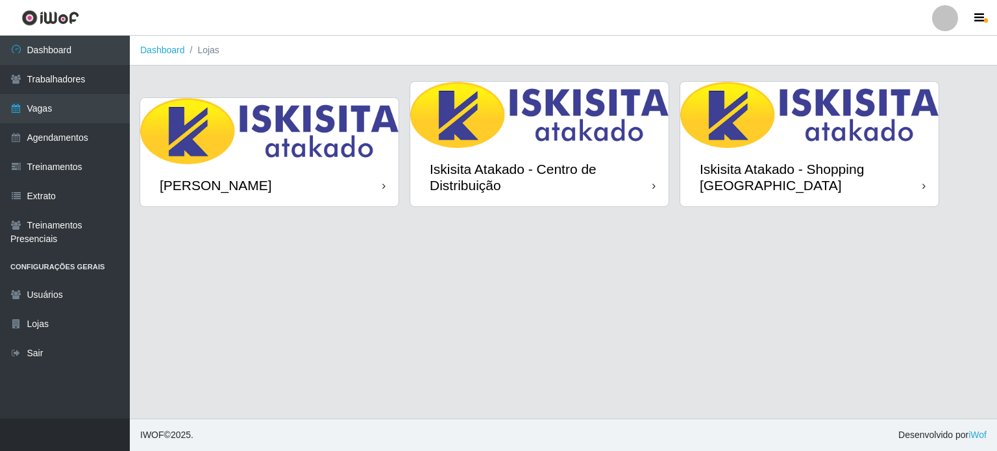
click at [783, 119] on img at bounding box center [809, 115] width 258 height 66
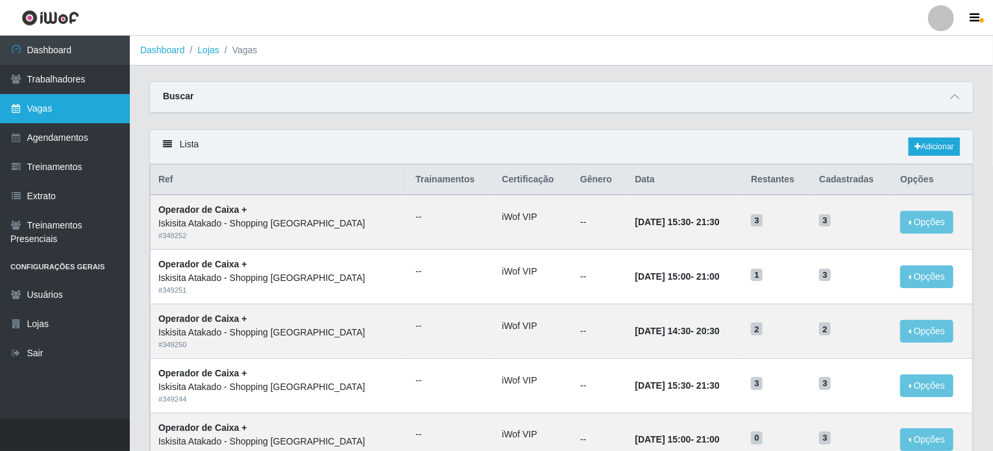
click at [45, 103] on link "Vagas" at bounding box center [65, 108] width 130 height 29
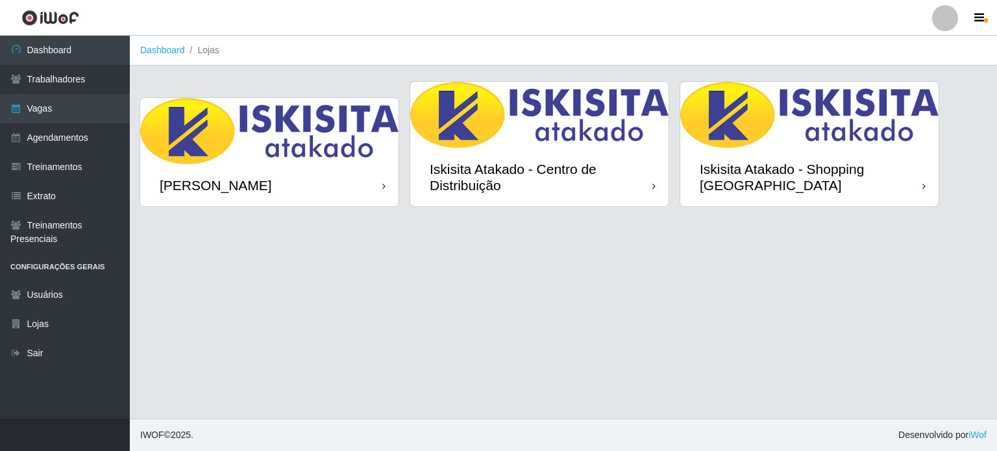
click at [307, 114] on img at bounding box center [269, 131] width 258 height 66
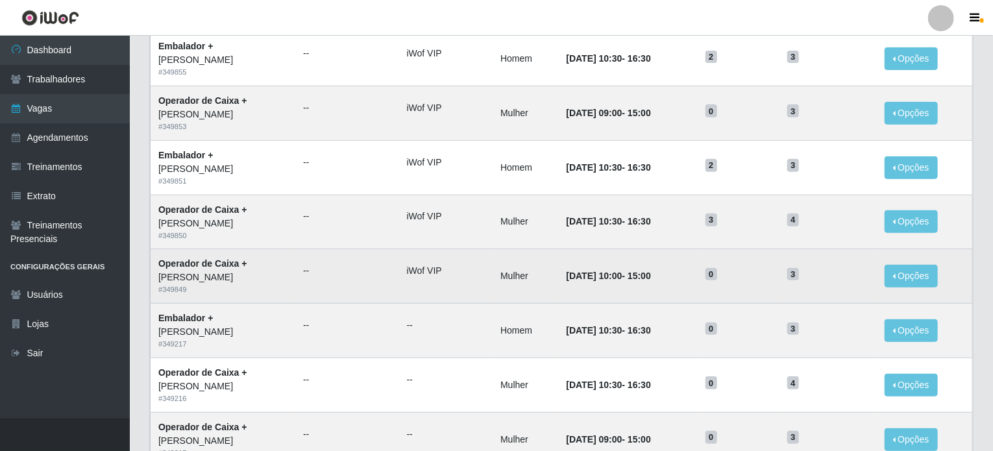
scroll to position [260, 0]
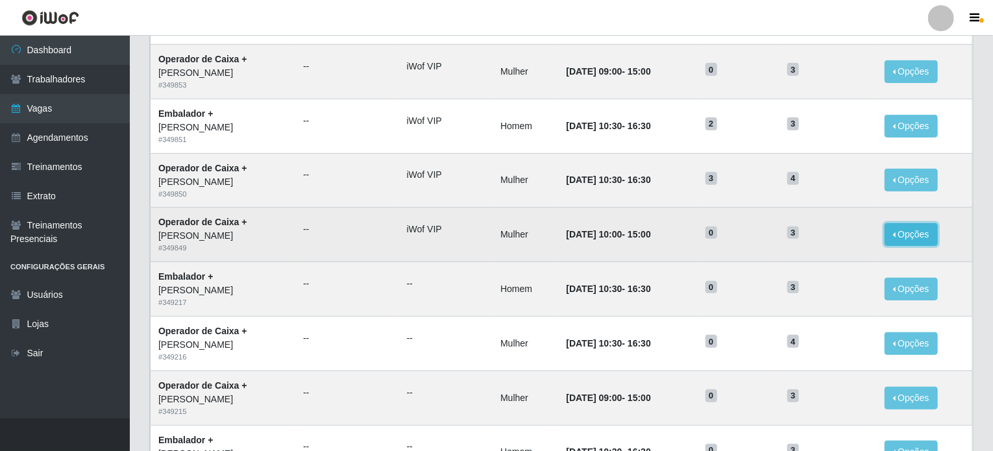
click at [906, 238] on button "Opções" at bounding box center [911, 234] width 53 height 23
click at [841, 239] on button "Editar" at bounding box center [831, 237] width 103 height 27
click at [899, 236] on button "Opções" at bounding box center [911, 234] width 53 height 23
click at [830, 236] on link "Editar" at bounding box center [811, 237] width 37 height 10
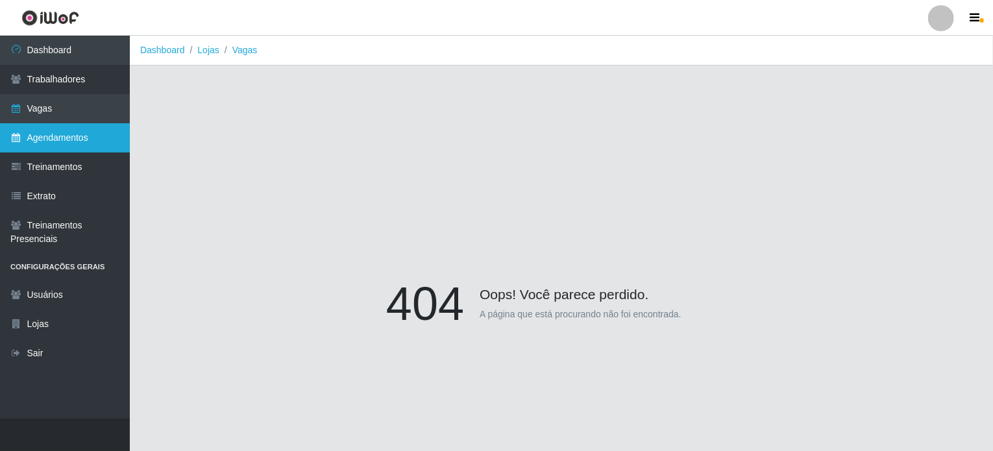
click at [45, 132] on link "Agendamentos" at bounding box center [65, 137] width 130 height 29
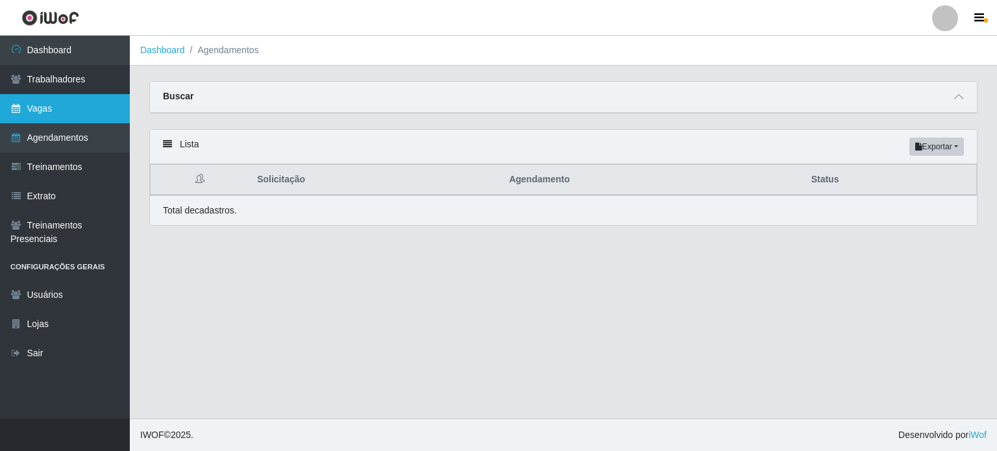
click at [47, 114] on link "Vagas" at bounding box center [65, 108] width 130 height 29
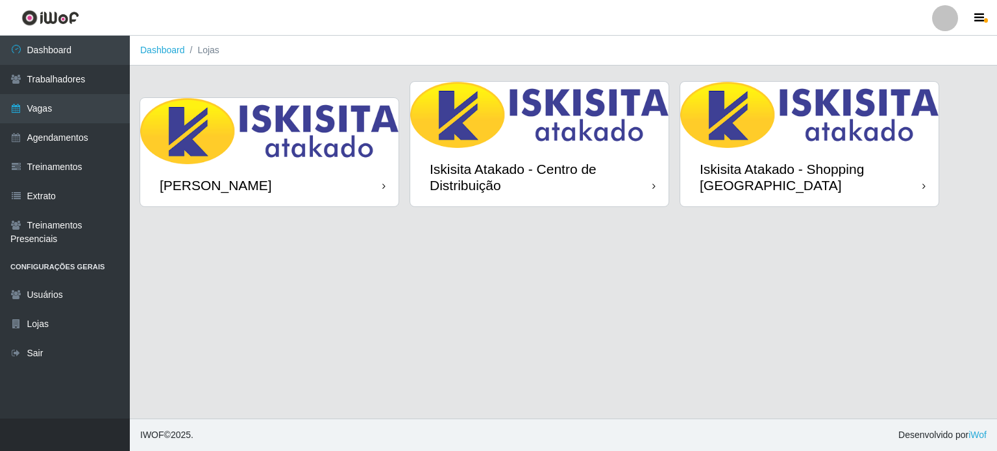
click at [244, 160] on img at bounding box center [269, 131] width 258 height 66
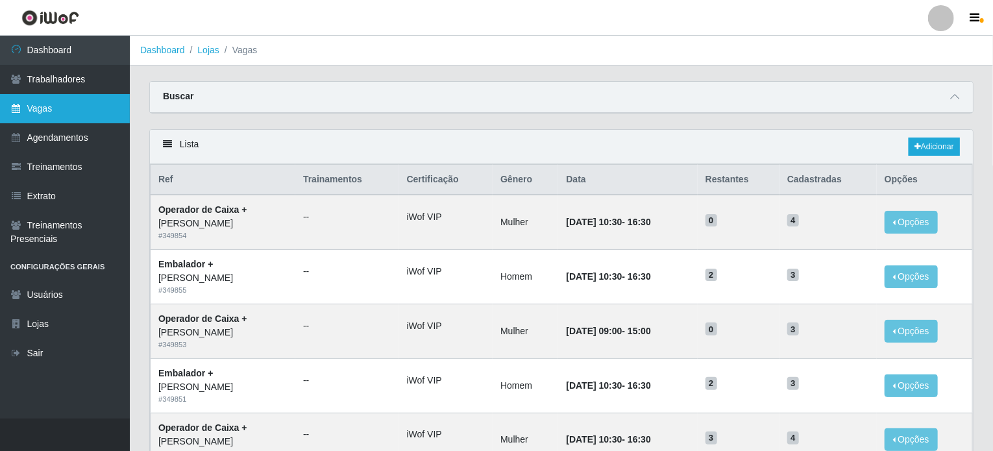
click at [45, 116] on link "Vagas" at bounding box center [65, 108] width 130 height 29
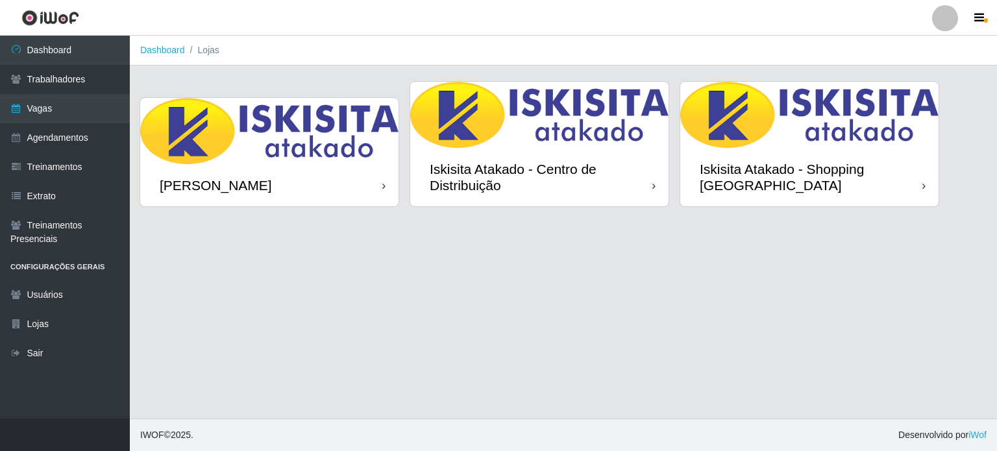
click at [493, 120] on img at bounding box center [539, 115] width 258 height 66
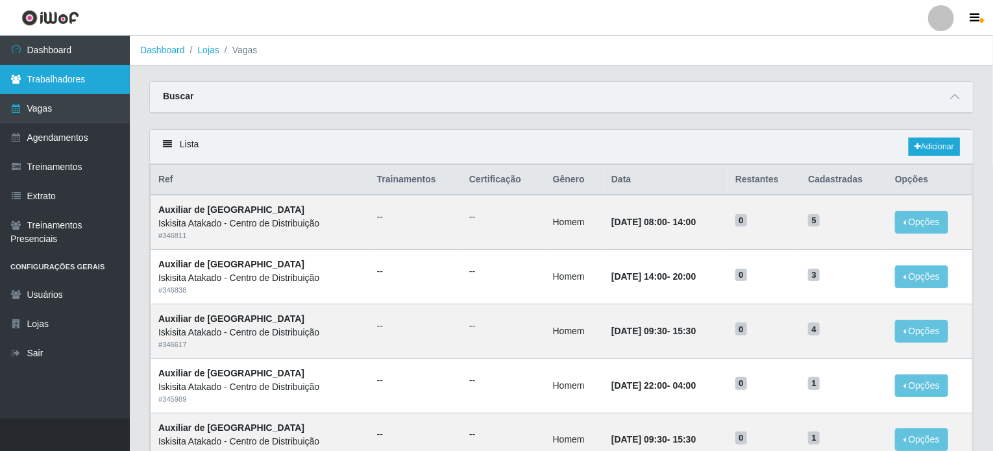
click at [57, 92] on link "Trabalhadores" at bounding box center [65, 79] width 130 height 29
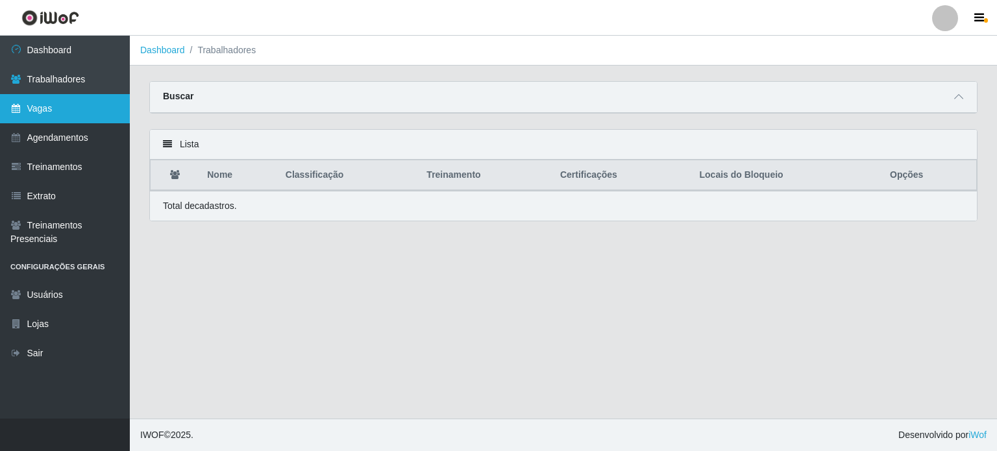
click at [61, 105] on link "Vagas" at bounding box center [65, 108] width 130 height 29
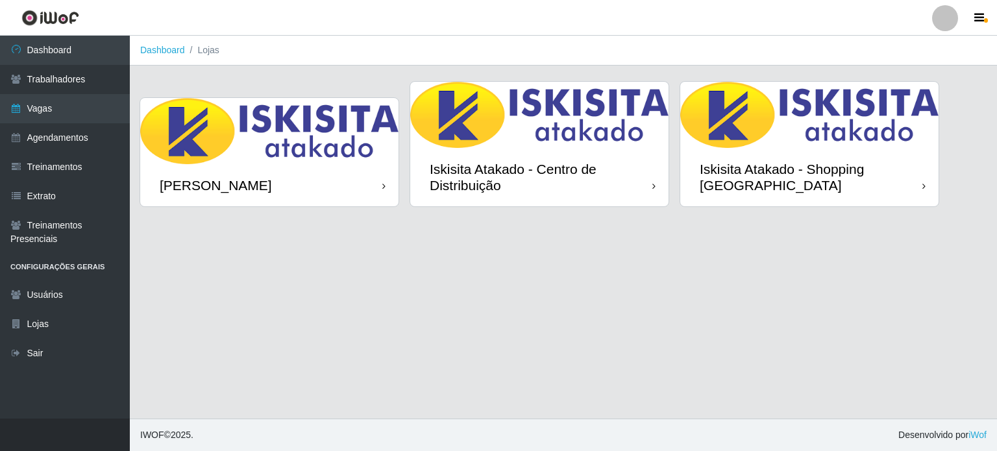
click at [308, 150] on img at bounding box center [269, 131] width 258 height 66
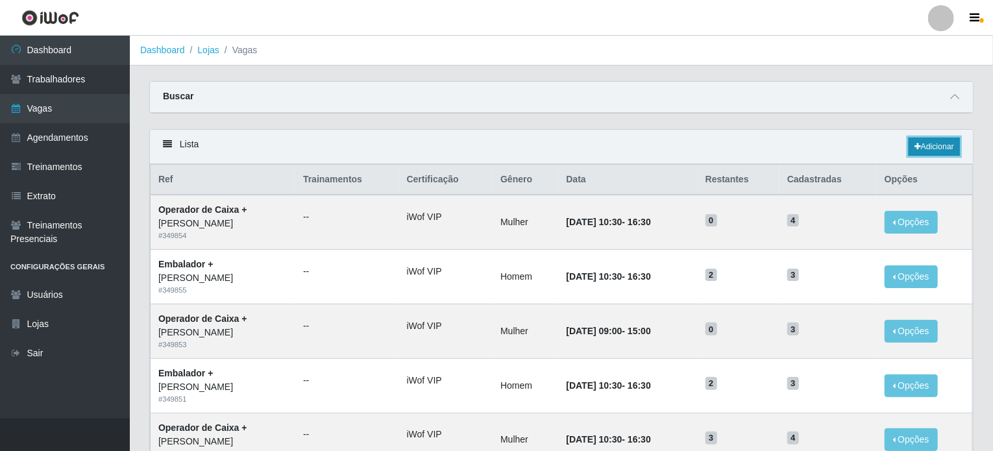
click at [942, 149] on link "Adicionar" at bounding box center [934, 147] width 51 height 18
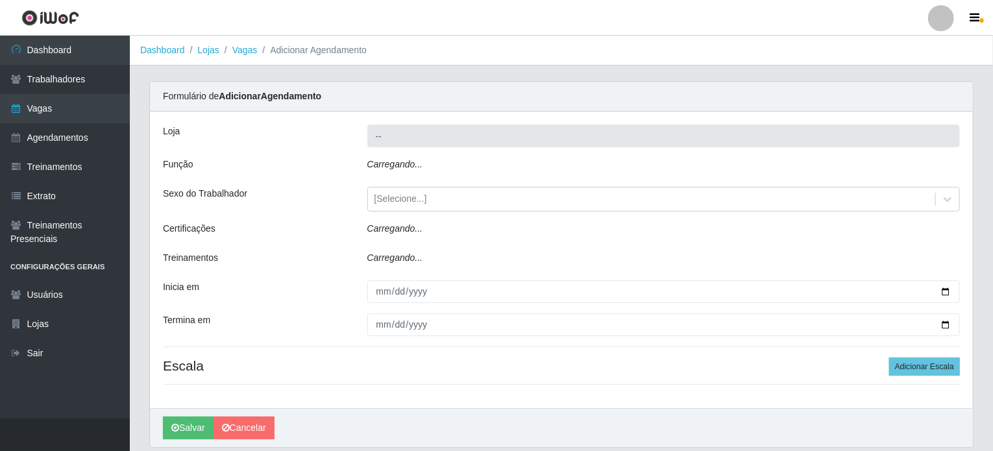
type input "[PERSON_NAME]"
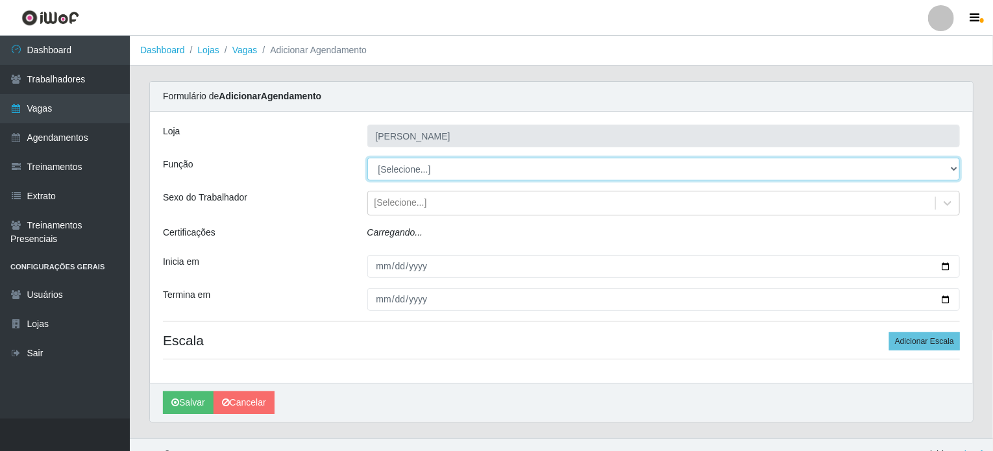
click at [428, 171] on select "[Selecione...] Auxiliar de Estacionamento Auxiliar de Estacionamento + Auxiliar…" at bounding box center [663, 169] width 593 height 23
select select "72"
click at [367, 158] on select "[Selecione...] Auxiliar de Estacionamento Auxiliar de Estacionamento + Auxiliar…" at bounding box center [663, 169] width 593 height 23
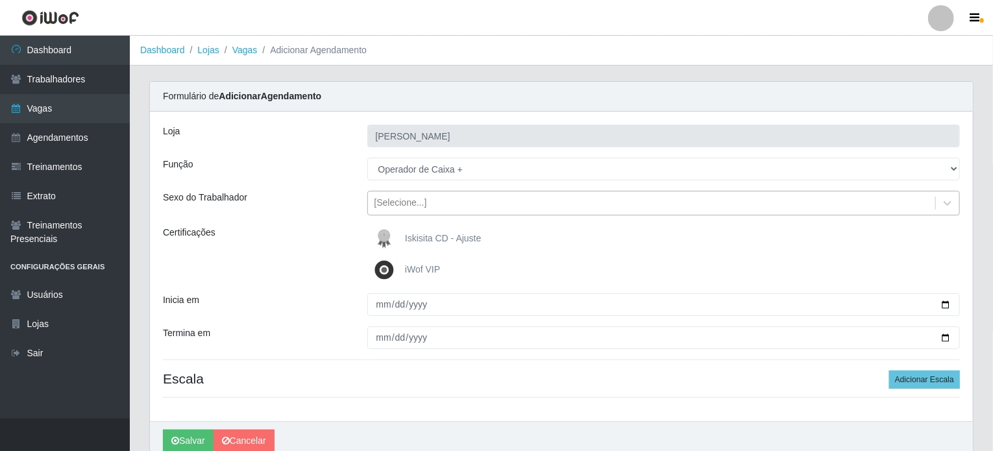
click at [409, 197] on div "[Selecione...]" at bounding box center [400, 204] width 53 height 14
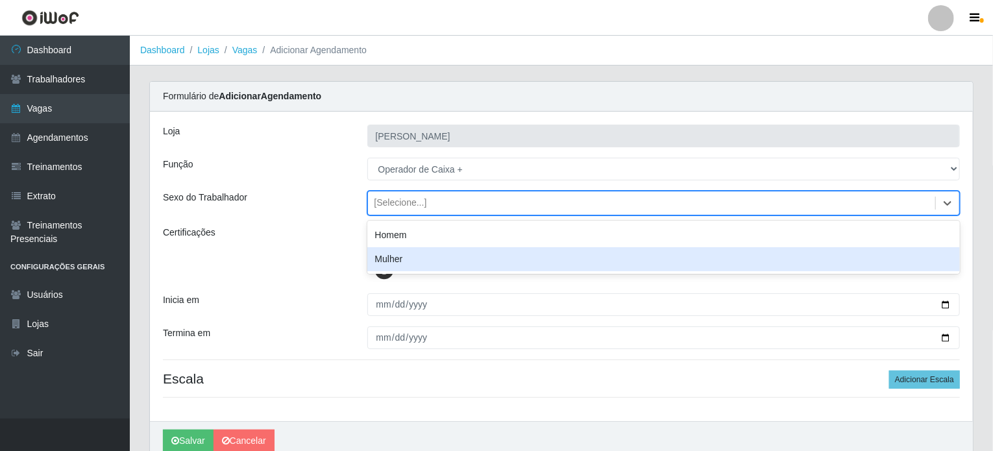
click at [390, 263] on div "Mulher" at bounding box center [663, 259] width 593 height 24
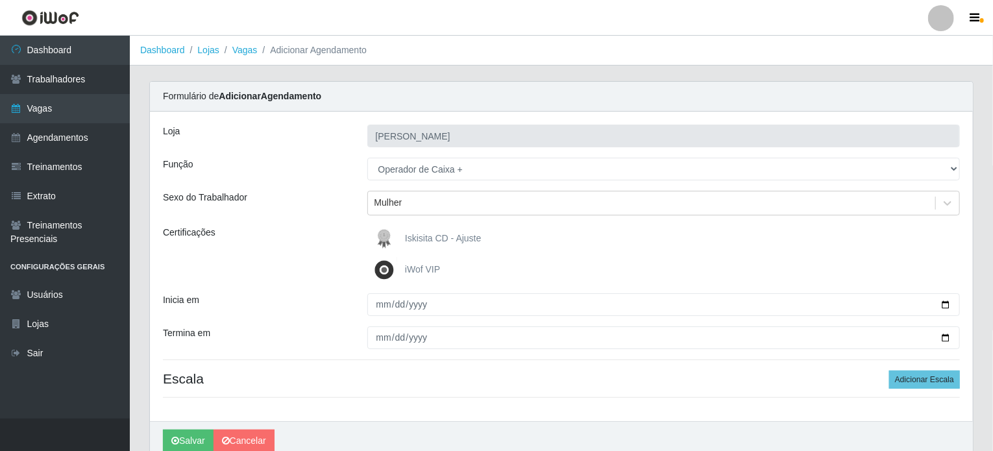
click at [388, 269] on img at bounding box center [386, 270] width 31 height 26
click at [0, 0] on input "iWof VIP" at bounding box center [0, 0] width 0 height 0
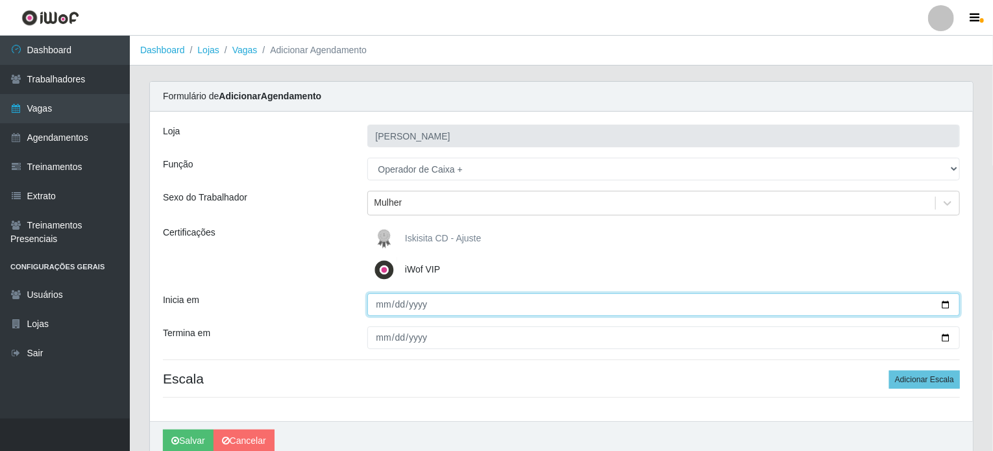
click at [381, 306] on input "Inicia em" at bounding box center [663, 304] width 593 height 23
click at [409, 306] on input "Inicia em" at bounding box center [663, 304] width 593 height 23
click at [402, 306] on input "Inicia em" at bounding box center [663, 304] width 593 height 23
type input "2025-10-18"
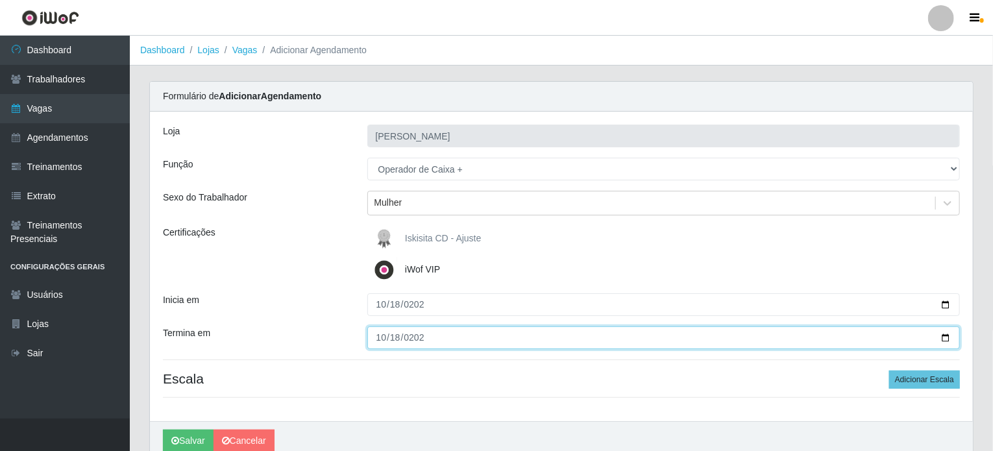
type input "2025-10-18"
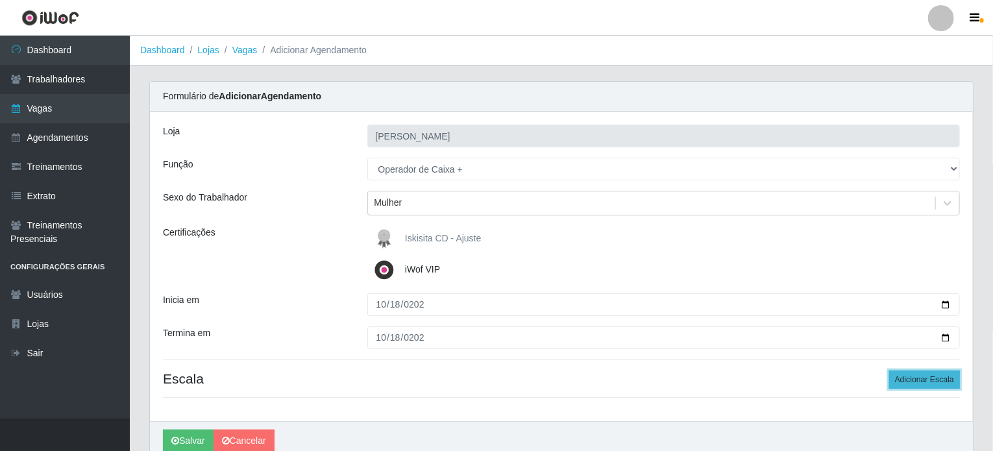
click at [933, 376] on button "Adicionar Escala" at bounding box center [924, 380] width 71 height 18
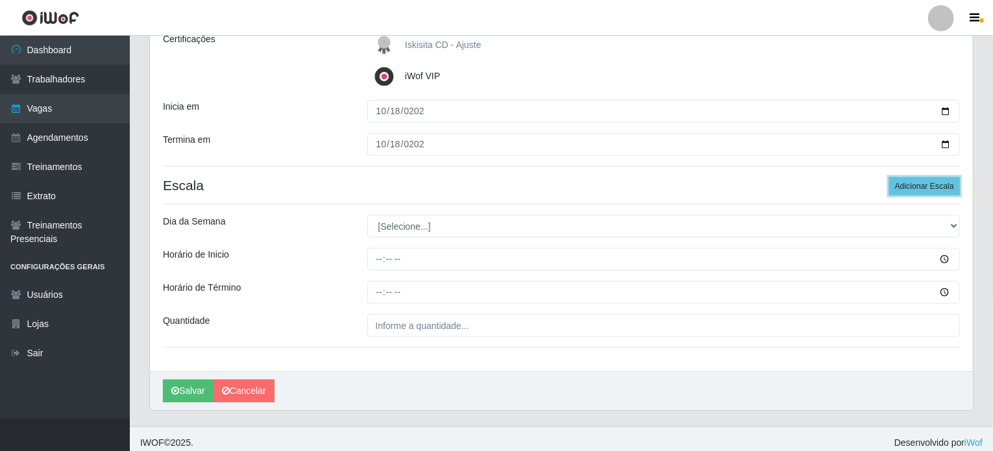
scroll to position [195, 0]
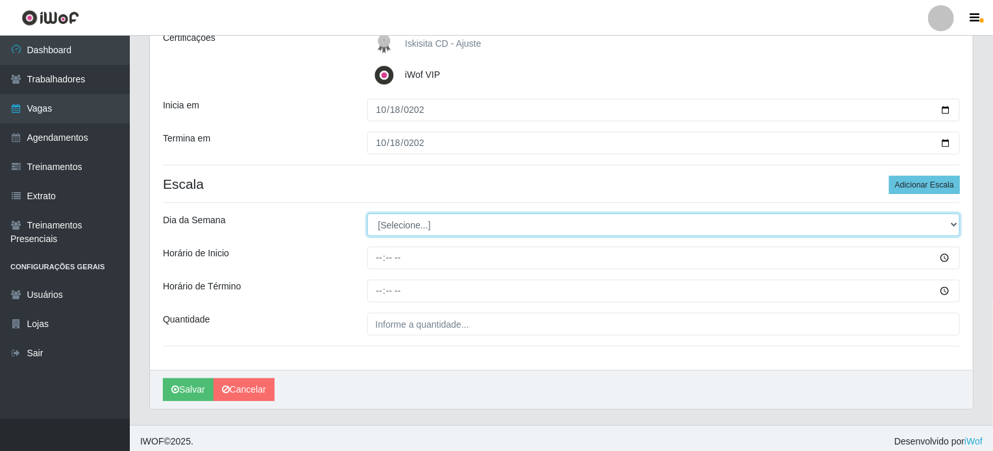
click at [402, 223] on select "[Selecione...] Segunda Terça Quarta Quinta Sexta Sábado Domingo" at bounding box center [663, 225] width 593 height 23
select select "6"
click at [367, 214] on select "[Selecione...] Segunda Terça Quarta Quinta Sexta Sábado Domingo" at bounding box center [663, 225] width 593 height 23
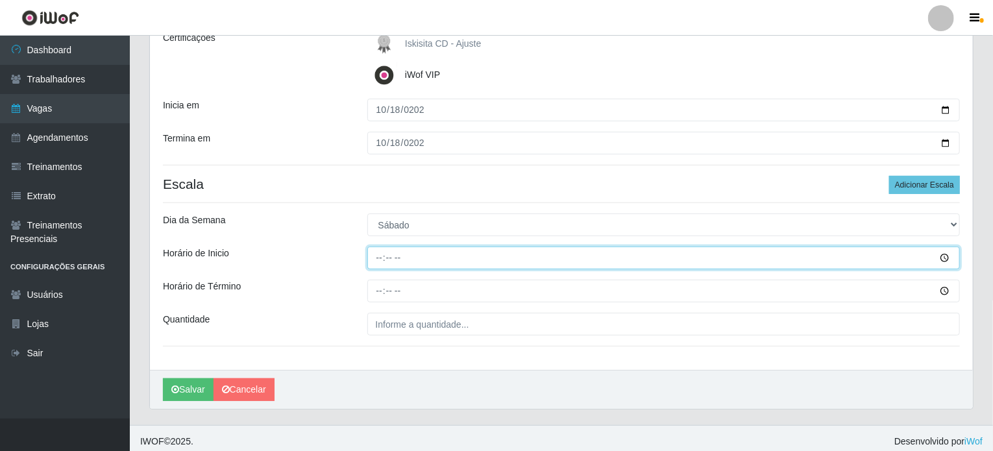
click at [376, 261] on input "Horário de Inicio" at bounding box center [663, 258] width 593 height 23
type input "09:00"
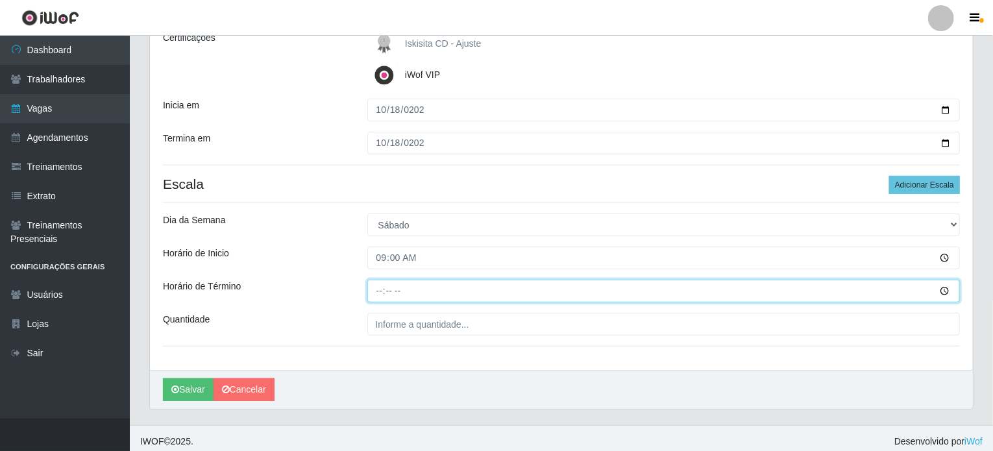
type input "15:00"
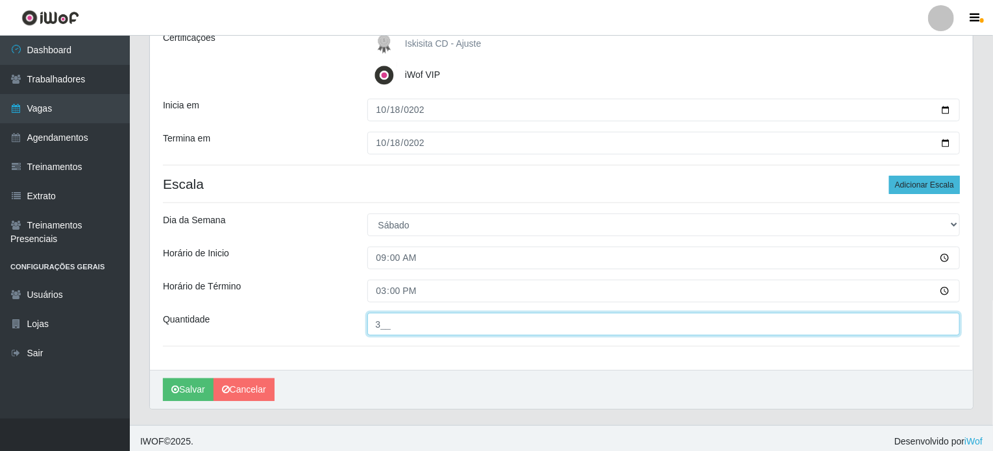
type input "3__"
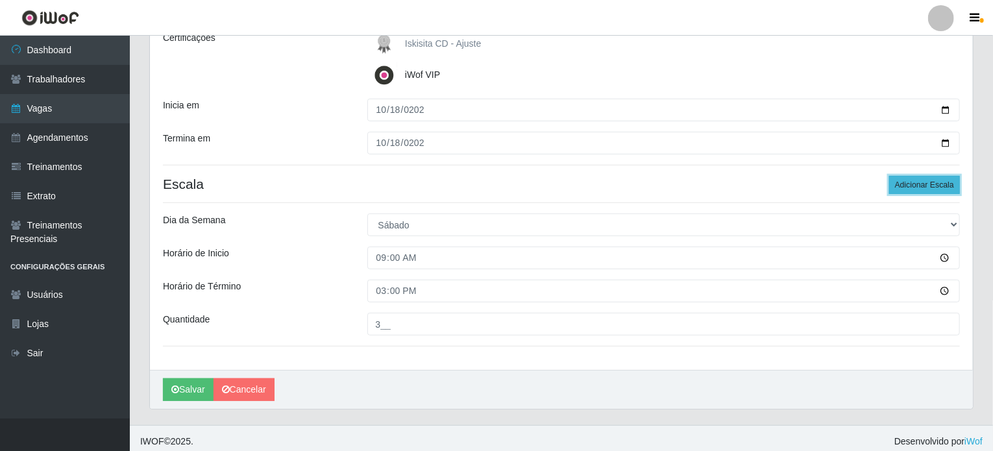
drag, startPoint x: 927, startPoint y: 184, endPoint x: 912, endPoint y: 183, distance: 14.3
click at [927, 184] on button "Adicionar Escala" at bounding box center [924, 185] width 71 height 18
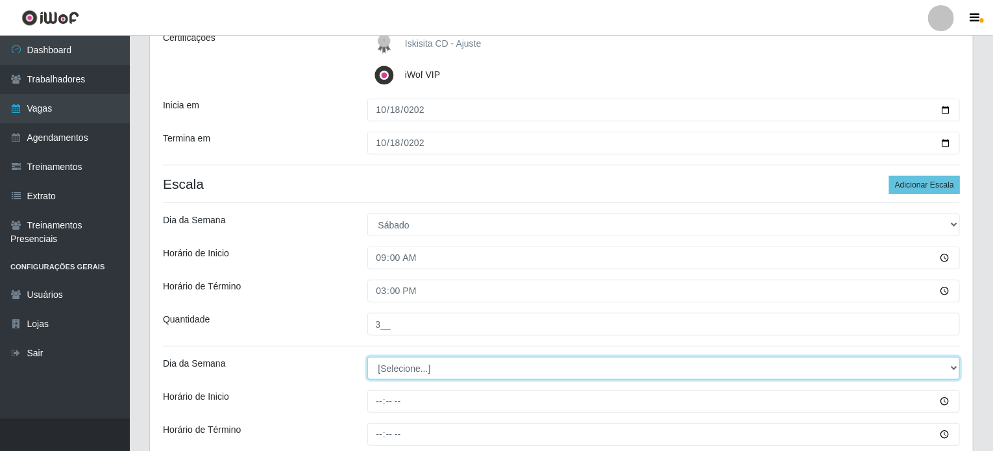
click at [384, 363] on select "[Selecione...] Segunda Terça Quarta Quinta Sexta Sábado Domingo" at bounding box center [663, 368] width 593 height 23
select select "6"
click at [367, 357] on select "[Selecione...] Segunda Terça Quarta Quinta Sexta Sábado Domingo" at bounding box center [663, 368] width 593 height 23
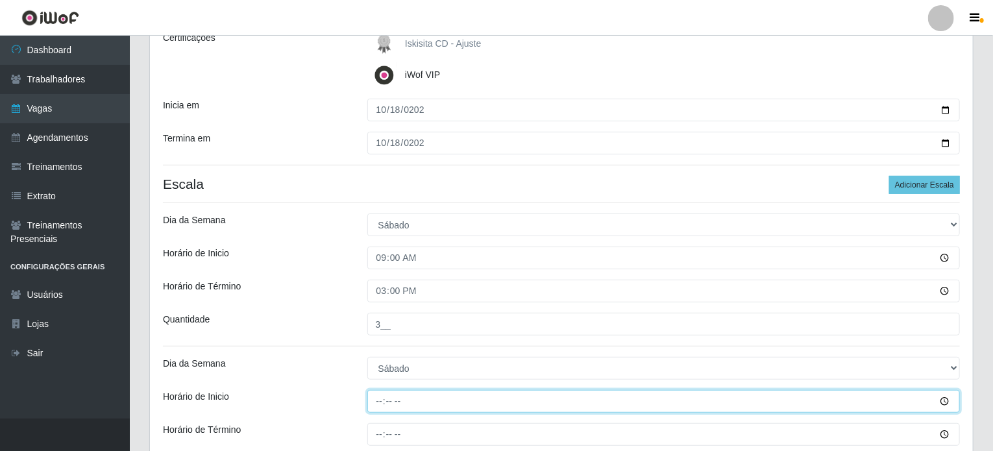
click at [378, 400] on input "Horário de Inicio" at bounding box center [663, 401] width 593 height 23
type input "10:30"
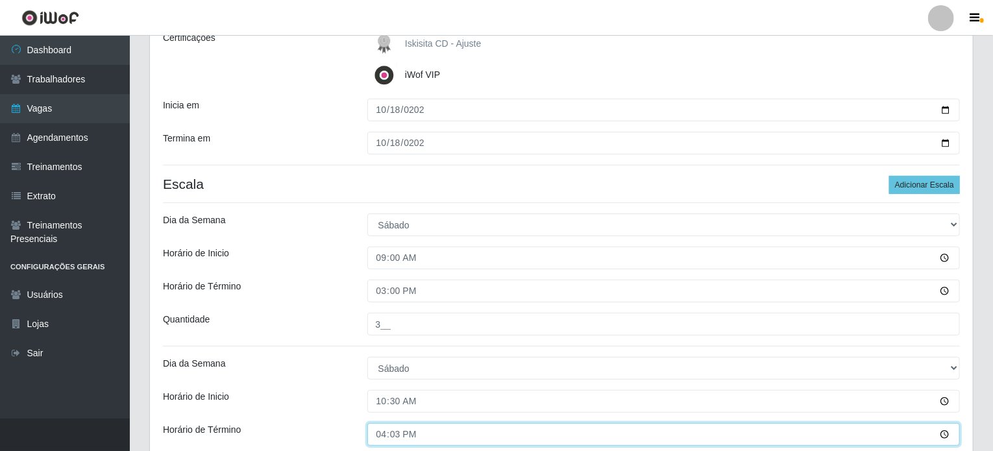
type input "16:30"
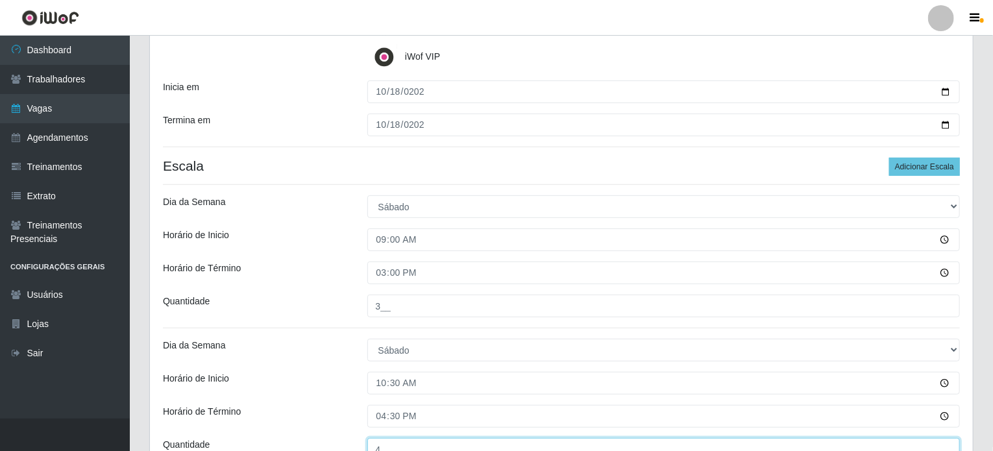
scroll to position [343, 0]
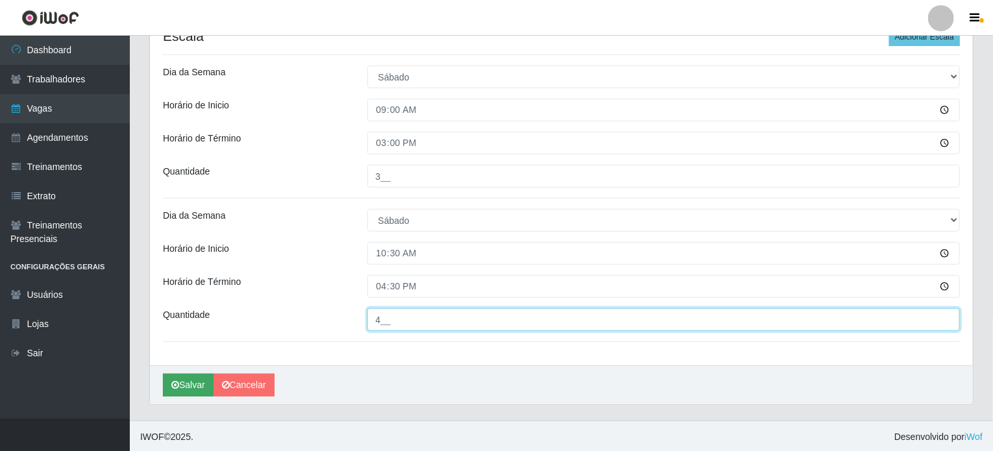
type input "4__"
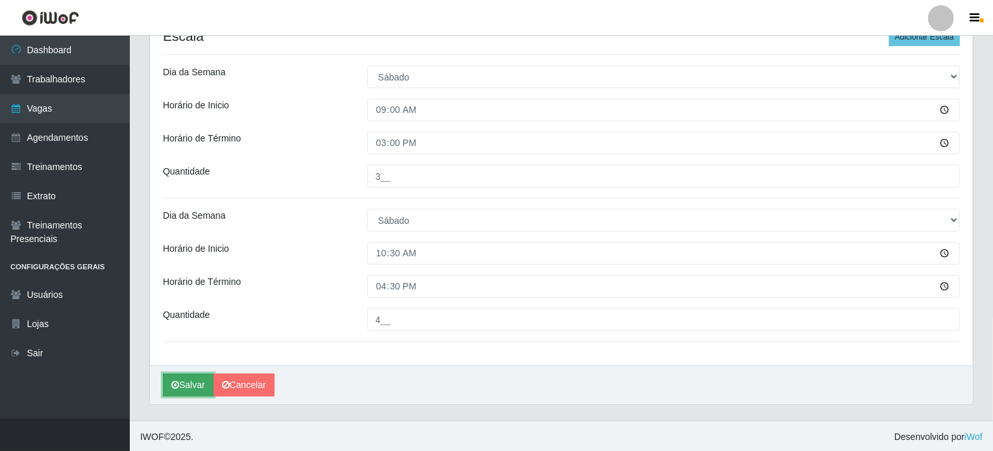
click at [189, 385] on button "Salvar" at bounding box center [188, 385] width 51 height 23
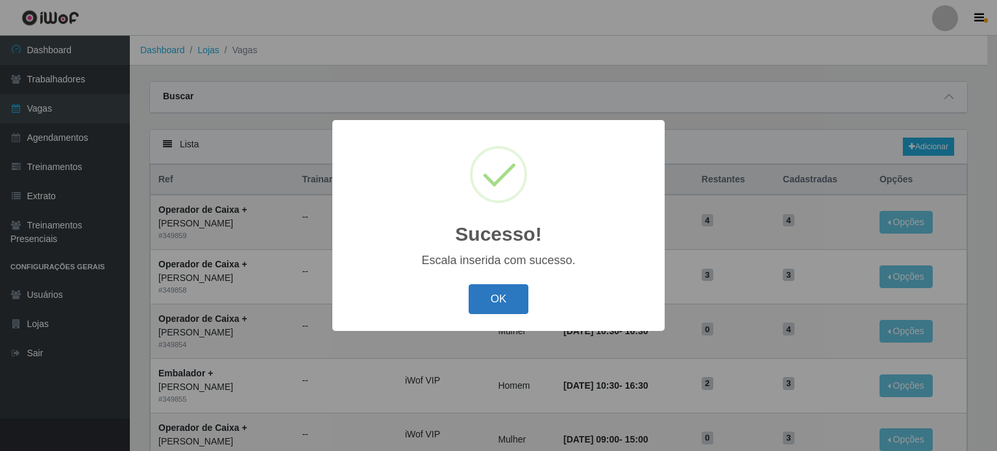
click at [510, 308] on button "OK" at bounding box center [499, 299] width 60 height 31
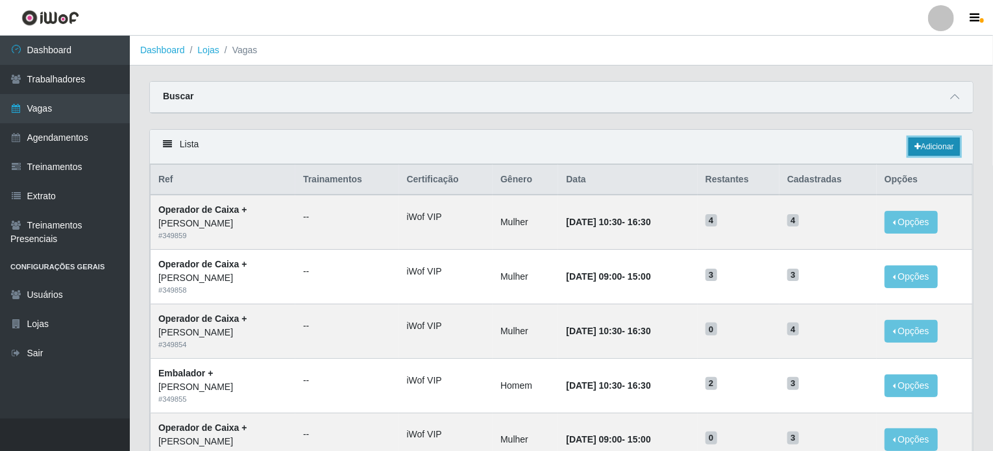
click at [939, 148] on link "Adicionar" at bounding box center [934, 147] width 51 height 18
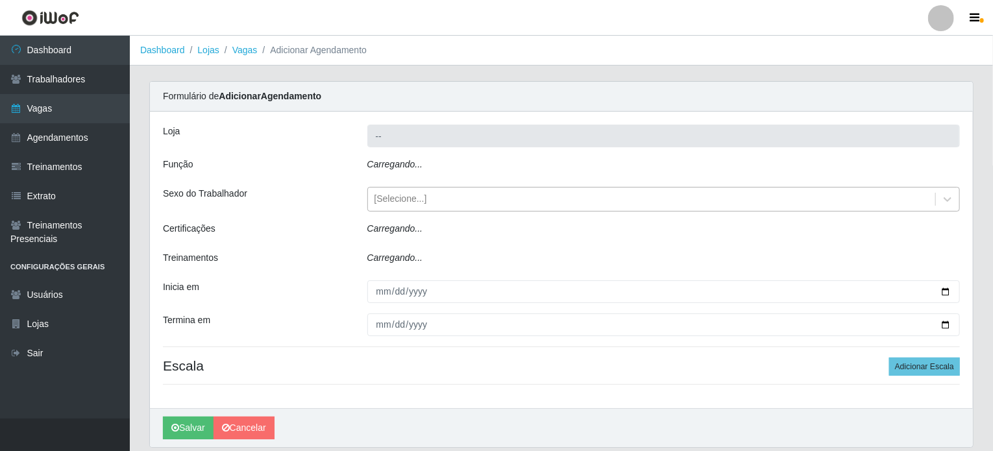
type input "[PERSON_NAME]"
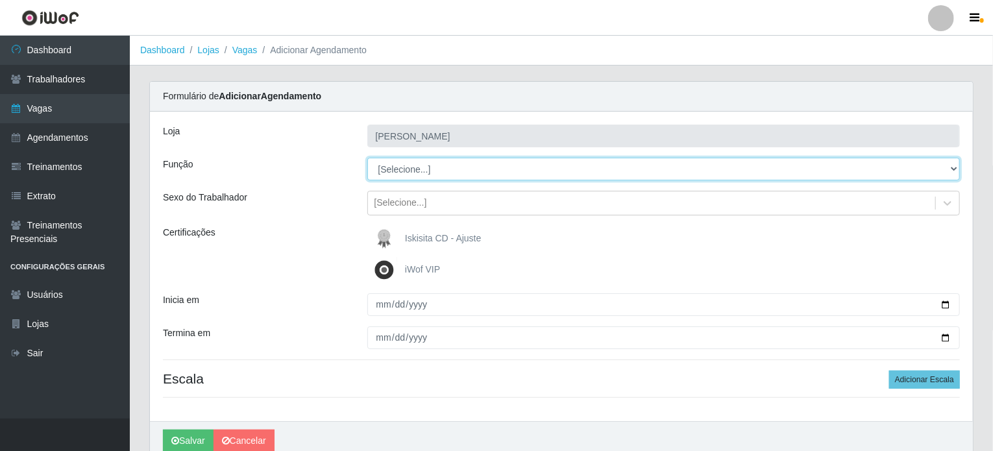
click at [398, 175] on select "[Selecione...] Auxiliar de Estacionamento Auxiliar de Estacionamento + Auxiliar…" at bounding box center [663, 169] width 593 height 23
select select "70"
click at [367, 158] on select "[Selecione...] Auxiliar de Estacionamento Auxiliar de Estacionamento + Auxiliar…" at bounding box center [663, 169] width 593 height 23
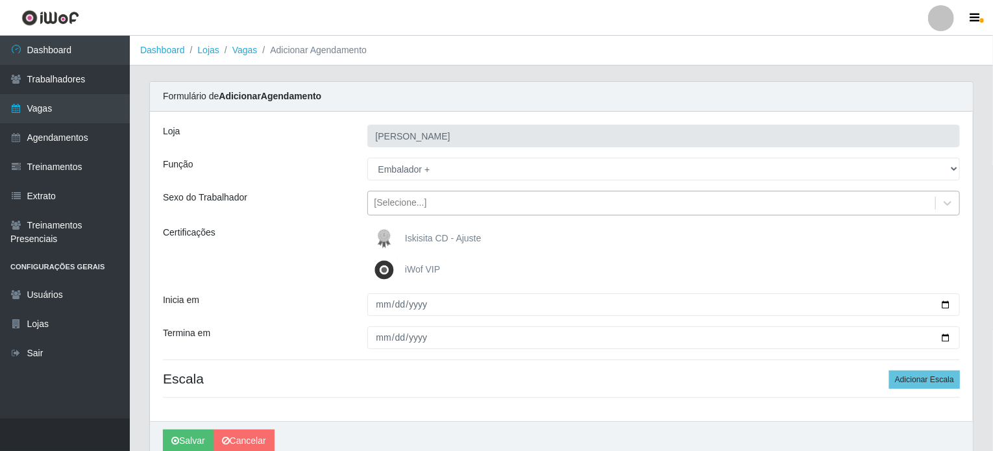
click at [415, 207] on div "[Selecione...]" at bounding box center [400, 204] width 53 height 14
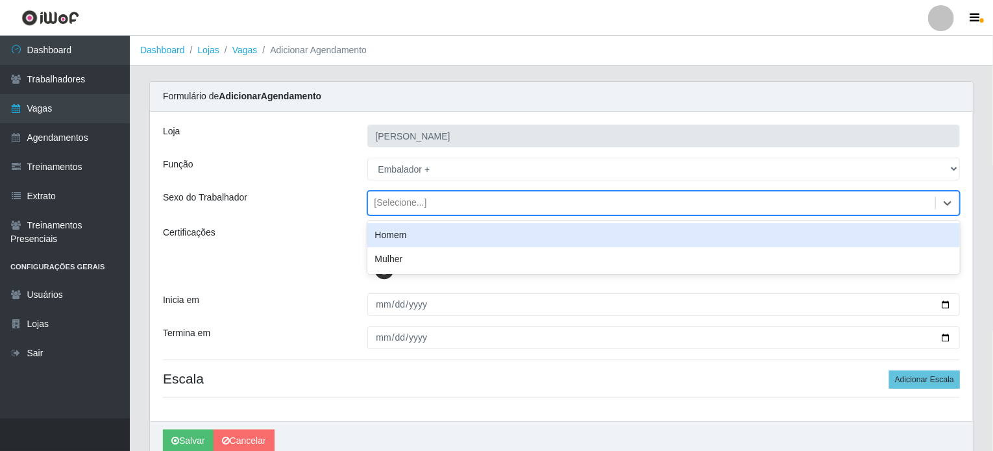
click at [397, 238] on div "Homem" at bounding box center [663, 235] width 593 height 24
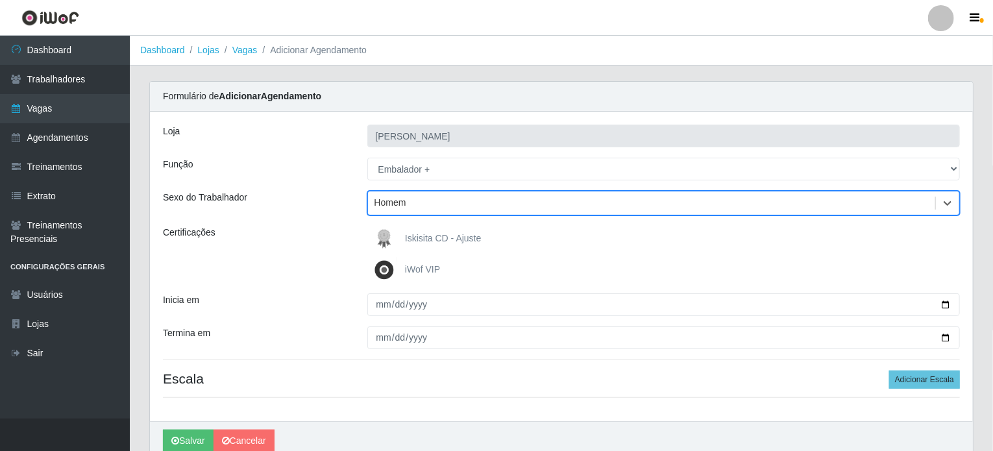
click at [393, 270] on img at bounding box center [386, 270] width 31 height 26
click at [0, 0] on input "iWof VIP" at bounding box center [0, 0] width 0 height 0
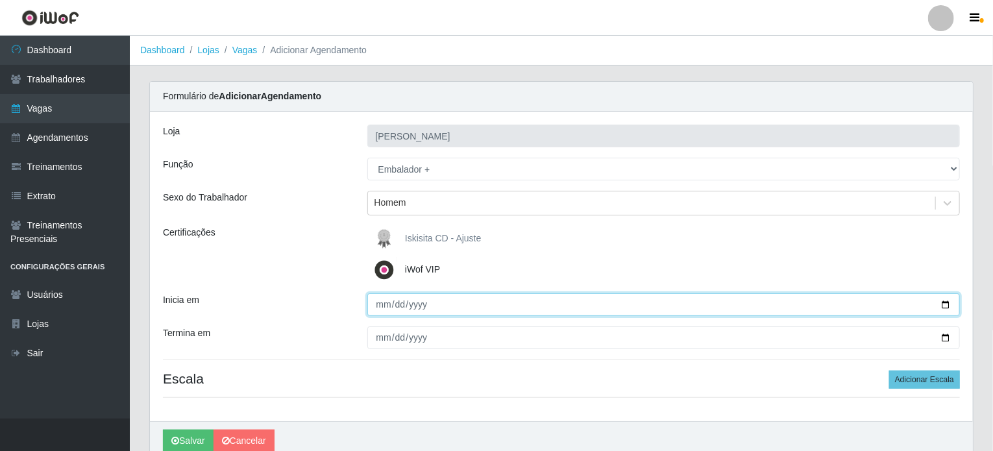
click at [382, 306] on input "Inicia em" at bounding box center [663, 304] width 593 height 23
type input "2025-10-18"
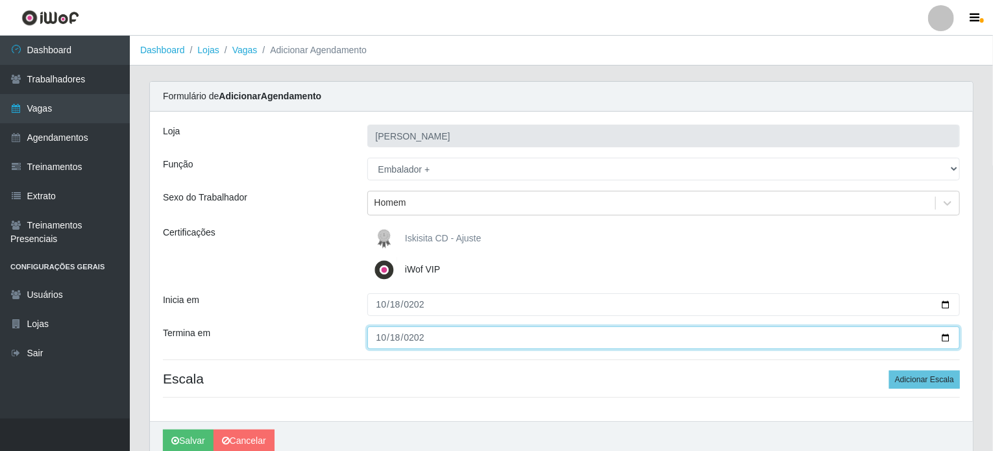
type input "2025-10-18"
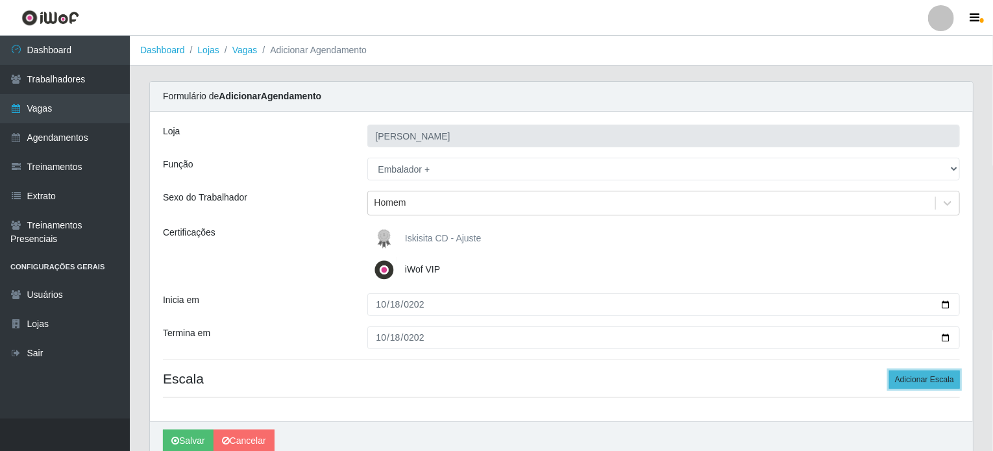
click at [914, 376] on button "Adicionar Escala" at bounding box center [924, 380] width 71 height 18
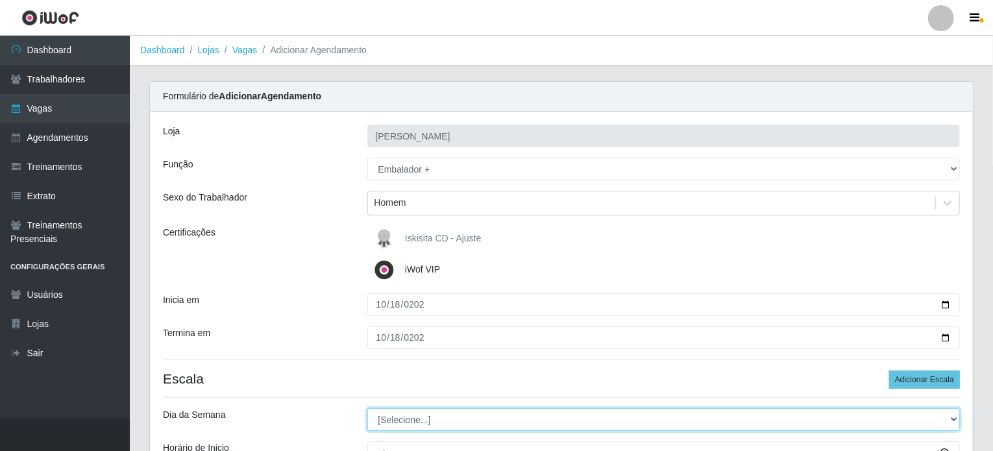
click at [381, 421] on select "[Selecione...] Segunda Terça Quarta Quinta Sexta Sábado Domingo" at bounding box center [663, 419] width 593 height 23
select select "6"
click at [367, 408] on select "[Selecione...] Segunda Terça Quarta Quinta Sexta Sábado Domingo" at bounding box center [663, 419] width 593 height 23
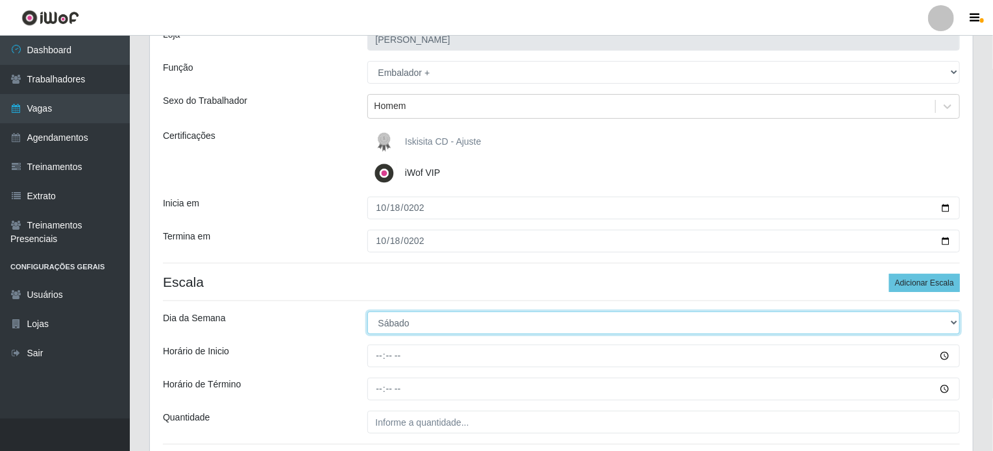
scroll to position [130, 0]
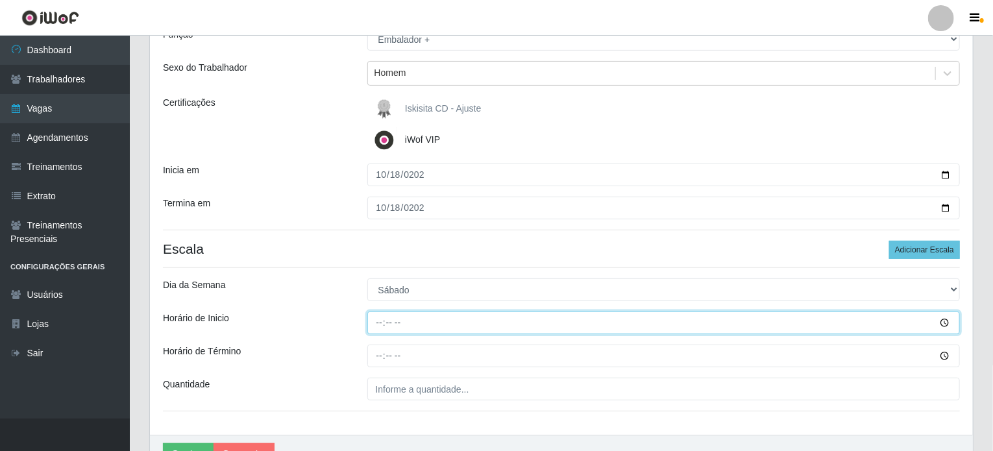
click at [378, 323] on input "Horário de Inicio" at bounding box center [663, 323] width 593 height 23
type input "10:30"
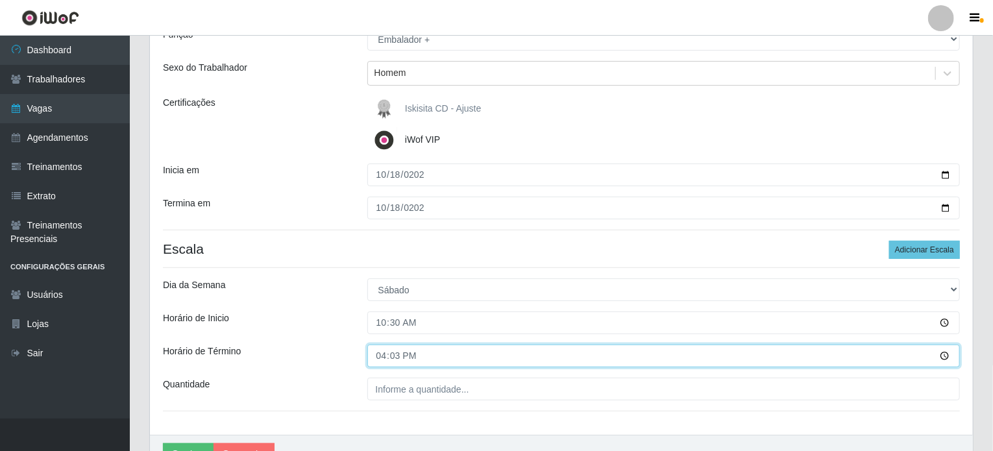
type input "16:30"
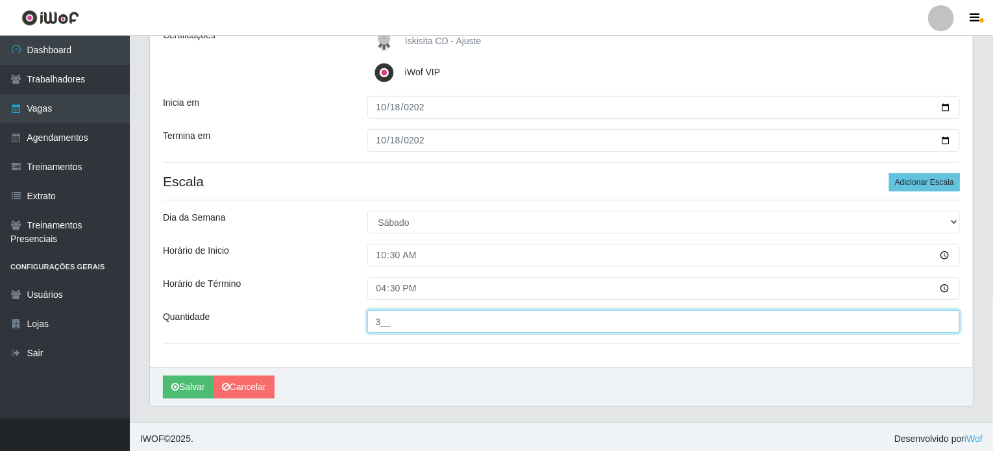
scroll to position [200, 0]
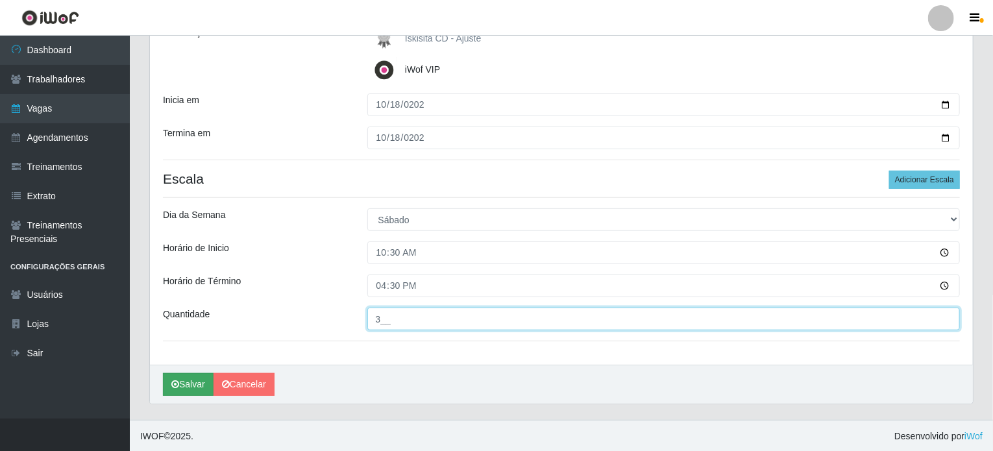
type input "3__"
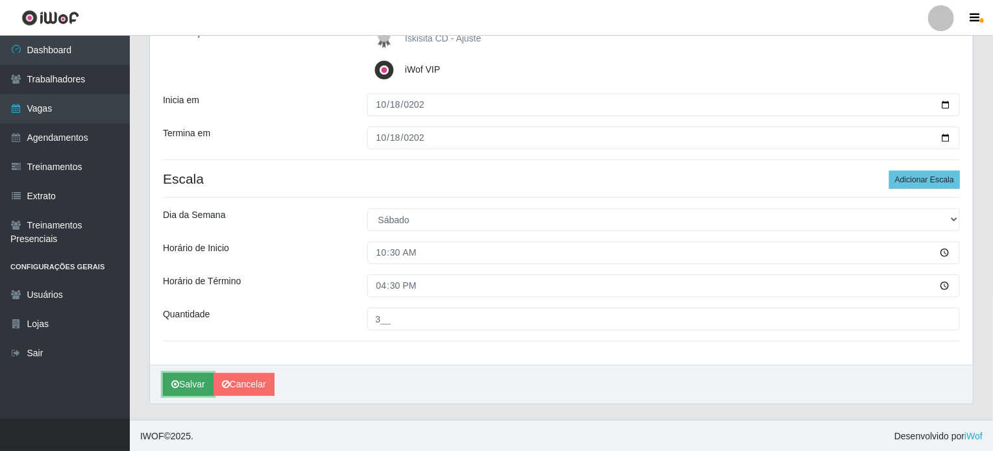
click at [188, 386] on button "Salvar" at bounding box center [188, 384] width 51 height 23
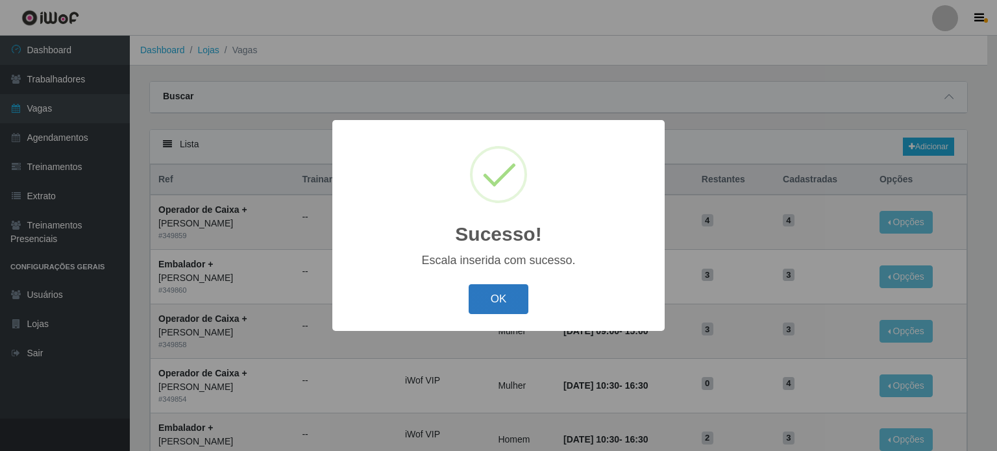
click at [498, 304] on button "OK" at bounding box center [499, 299] width 60 height 31
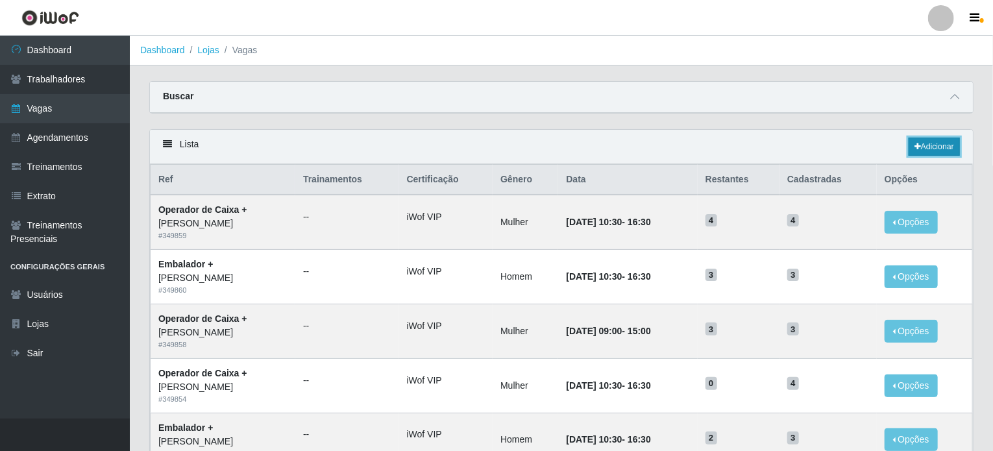
click at [940, 146] on link "Adicionar" at bounding box center [934, 147] width 51 height 18
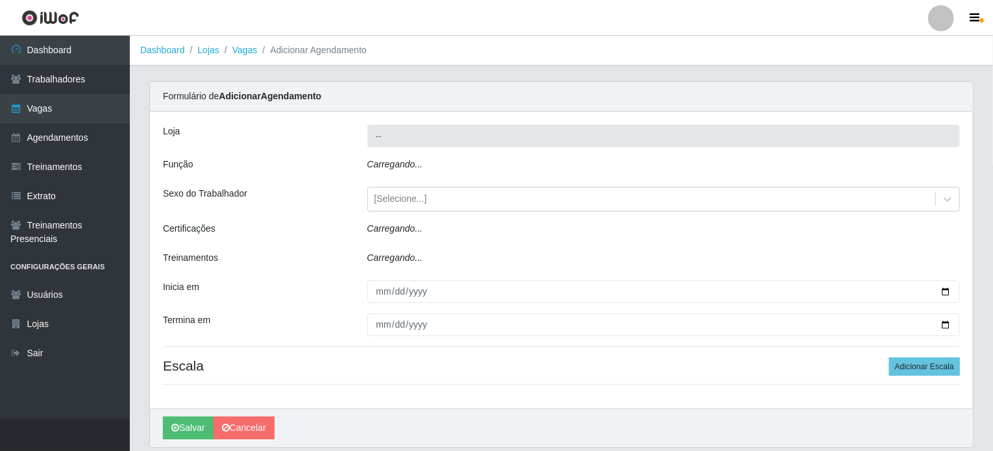
type input "[PERSON_NAME]"
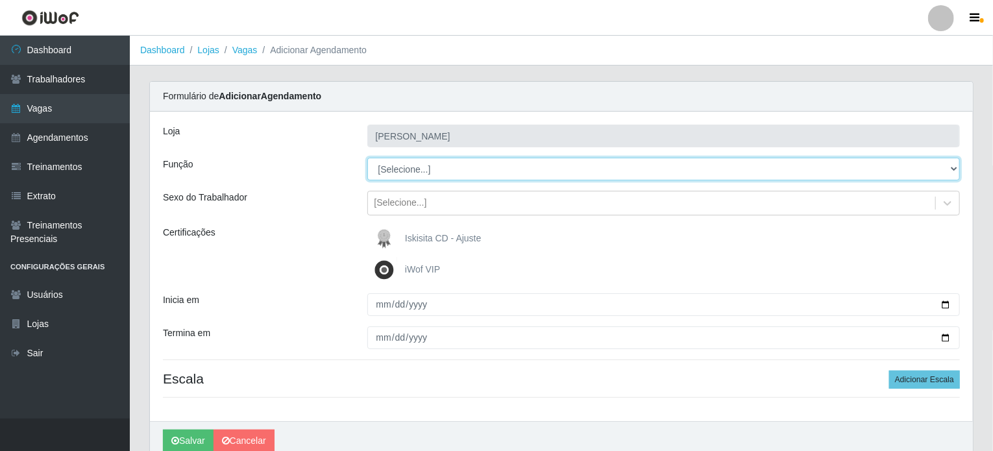
click at [395, 170] on select "[Selecione...] Auxiliar de Estacionamento Auxiliar de Estacionamento + Auxiliar…" at bounding box center [663, 169] width 593 height 23
select select "70"
click at [367, 158] on select "[Selecione...] Auxiliar de Estacionamento Auxiliar de Estacionamento + Auxiliar…" at bounding box center [663, 169] width 593 height 23
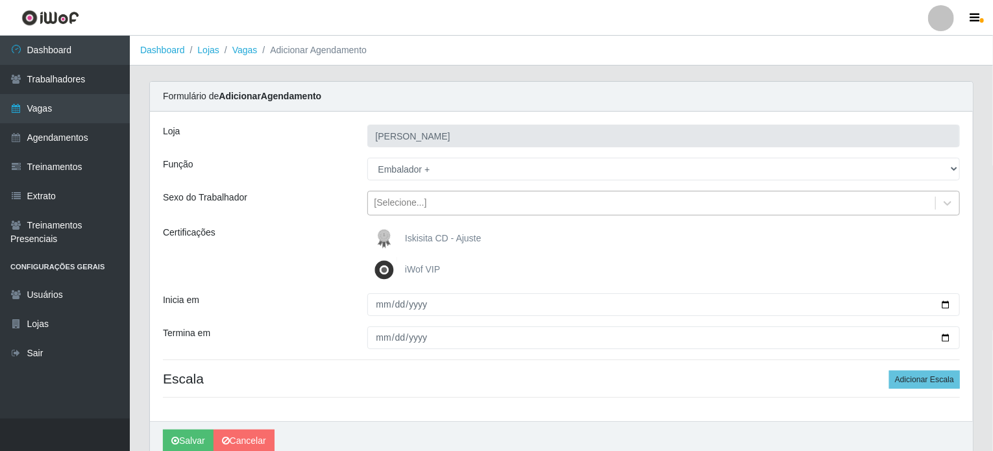
click at [397, 207] on div "[Selecione...]" at bounding box center [400, 204] width 53 height 14
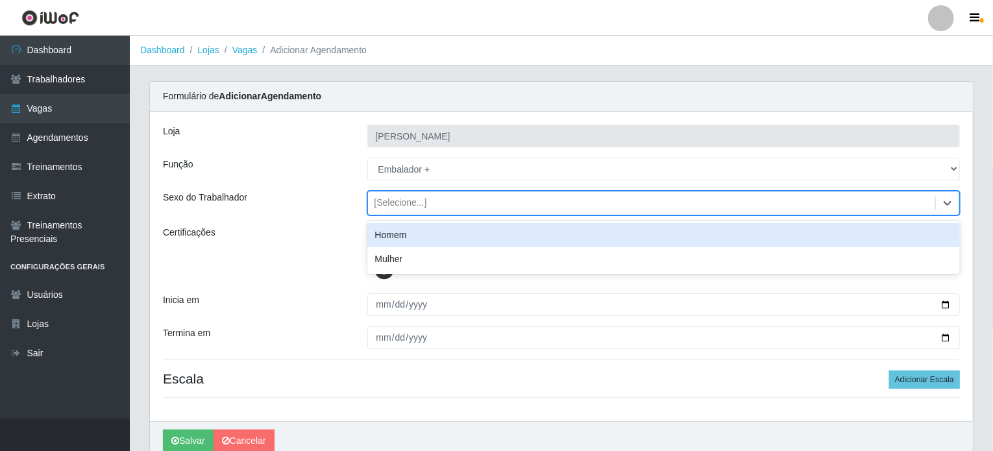
click at [395, 236] on div "Homem" at bounding box center [663, 235] width 593 height 24
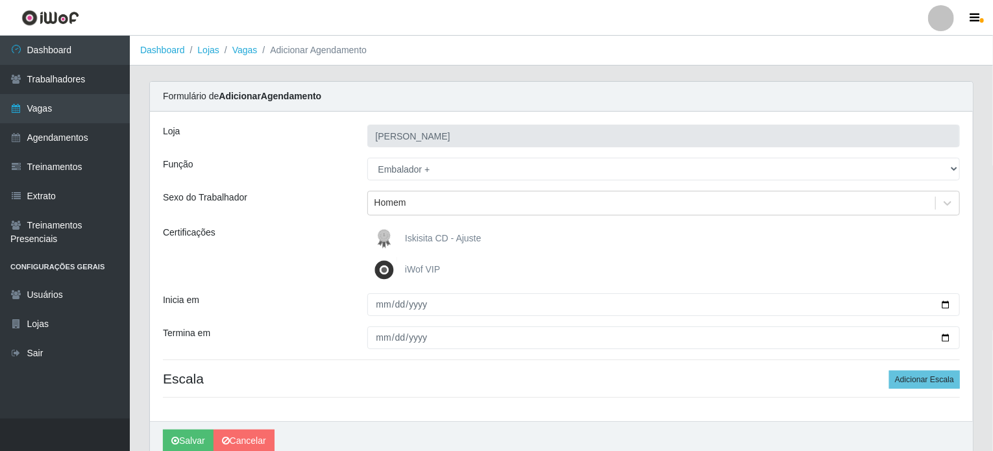
click at [384, 269] on img at bounding box center [386, 270] width 31 height 26
click at [0, 0] on input "iWof VIP" at bounding box center [0, 0] width 0 height 0
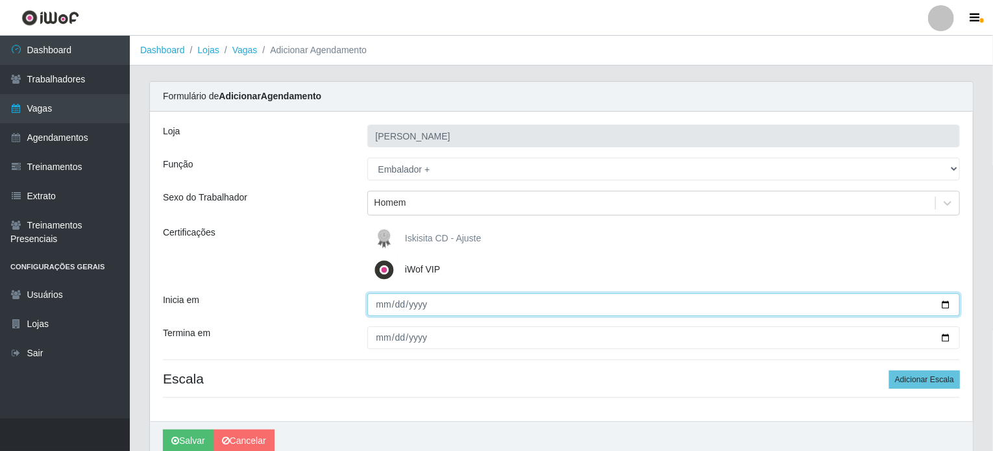
click at [388, 304] on input "Inicia em" at bounding box center [663, 304] width 593 height 23
type input "2520-10-25"
type input "2025-10-25"
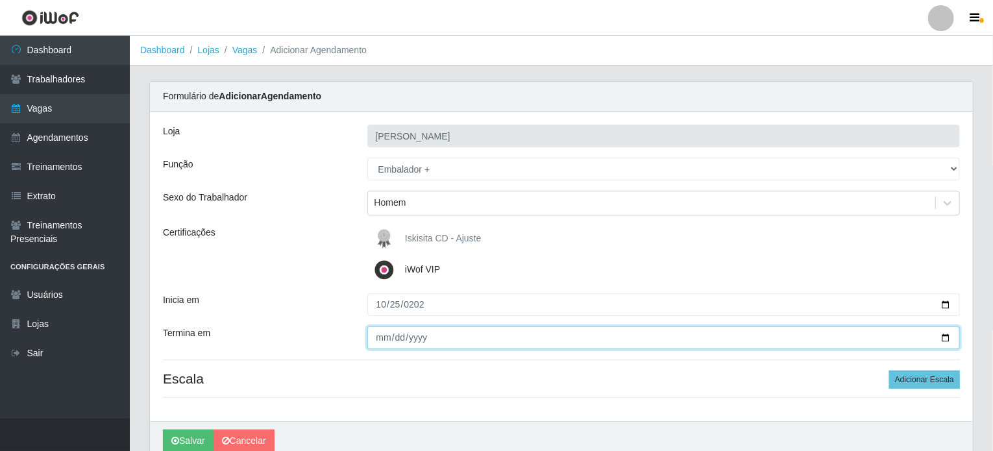
click at [380, 339] on input "Termina em" at bounding box center [663, 337] width 593 height 23
type input "0025-10-25"
type input "2025-10-25"
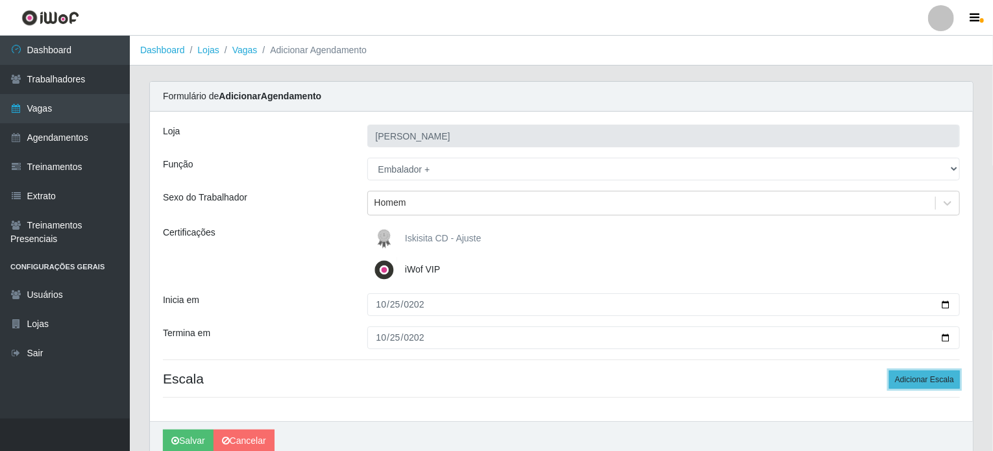
click at [900, 384] on button "Adicionar Escala" at bounding box center [924, 380] width 71 height 18
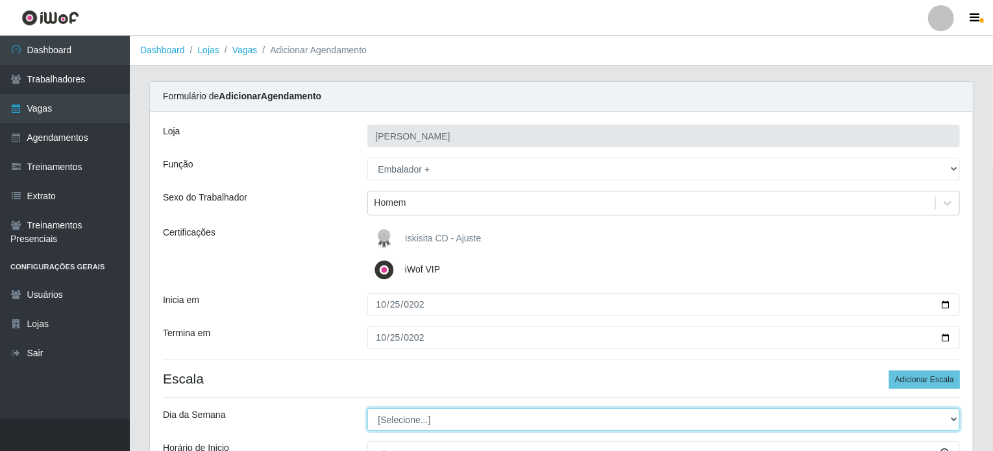
click at [396, 422] on select "[Selecione...] Segunda Terça Quarta Quinta Sexta Sábado Domingo" at bounding box center [663, 419] width 593 height 23
select select "6"
click at [367, 408] on select "[Selecione...] Segunda Terça Quarta Quinta Sexta Sábado Domingo" at bounding box center [663, 419] width 593 height 23
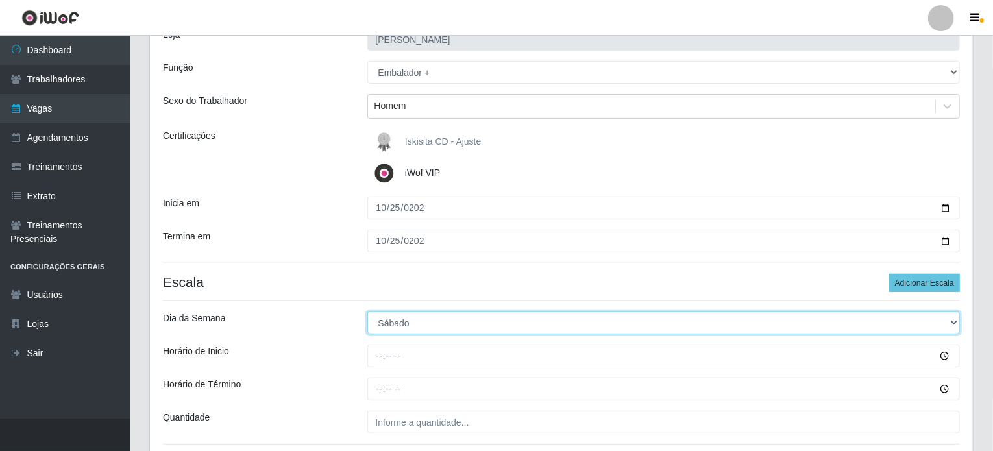
scroll to position [130, 0]
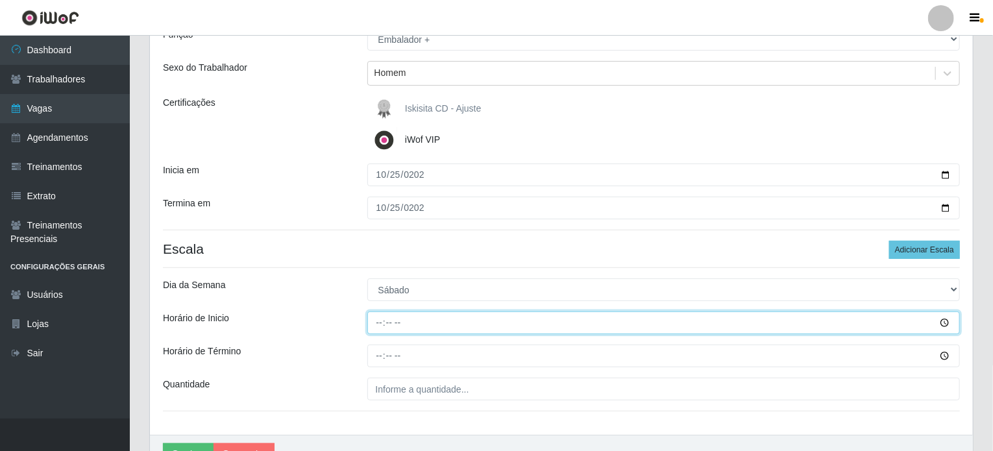
click at [380, 326] on input "Horário de Inicio" at bounding box center [663, 323] width 593 height 23
type input "10:30"
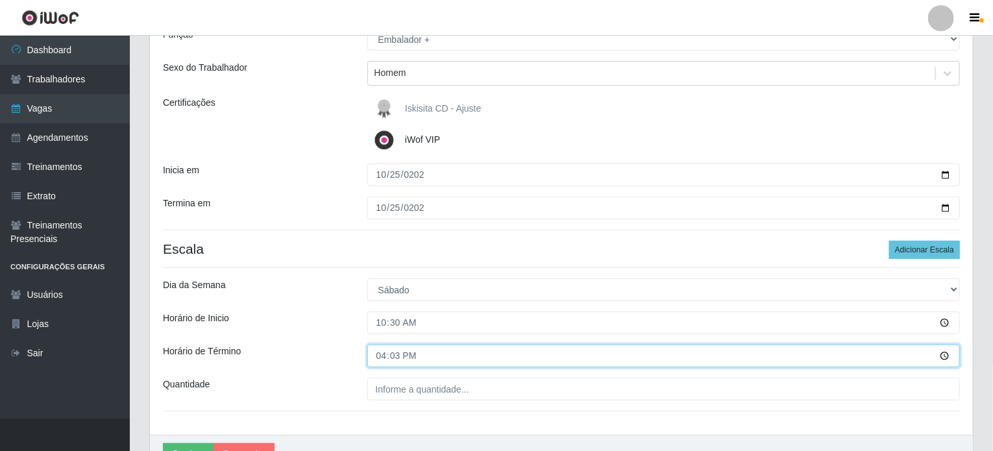
type input "16:30"
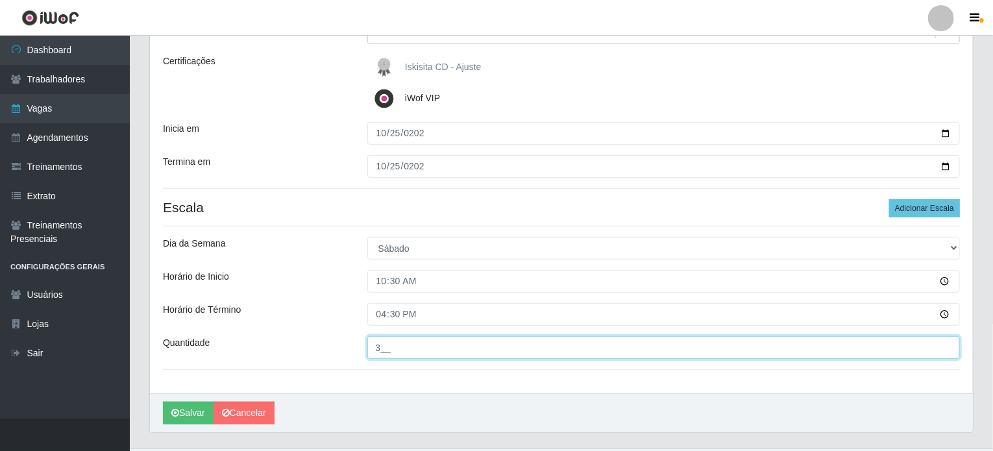
scroll to position [200, 0]
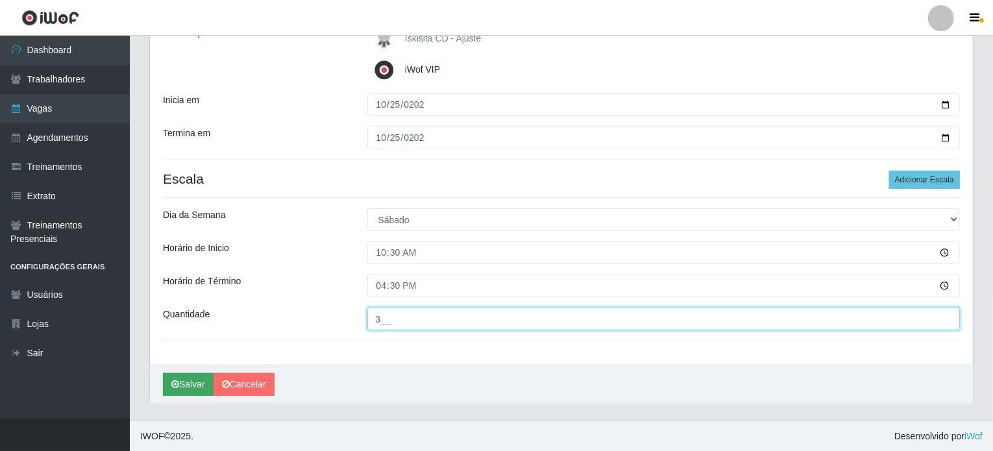
type input "3__"
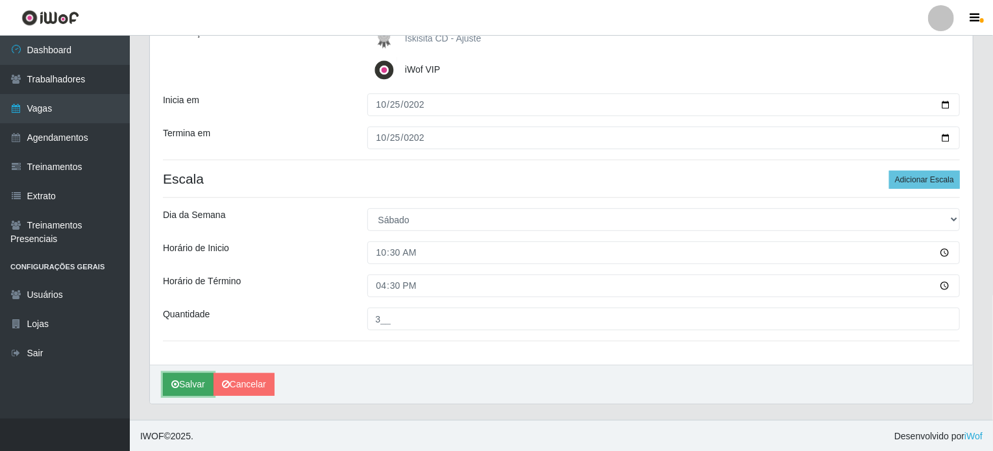
click at [173, 385] on icon "submit" at bounding box center [175, 384] width 8 height 9
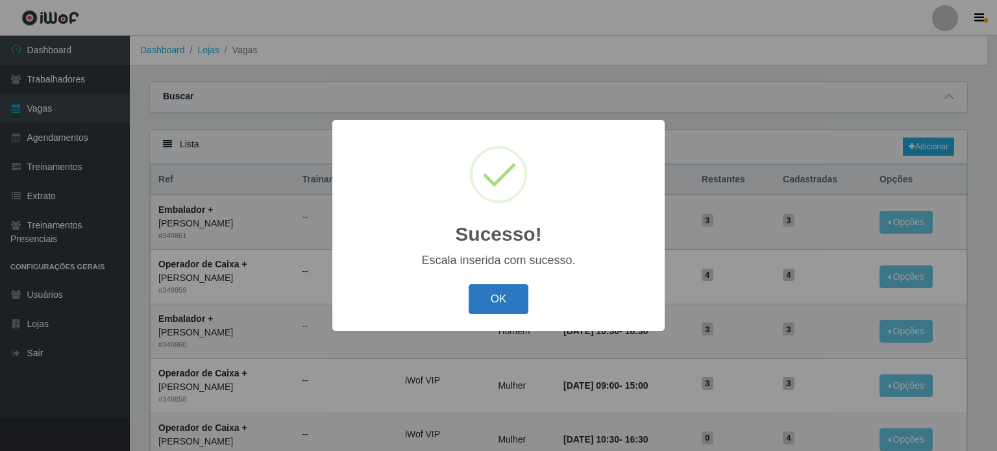
click at [501, 301] on button "OK" at bounding box center [499, 299] width 60 height 31
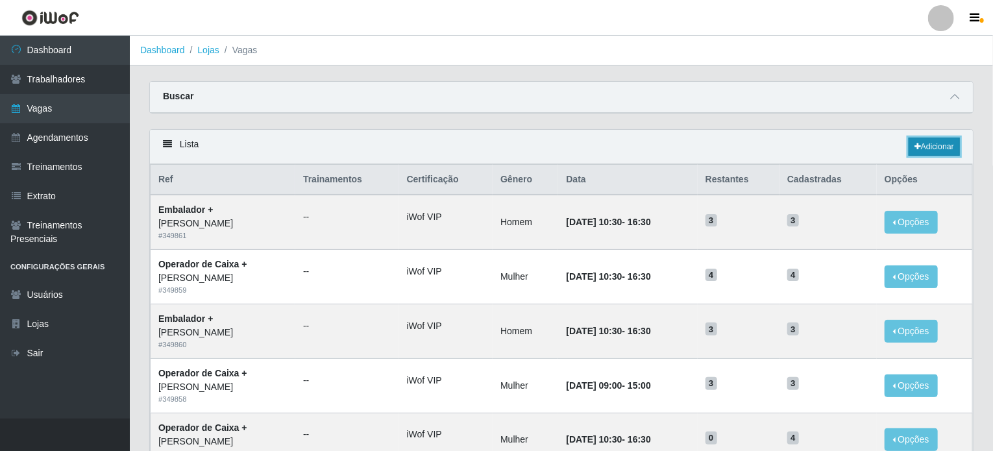
click at [916, 150] on icon at bounding box center [917, 147] width 6 height 8
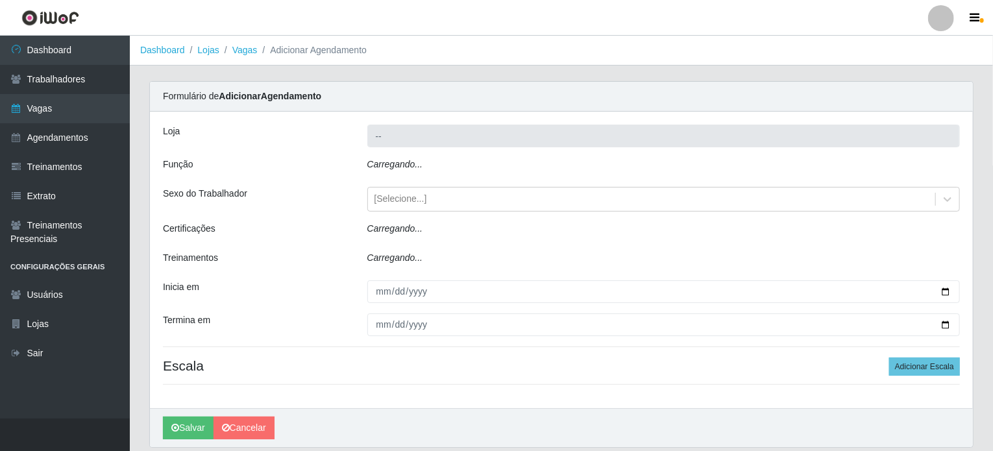
type input "[PERSON_NAME]"
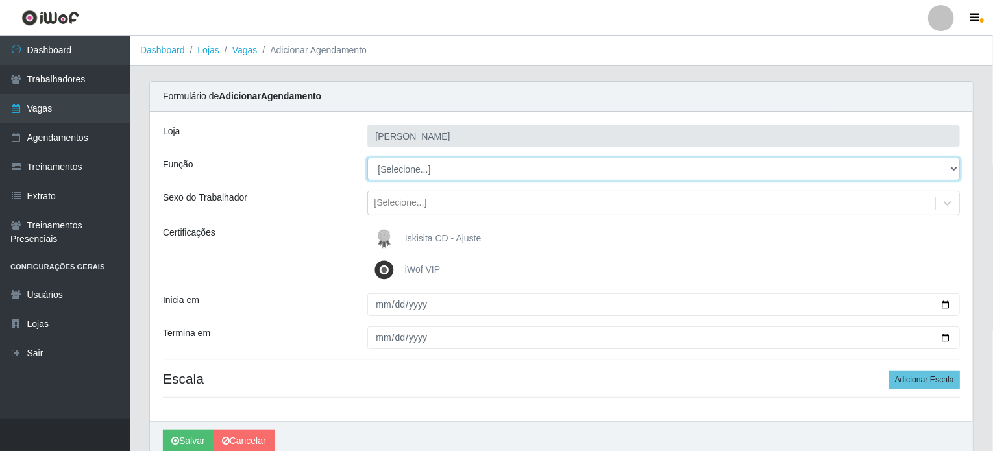
click at [396, 171] on select "[Selecione...] Auxiliar de Estacionamento Auxiliar de Estacionamento + Auxiliar…" at bounding box center [663, 169] width 593 height 23
select select "72"
click at [367, 158] on select "[Selecione...] Auxiliar de Estacionamento Auxiliar de Estacionamento + Auxiliar…" at bounding box center [663, 169] width 593 height 23
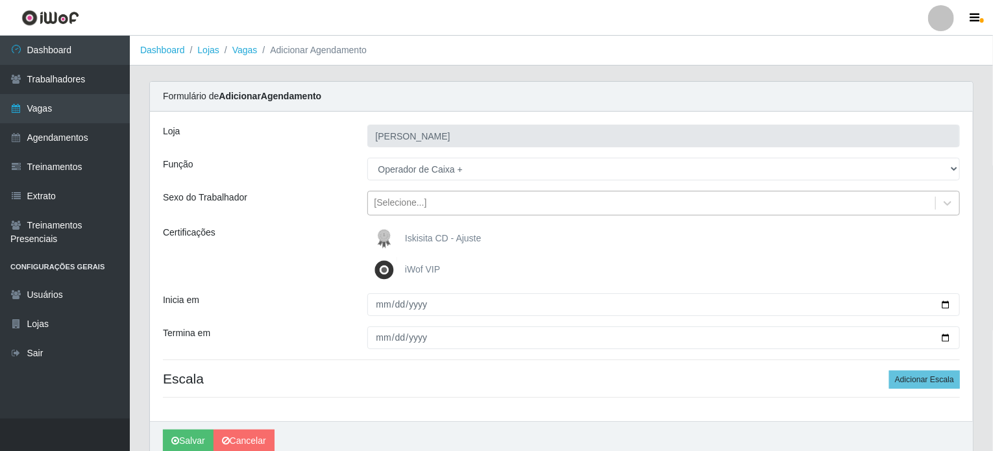
click at [406, 204] on div "[Selecione...]" at bounding box center [400, 204] width 53 height 14
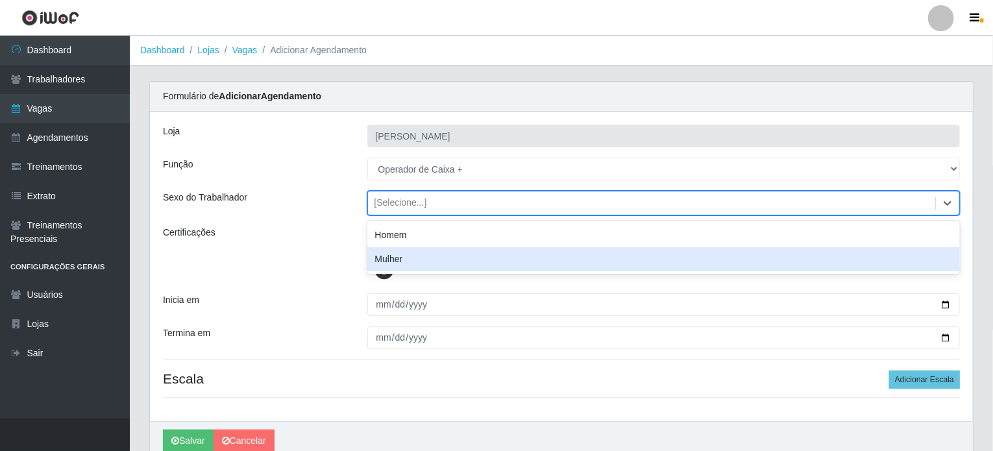
click at [400, 264] on div "Mulher" at bounding box center [663, 259] width 593 height 24
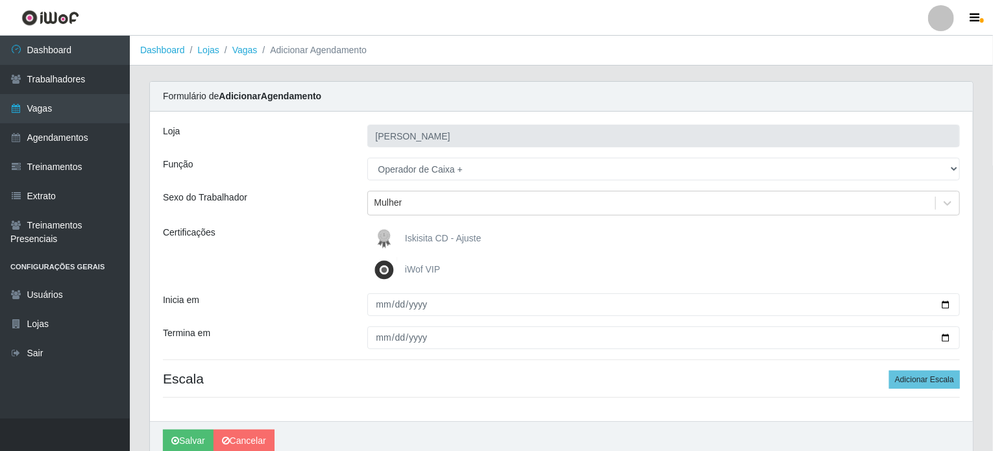
drag, startPoint x: 387, startPoint y: 269, endPoint x: 389, endPoint y: 283, distance: 13.8
click at [387, 270] on img at bounding box center [386, 270] width 31 height 26
click at [0, 0] on input "iWof VIP" at bounding box center [0, 0] width 0 height 0
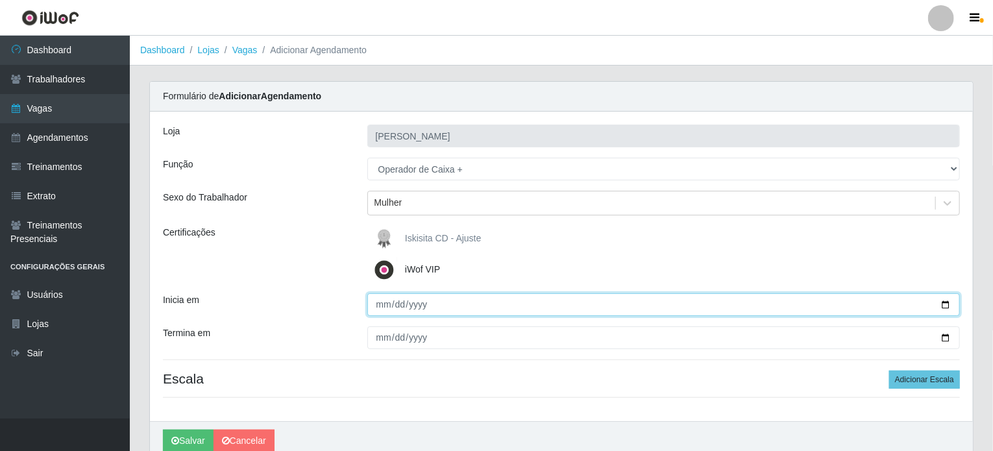
click at [378, 306] on input "Inicia em" at bounding box center [663, 304] width 593 height 23
type input "2025-10-25"
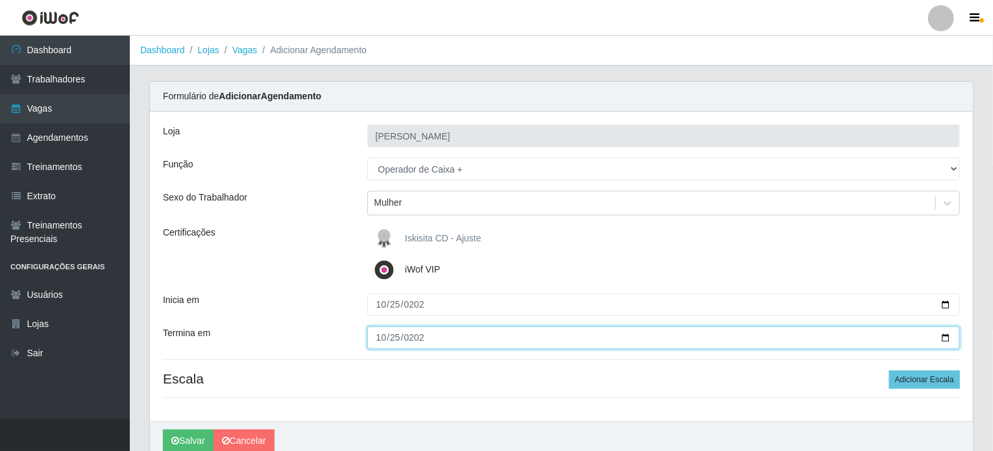
type input "2025-10-25"
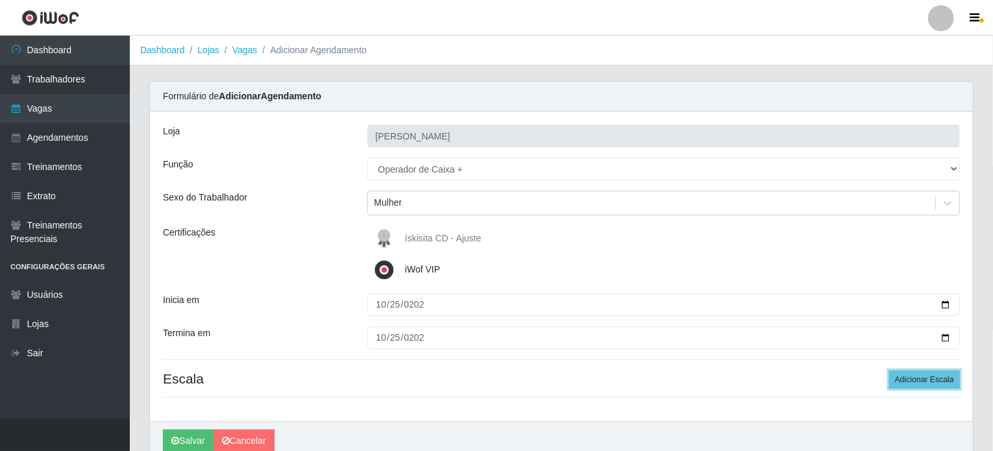
click at [889, 371] on button "Adicionar Escala" at bounding box center [924, 380] width 71 height 18
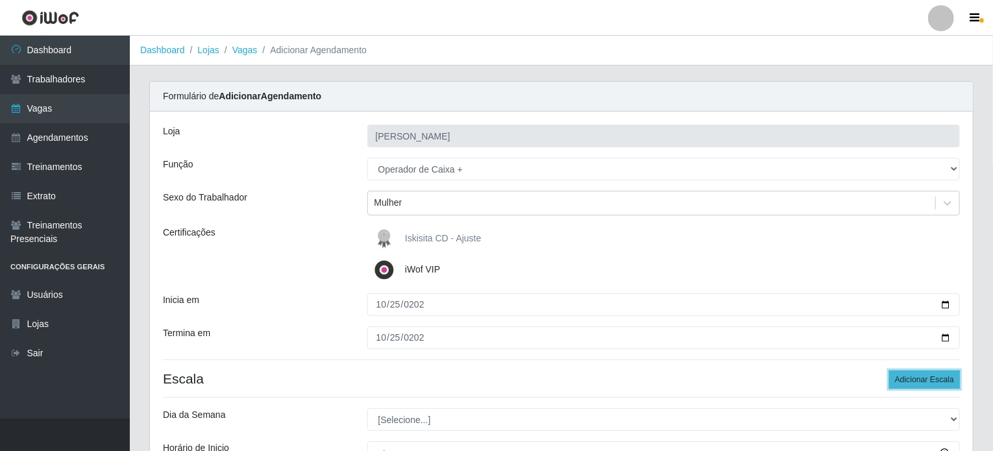
click at [905, 382] on button "Adicionar Escala" at bounding box center [924, 380] width 71 height 18
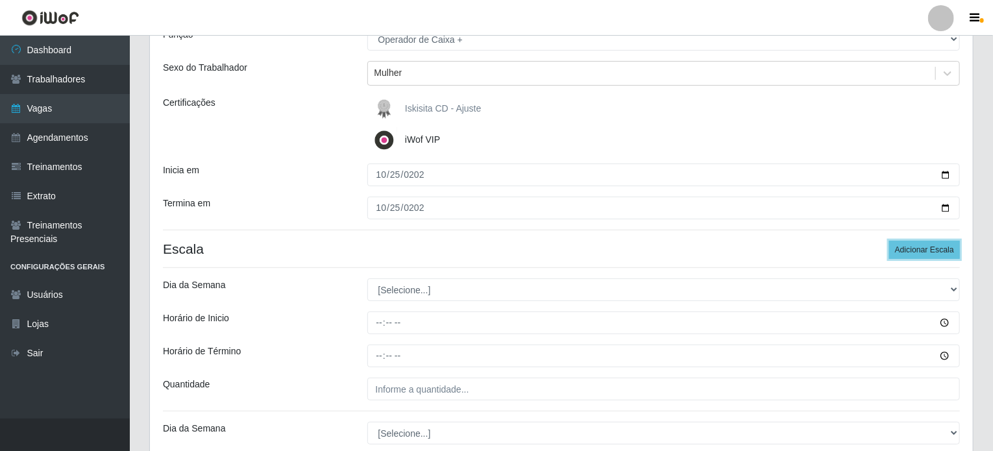
scroll to position [195, 0]
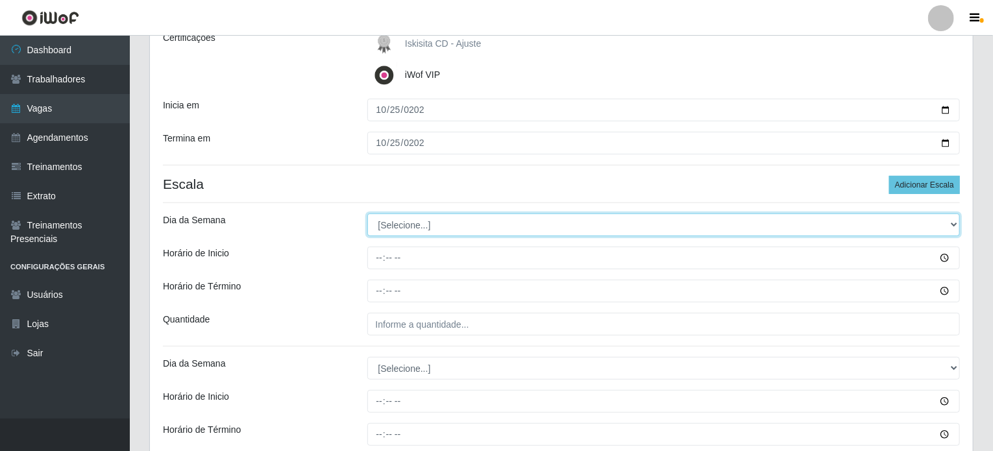
click at [402, 221] on select "[Selecione...] Segunda Terça Quarta Quinta Sexta Sábado Domingo" at bounding box center [663, 225] width 593 height 23
select select "6"
click at [367, 214] on select "[Selecione...] Segunda Terça Quarta Quinta Sexta Sábado Domingo" at bounding box center [663, 225] width 593 height 23
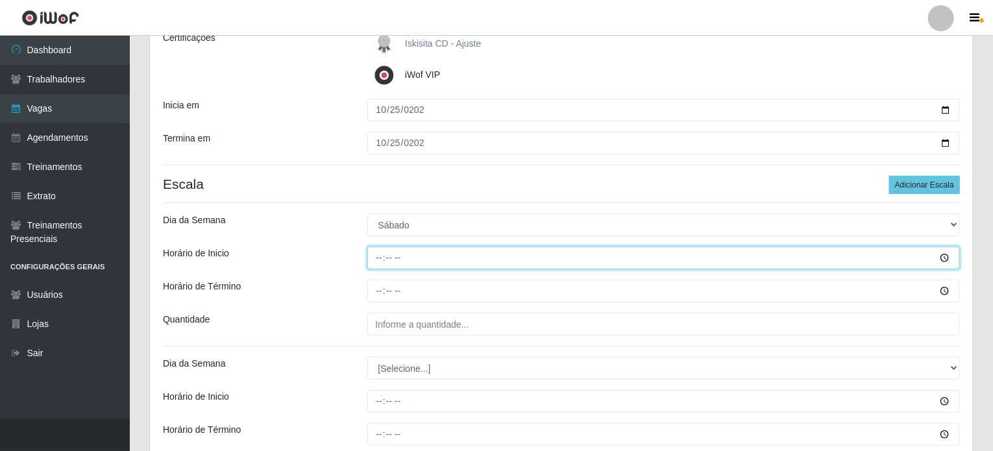
click at [377, 257] on input "Horário de Inicio" at bounding box center [663, 258] width 593 height 23
type input "09:01"
type input "09:00"
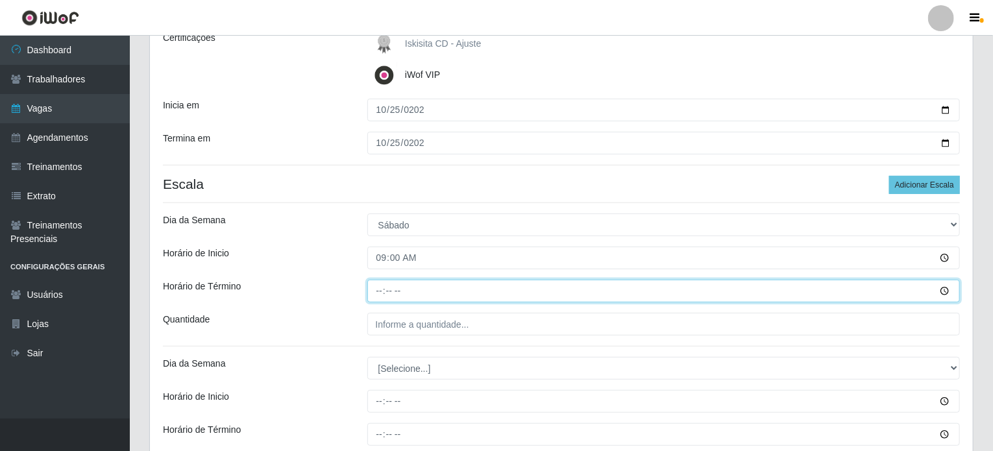
type input "15:00"
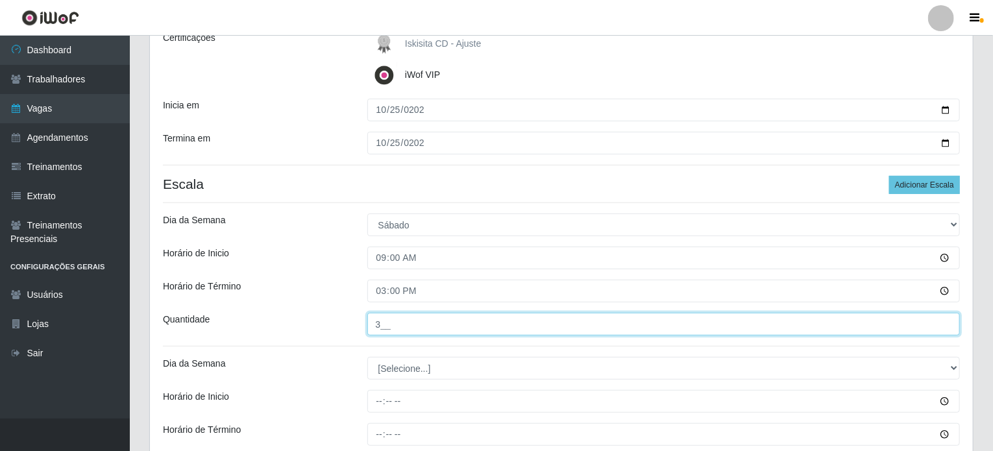
type input "3__"
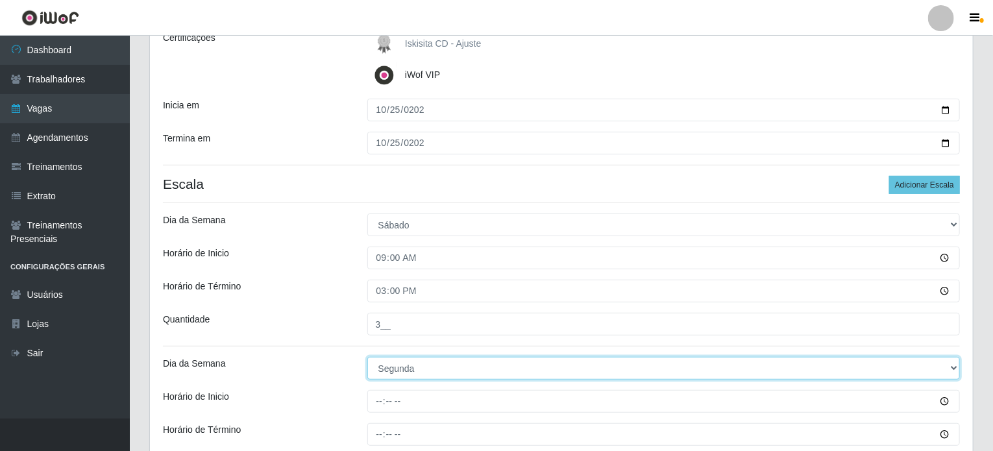
select select "6"
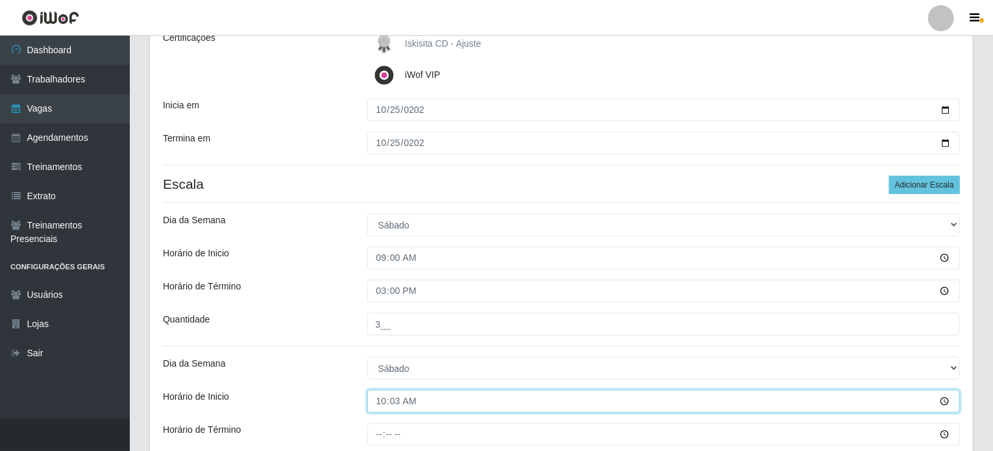
type input "10:30"
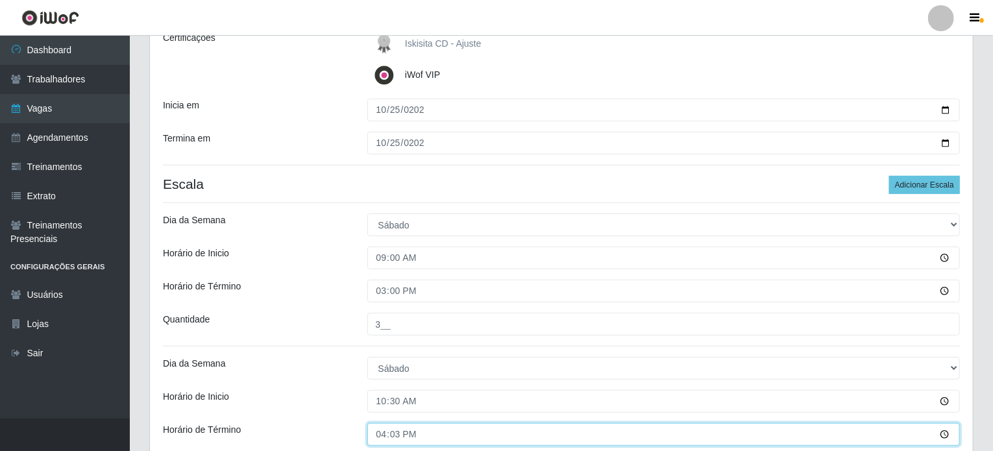
type input "16:30"
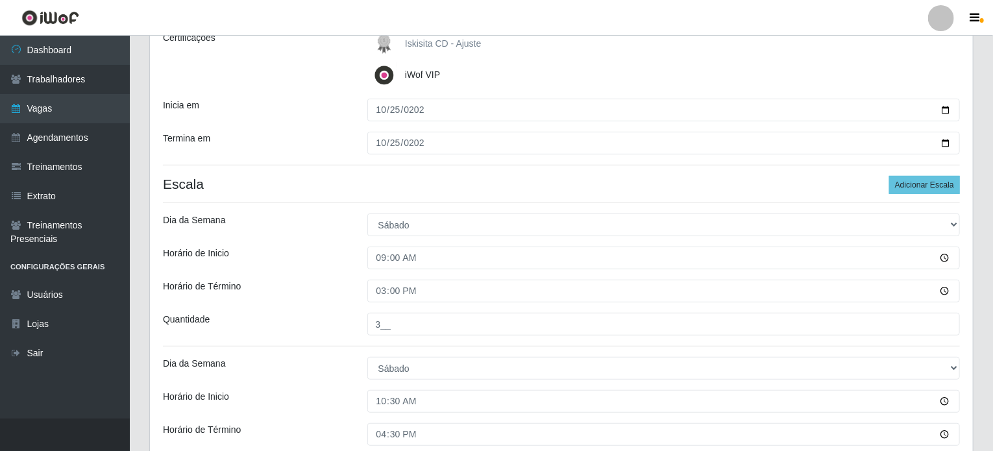
scroll to position [343, 0]
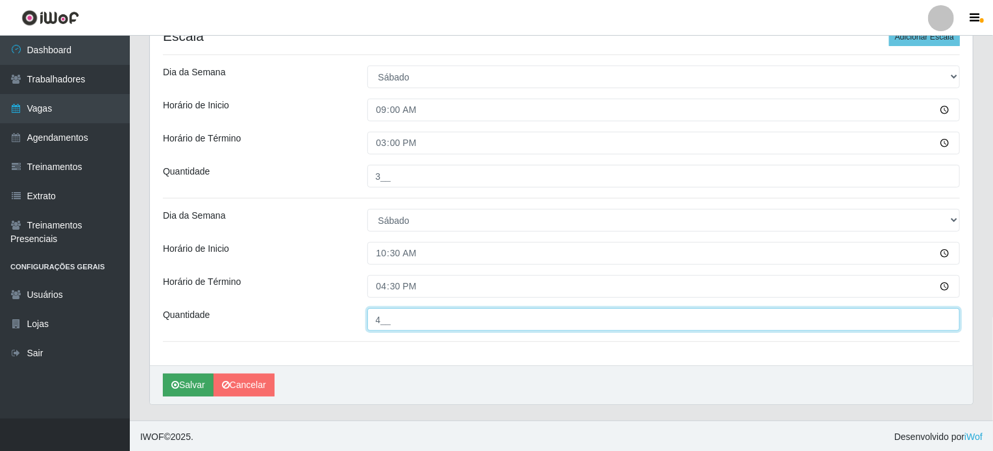
type input "4__"
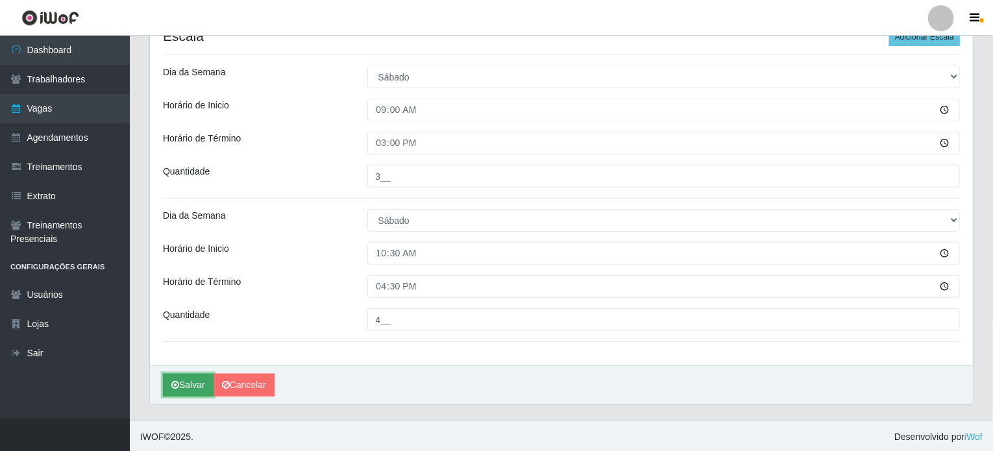
click at [186, 381] on button "Salvar" at bounding box center [188, 385] width 51 height 23
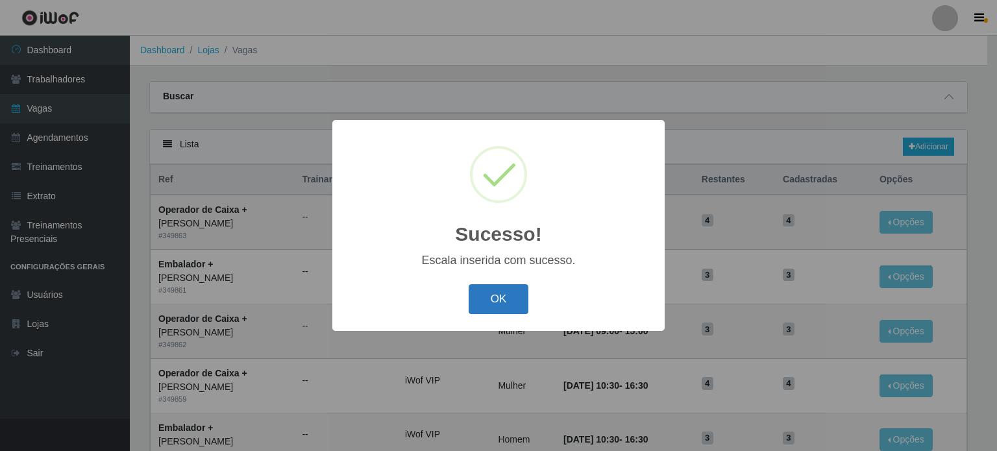
click at [487, 303] on button "OK" at bounding box center [499, 299] width 60 height 31
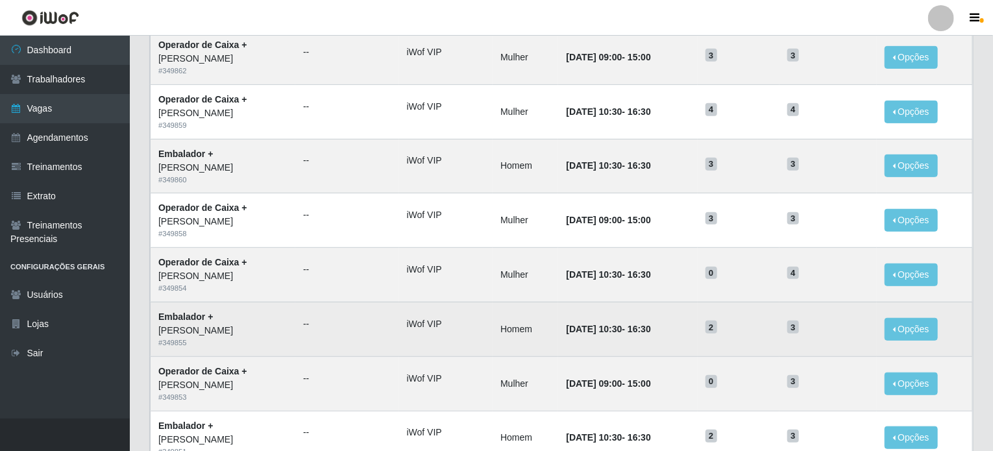
scroll to position [324, 0]
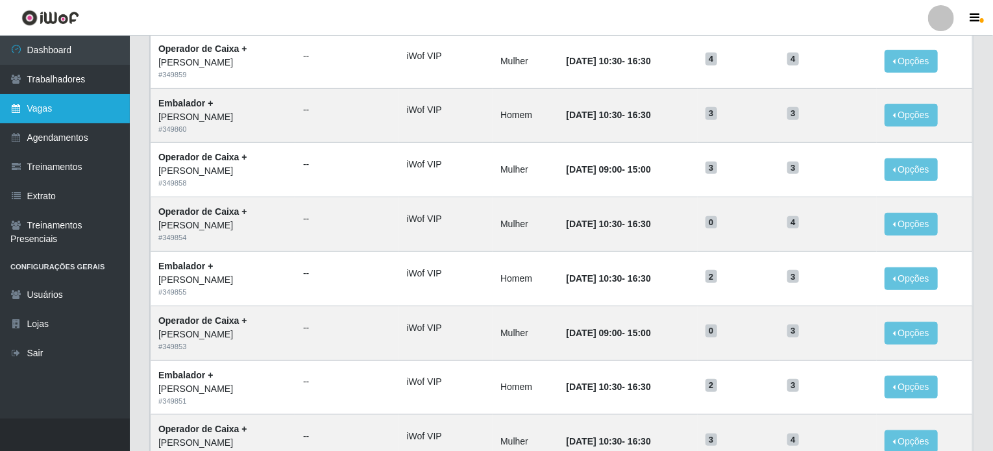
click at [51, 111] on link "Vagas" at bounding box center [65, 108] width 130 height 29
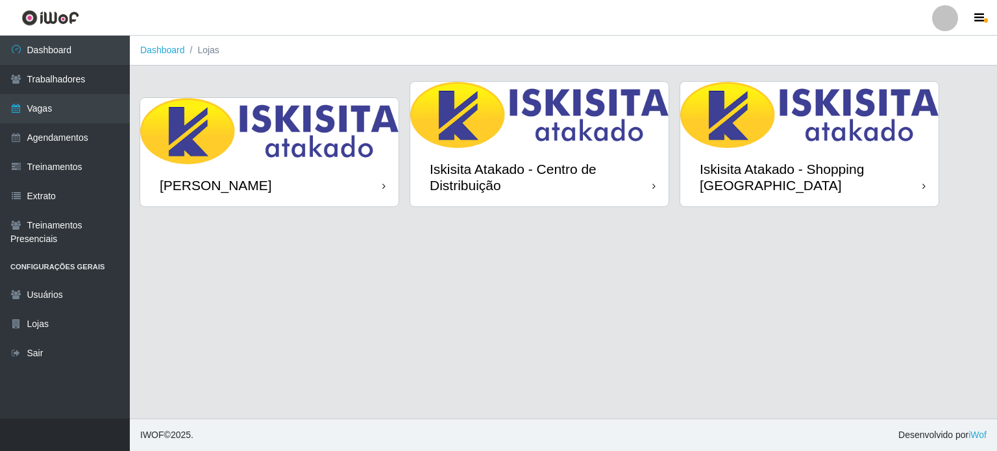
click at [763, 116] on img at bounding box center [809, 115] width 258 height 66
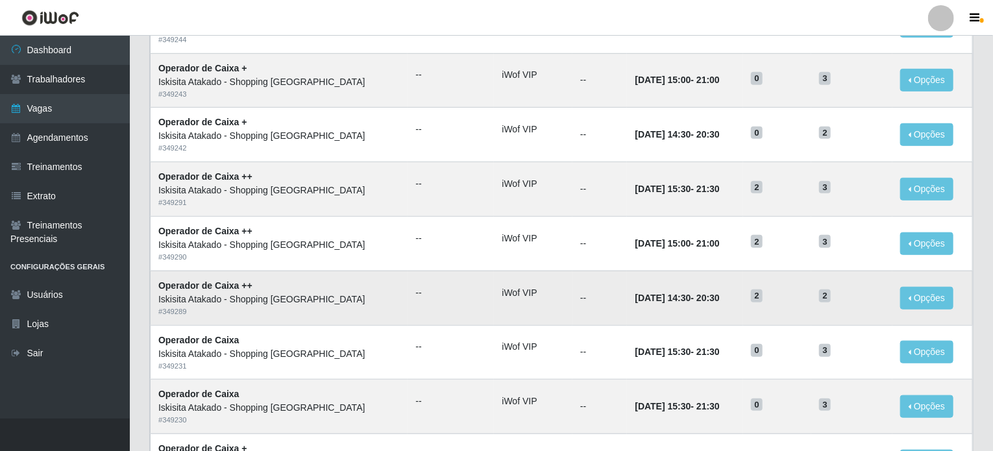
scroll to position [389, 0]
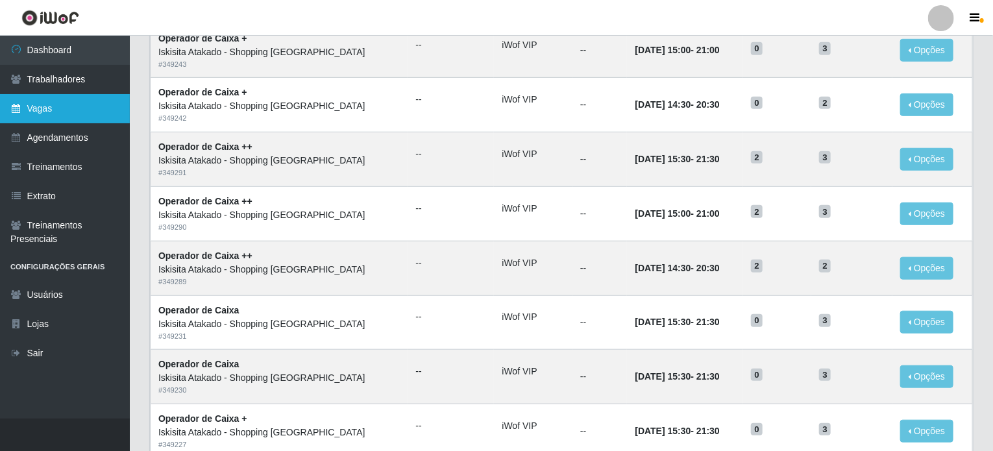
click at [40, 108] on link "Vagas" at bounding box center [65, 108] width 130 height 29
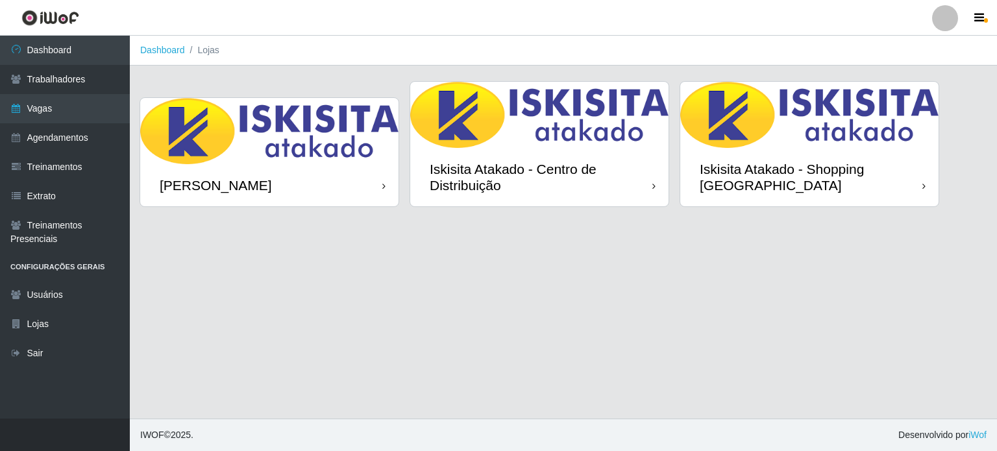
click at [757, 163] on div "Iskisita Atakado - Shopping [GEOGRAPHIC_DATA]" at bounding box center [811, 177] width 223 height 32
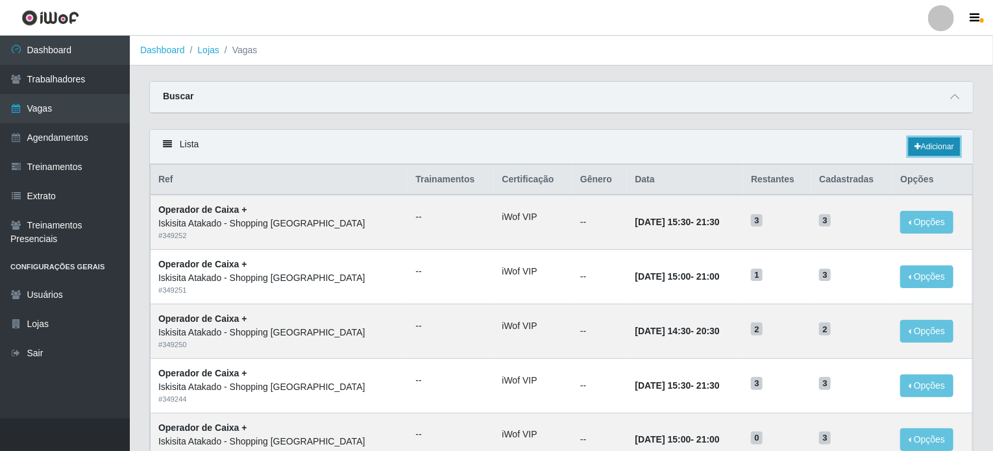
click at [932, 145] on link "Adicionar" at bounding box center [934, 147] width 51 height 18
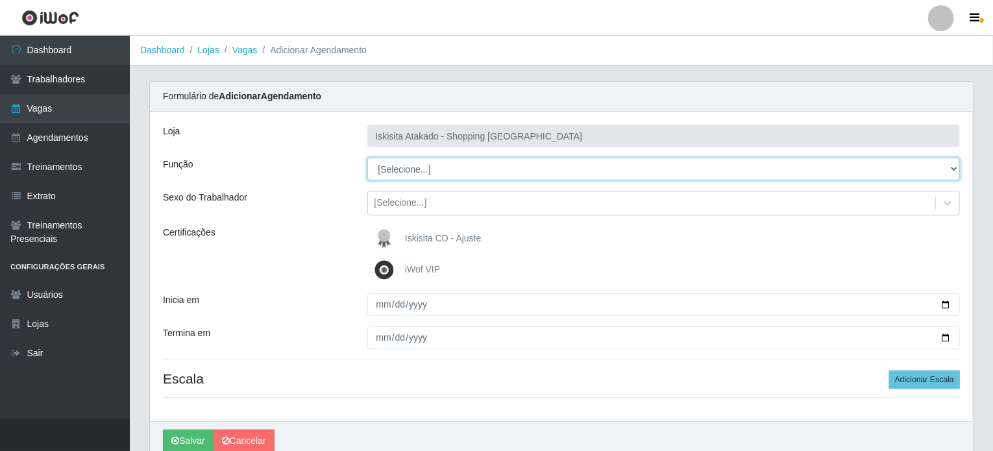
click at [384, 165] on select "[Selecione...] Auxiliar de Estacionamento Auxiliar de Estacionamento + Auxiliar…" at bounding box center [663, 169] width 593 height 23
click at [367, 158] on select "[Selecione...] Auxiliar de Estacionamento Auxiliar de Estacionamento + Auxiliar…" at bounding box center [663, 169] width 593 height 23
click at [437, 165] on select "[Selecione...] Auxiliar de Estacionamento Auxiliar de Estacionamento + Auxiliar…" at bounding box center [663, 169] width 593 height 23
select select "73"
click at [367, 158] on select "[Selecione...] Auxiliar de Estacionamento Auxiliar de Estacionamento + Auxiliar…" at bounding box center [663, 169] width 593 height 23
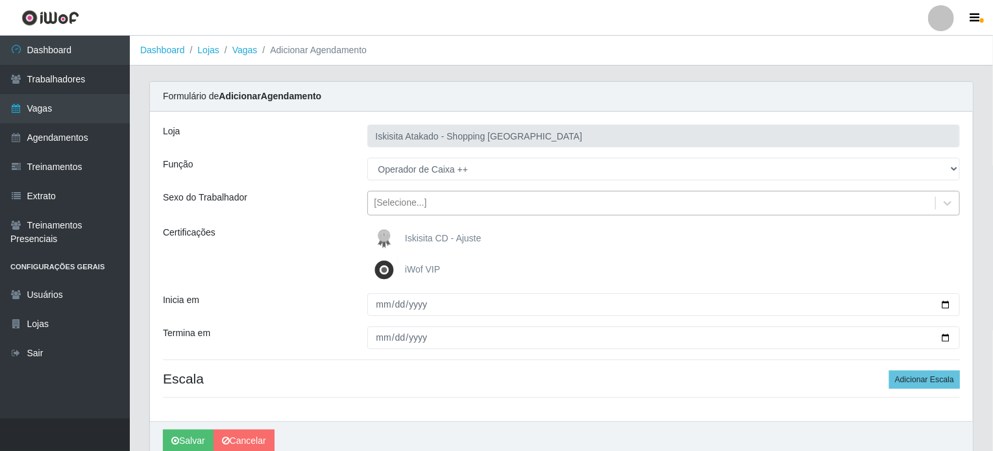
click at [410, 210] on div "[Selecione...]" at bounding box center [652, 203] width 568 height 21
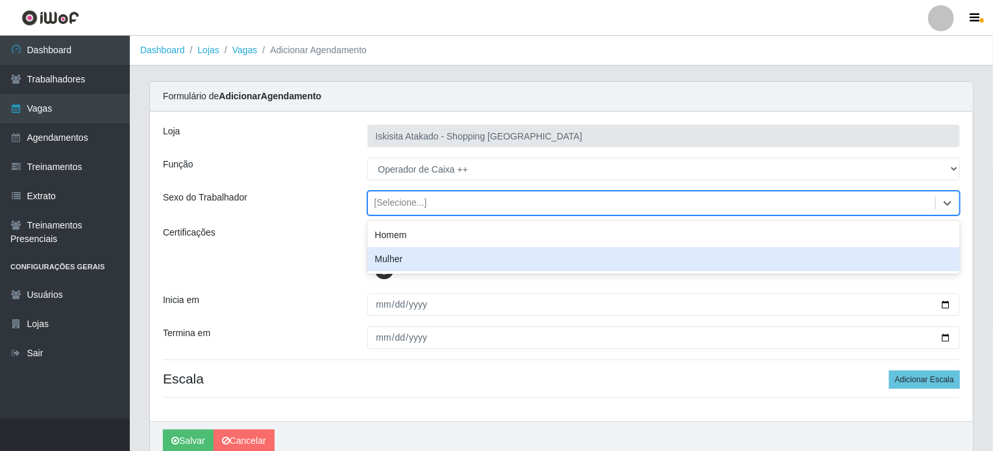
drag, startPoint x: 292, startPoint y: 330, endPoint x: 315, endPoint y: 317, distance: 26.7
click at [295, 329] on div "Termina em" at bounding box center [255, 337] width 204 height 23
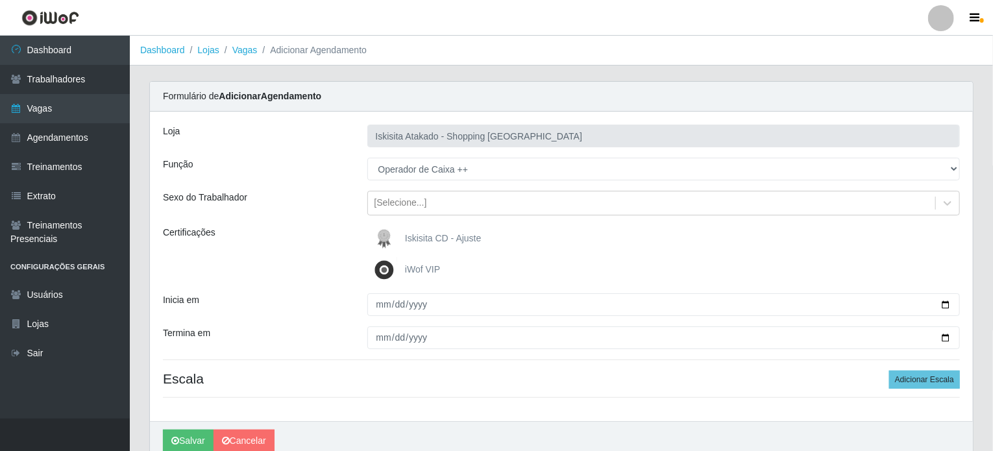
click at [398, 267] on img at bounding box center [386, 270] width 31 height 26
click at [0, 0] on input "iWof VIP" at bounding box center [0, 0] width 0 height 0
click at [397, 270] on img at bounding box center [386, 270] width 31 height 26
click at [0, 0] on input "iWof VIP" at bounding box center [0, 0] width 0 height 0
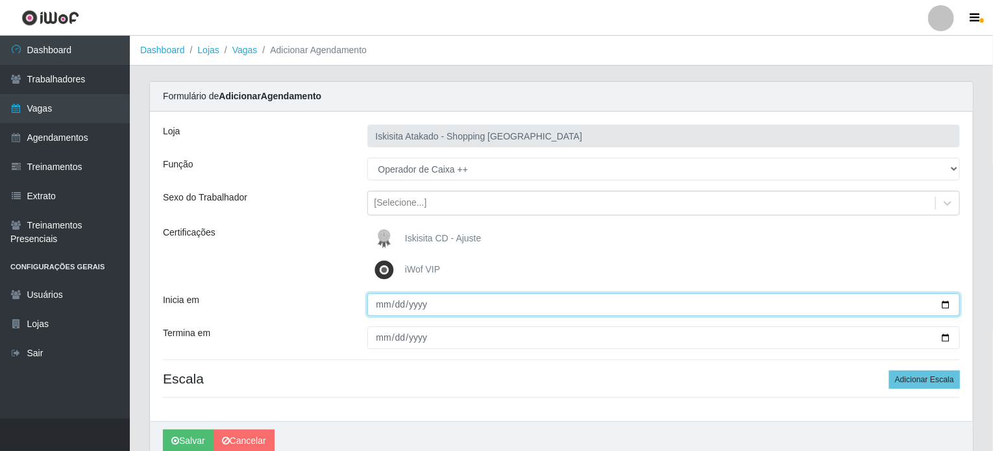
click at [380, 310] on input "Inicia em" at bounding box center [663, 304] width 593 height 23
type input "2025-10-12"
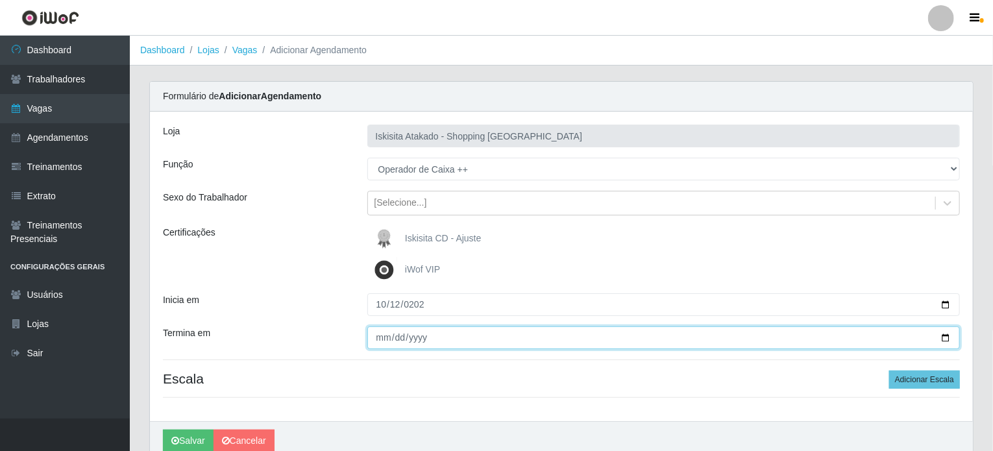
click at [378, 338] on input "Termina em" at bounding box center [663, 337] width 593 height 23
type input "2025-10-12"
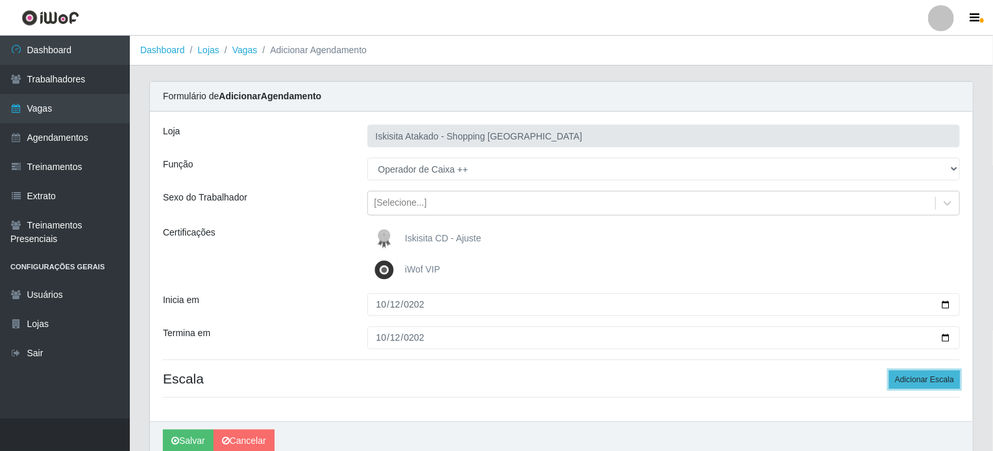
click at [907, 373] on button "Adicionar Escala" at bounding box center [924, 380] width 71 height 18
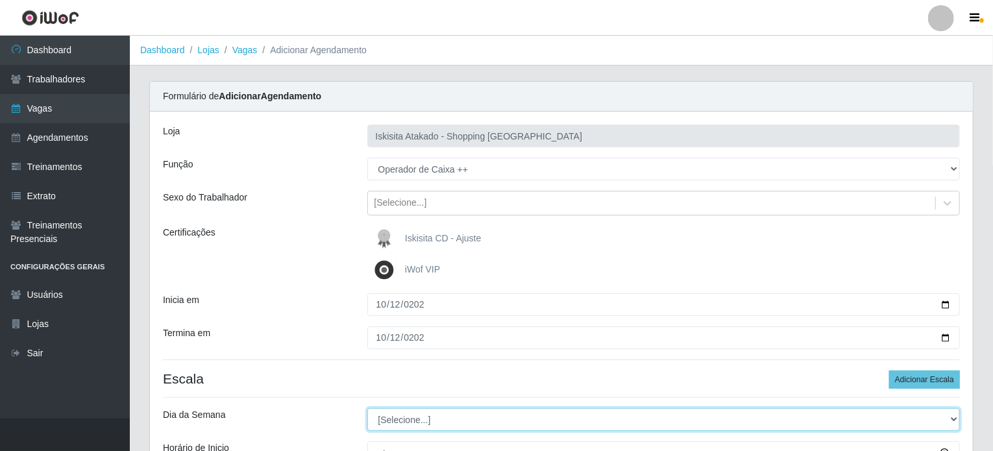
click at [395, 422] on select "[Selecione...] Segunda Terça Quarta Quinta Sexta Sábado Domingo" at bounding box center [663, 419] width 593 height 23
select select "0"
click at [367, 408] on select "[Selecione...] Segunda Terça Quarta Quinta Sexta Sábado Domingo" at bounding box center [663, 419] width 593 height 23
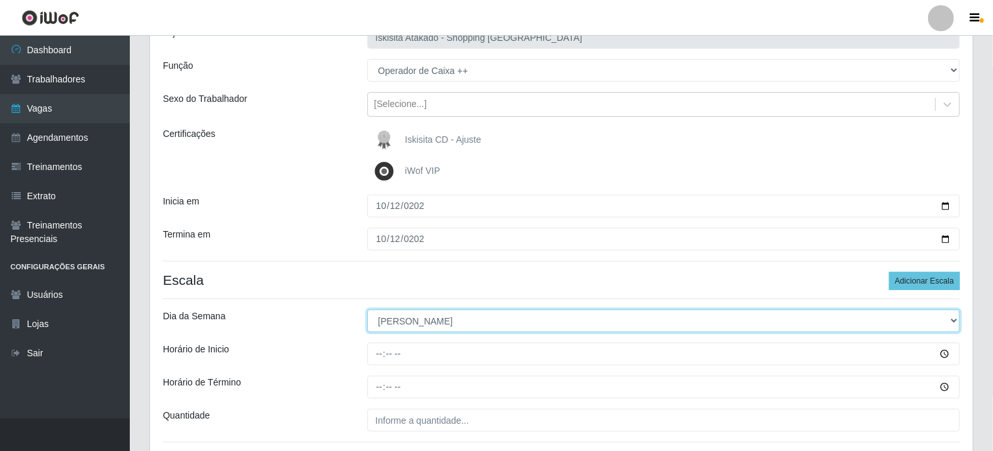
scroll to position [130, 0]
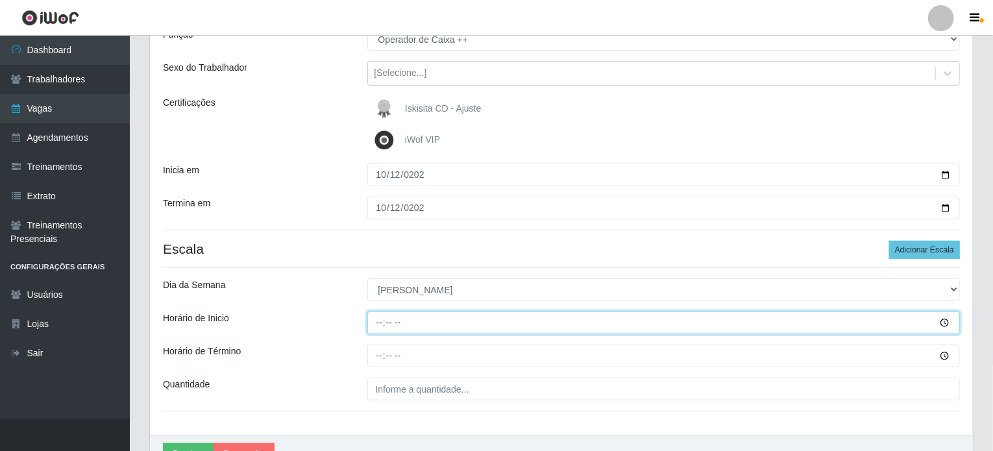
click at [382, 319] on input "Horário de Inicio" at bounding box center [663, 323] width 593 height 23
type input "15:00"
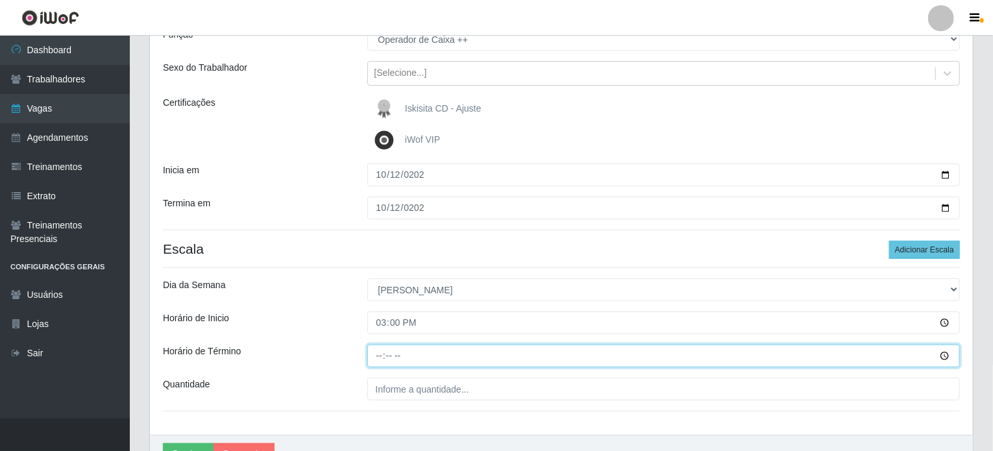
type input "21:00"
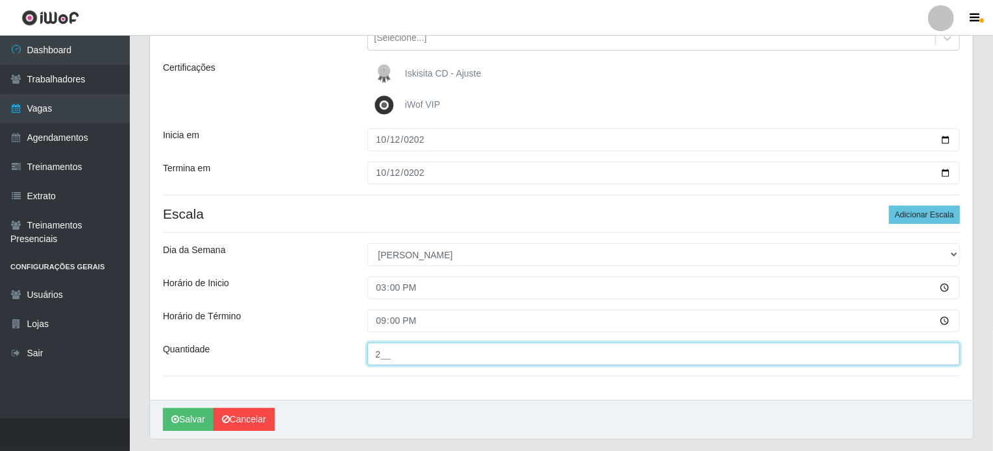
scroll to position [195, 0]
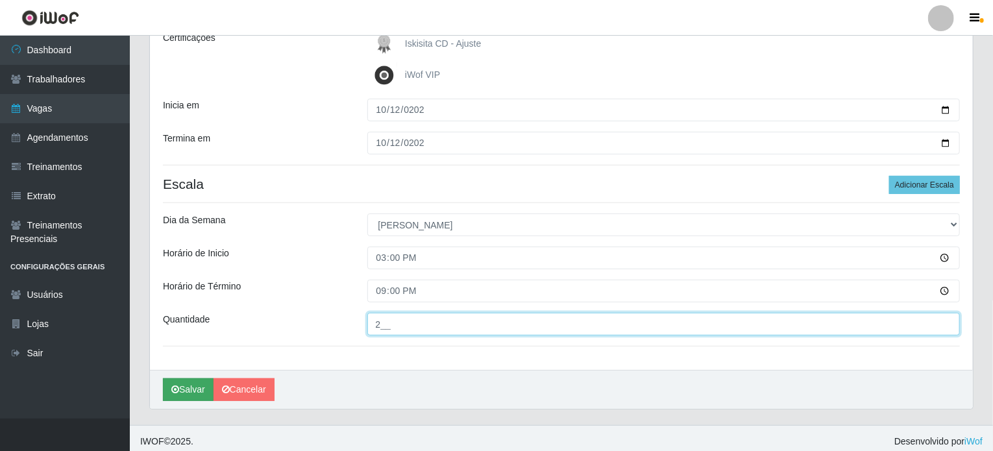
type input "2__"
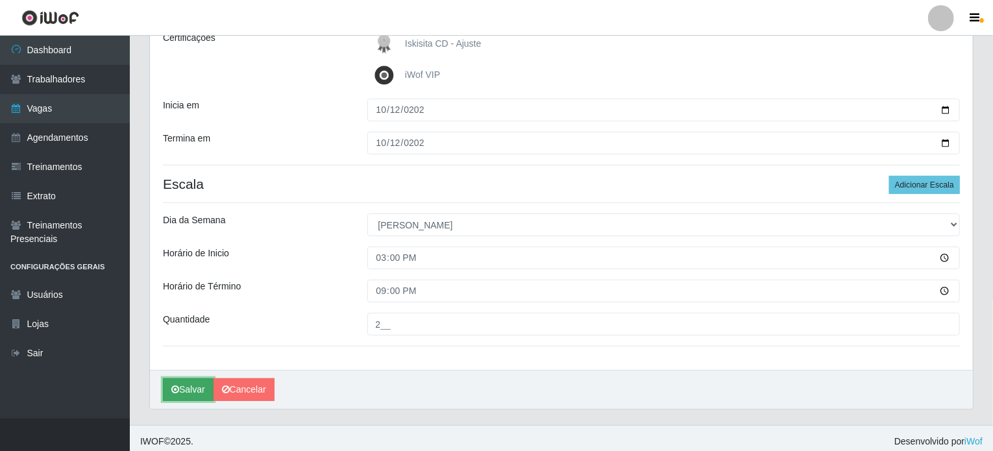
click at [199, 391] on button "Salvar" at bounding box center [188, 389] width 51 height 23
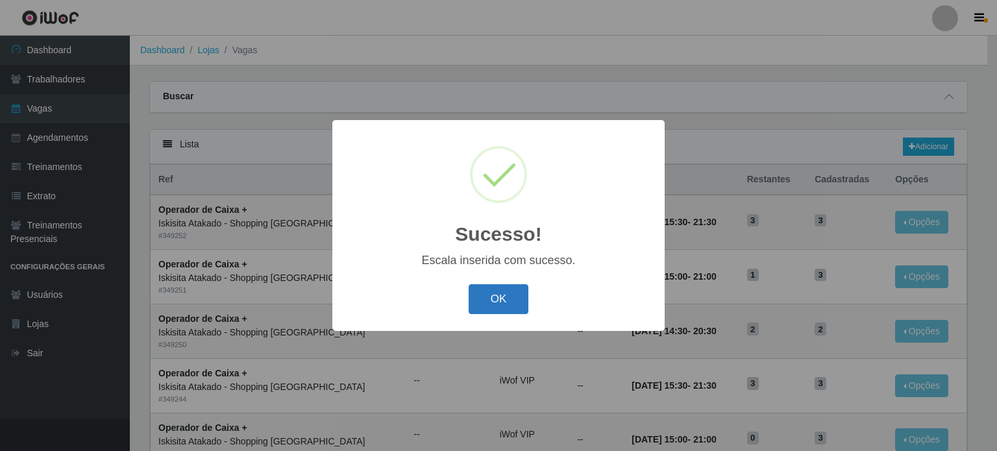
click at [513, 294] on button "OK" at bounding box center [499, 299] width 60 height 31
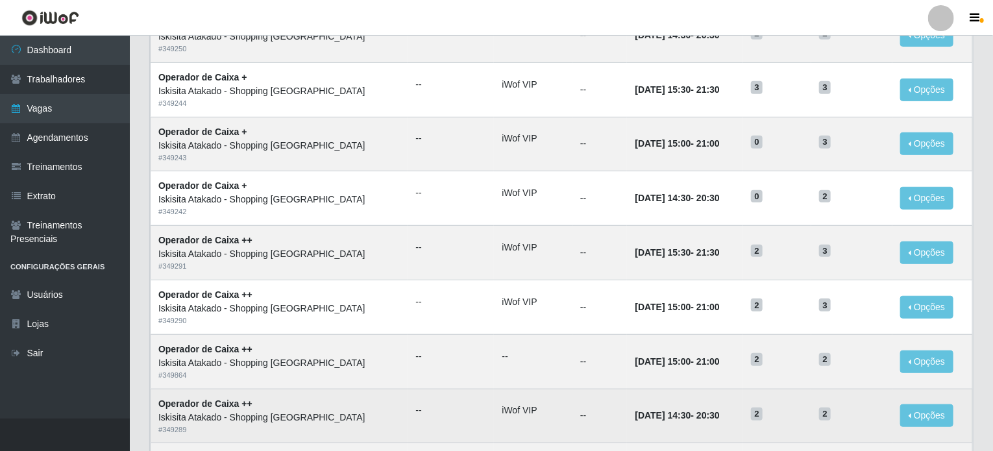
scroll to position [324, 0]
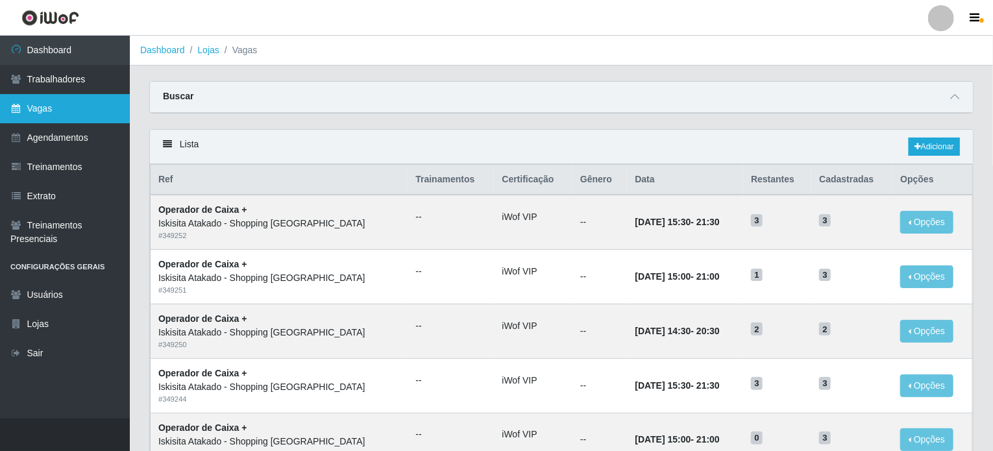
click at [54, 108] on link "Vagas" at bounding box center [65, 108] width 130 height 29
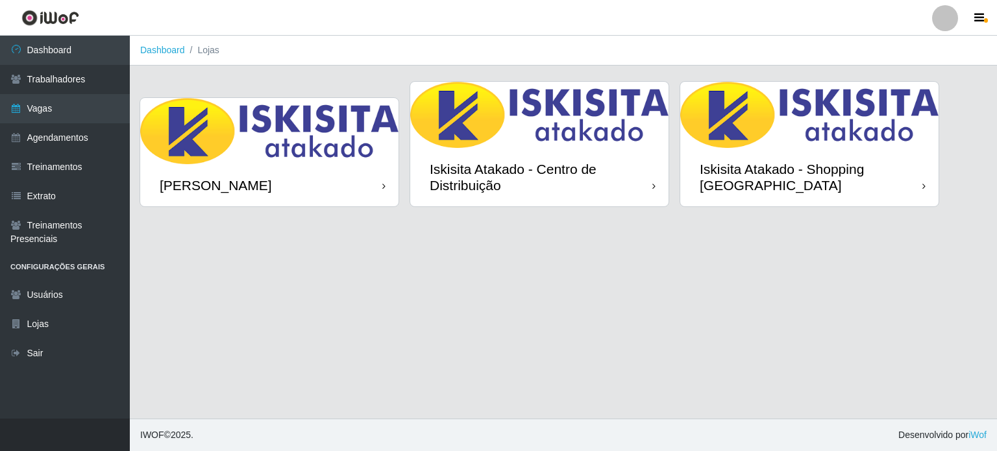
click at [264, 156] on img at bounding box center [269, 131] width 258 height 66
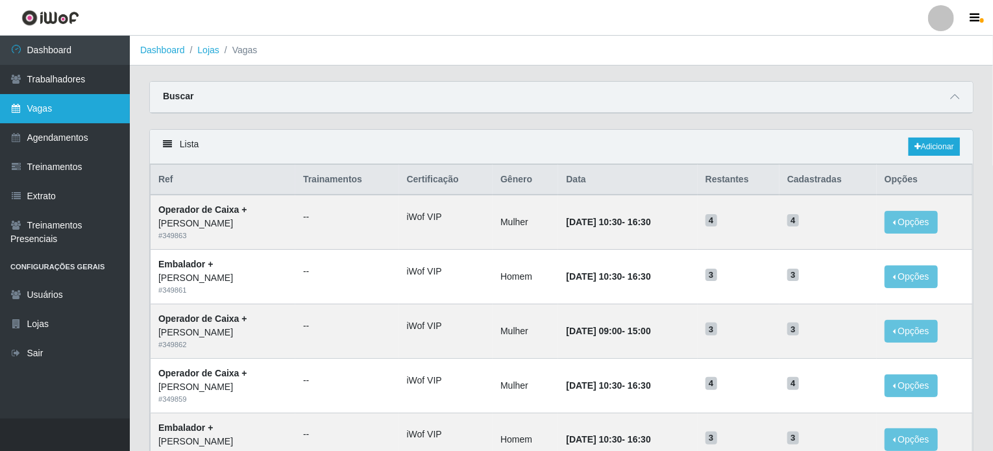
drag, startPoint x: 43, startPoint y: 106, endPoint x: 51, endPoint y: 105, distance: 7.8
click at [44, 104] on link "Vagas" at bounding box center [65, 108] width 130 height 29
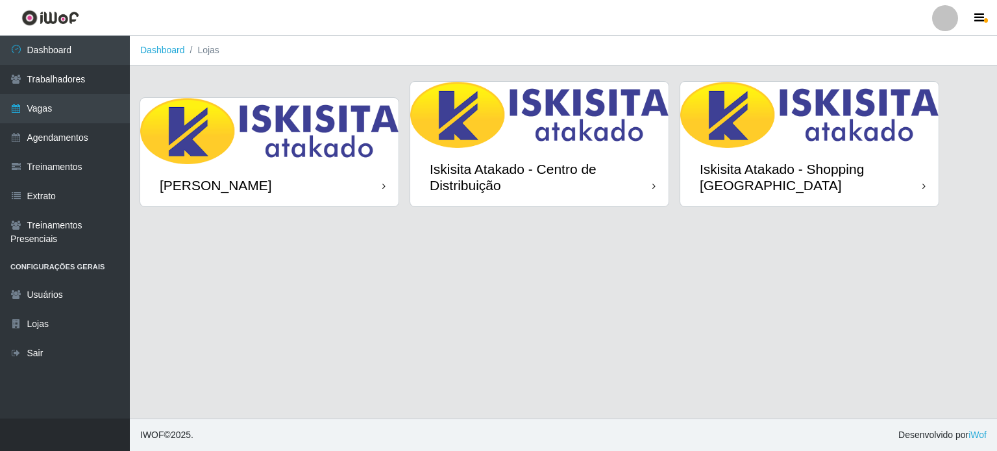
click at [728, 143] on img at bounding box center [809, 115] width 258 height 66
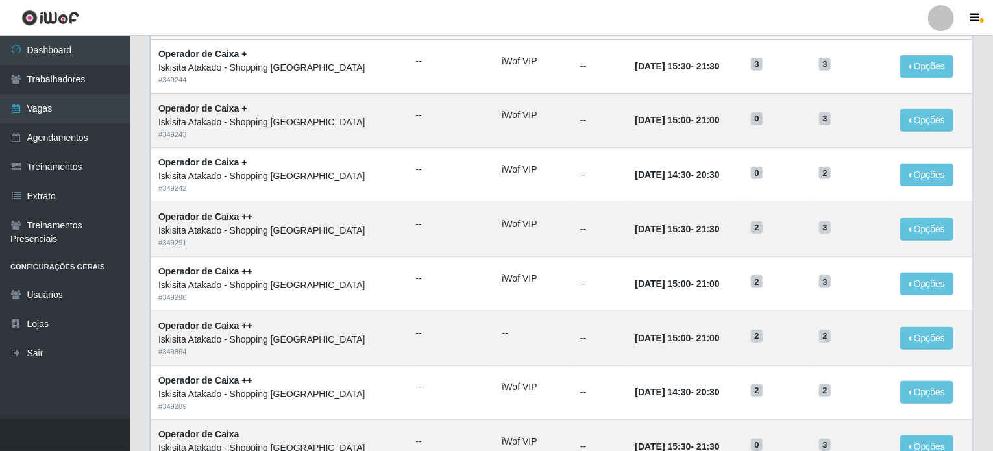
scroll to position [389, 0]
